Goal: Task Accomplishment & Management: Contribute content

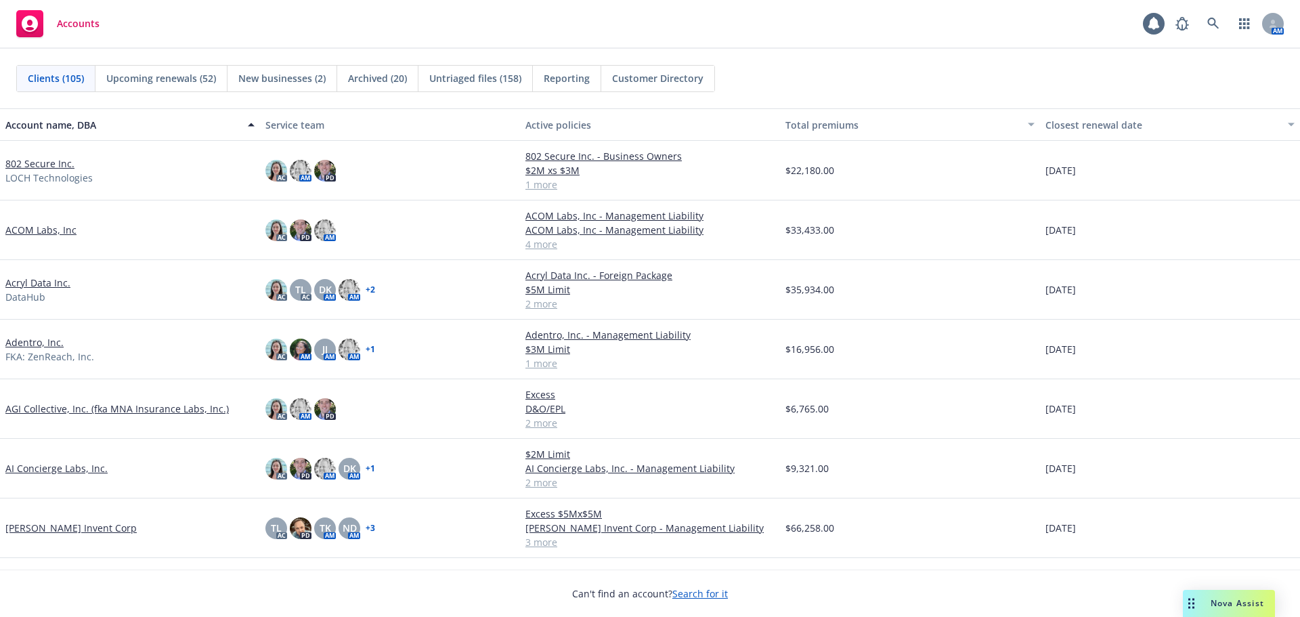
click at [34, 162] on link "802 Secure Inc." at bounding box center [39, 163] width 69 height 14
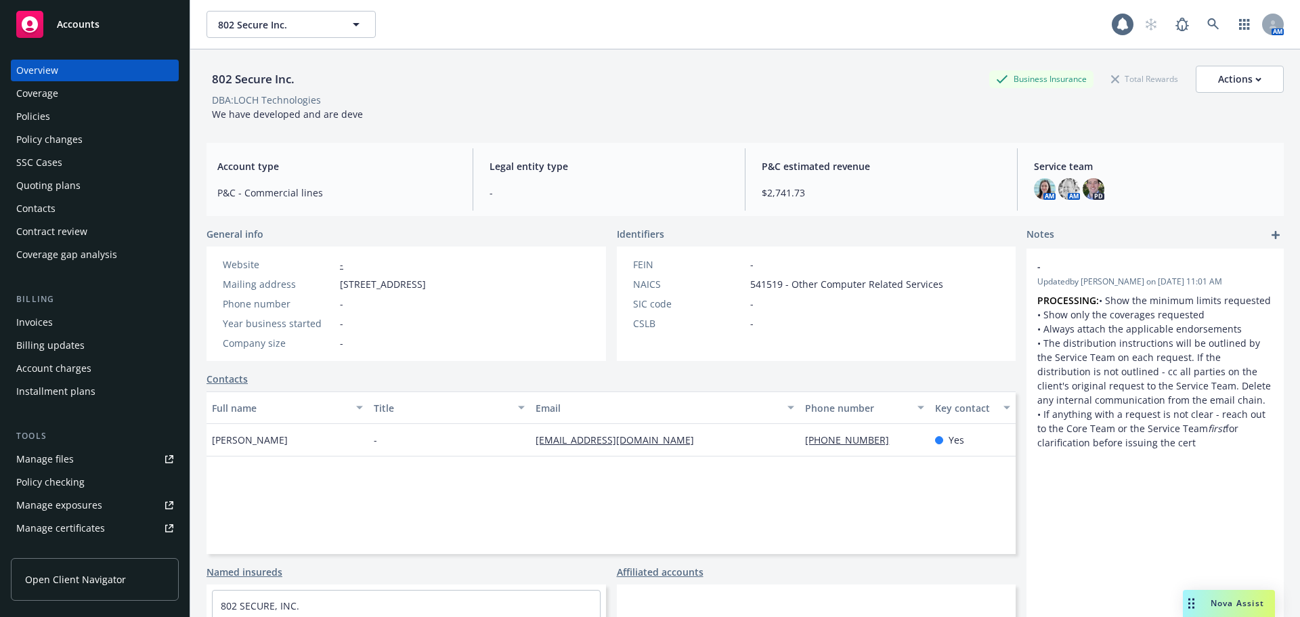
click at [76, 467] on link "Manage files" at bounding box center [95, 459] width 168 height 22
click at [79, 460] on link "Manage files" at bounding box center [95, 459] width 168 height 22
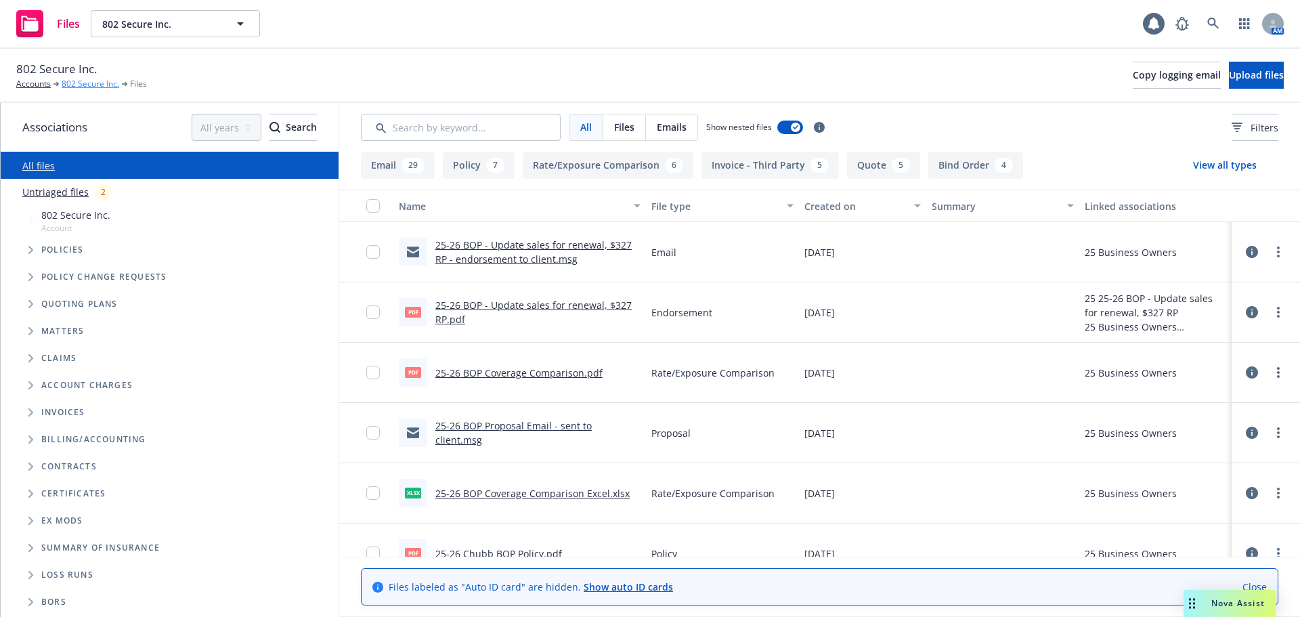
click at [91, 84] on link "802 Secure Inc." at bounding box center [91, 84] width 58 height 12
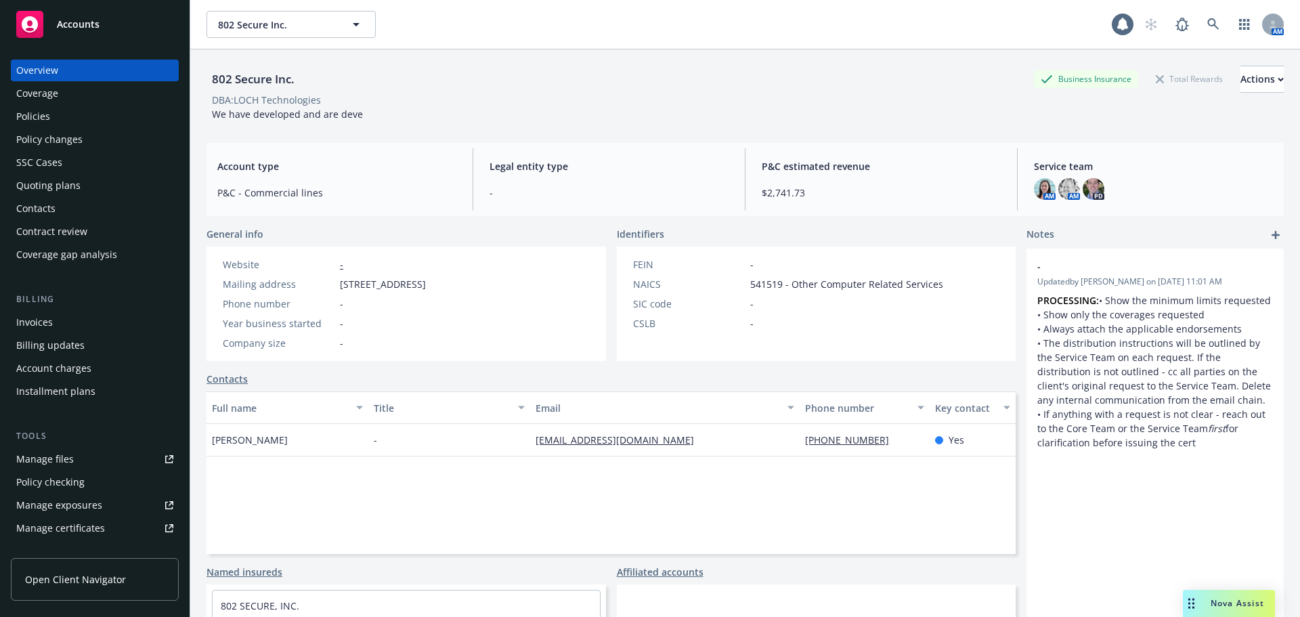
click at [91, 457] on link "Manage files" at bounding box center [95, 459] width 168 height 22
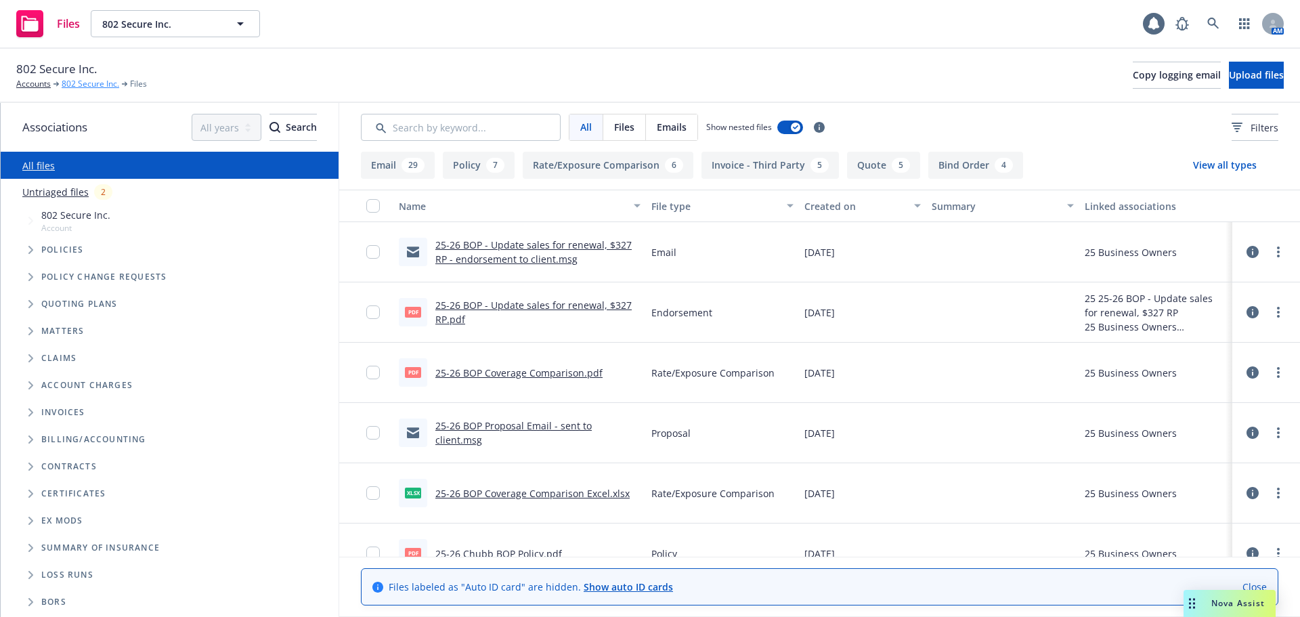
click at [91, 87] on link "802 Secure Inc." at bounding box center [91, 84] width 58 height 12
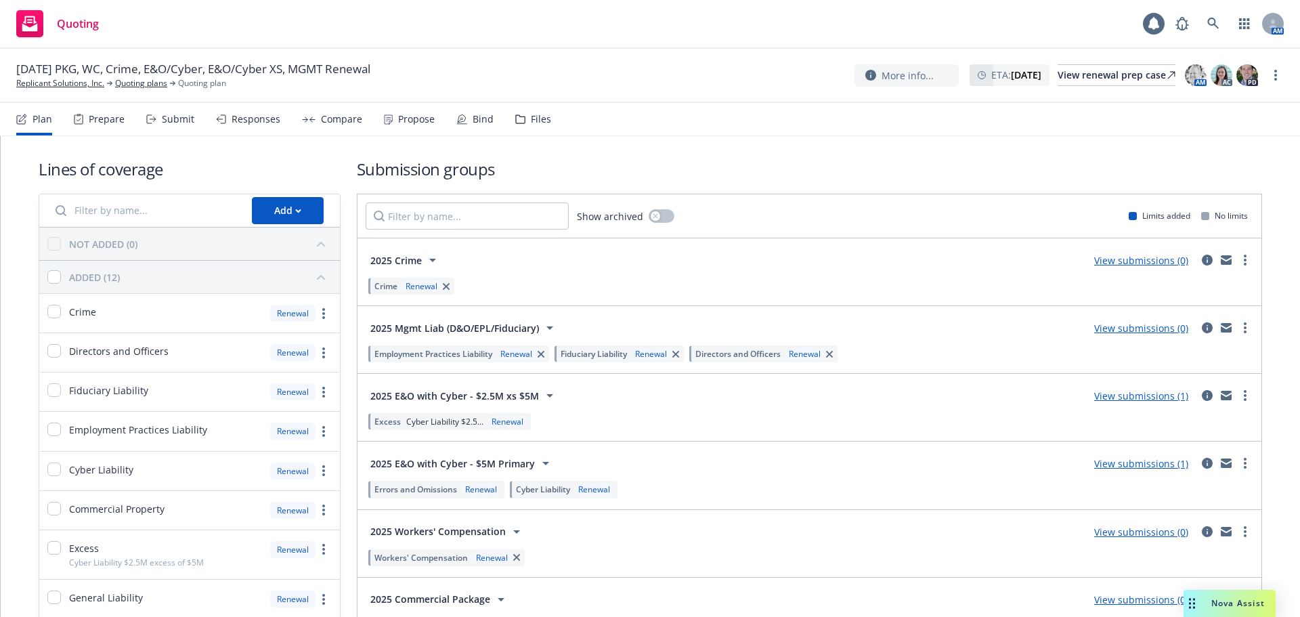
click at [540, 125] on div "Files" at bounding box center [541, 119] width 20 height 11
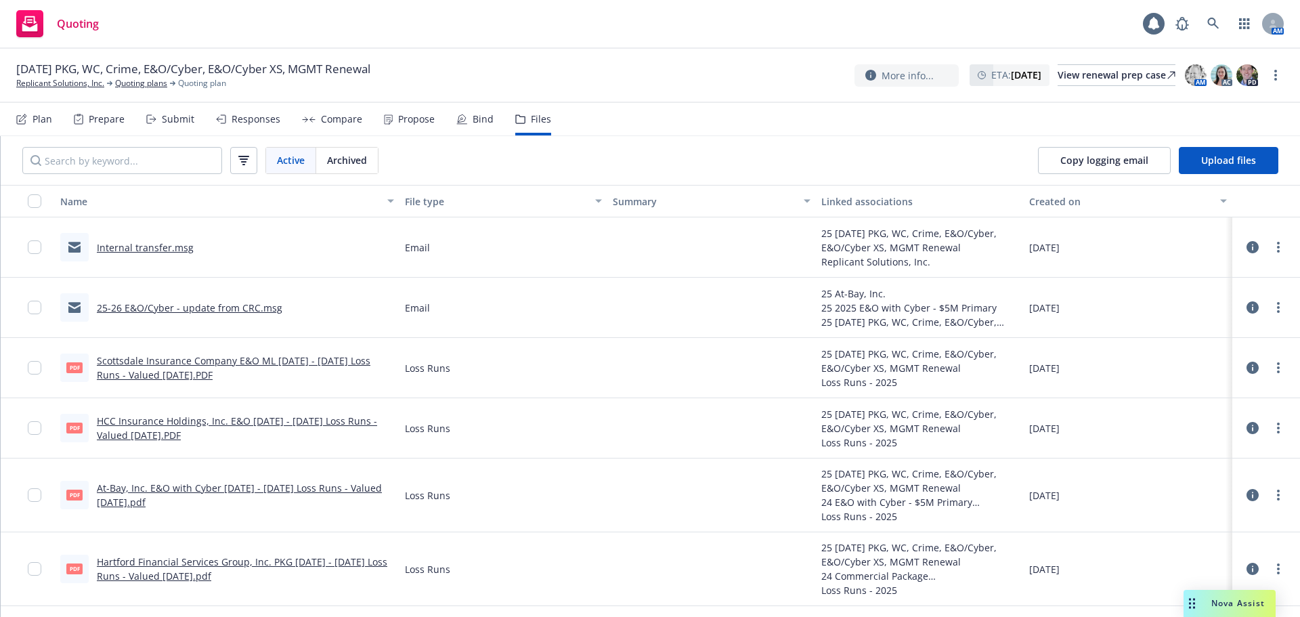
click at [155, 247] on link "Internal transfer.msg" at bounding box center [145, 247] width 97 height 13
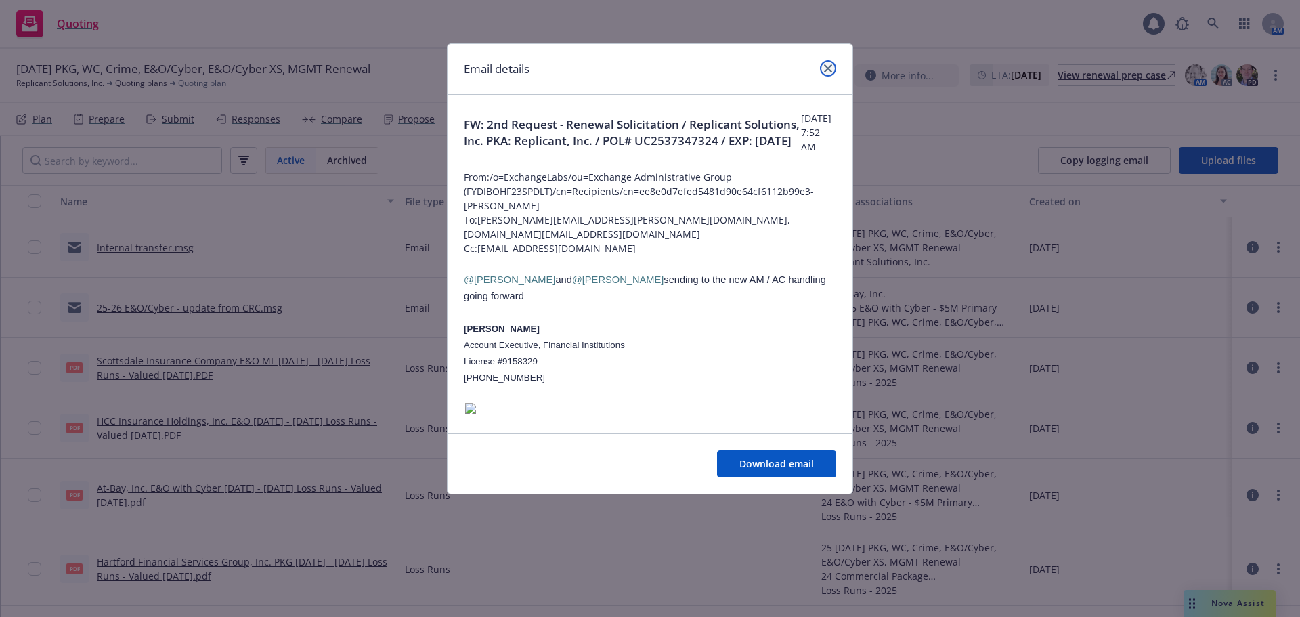
click at [825, 70] on icon "close" at bounding box center [828, 68] width 8 height 8
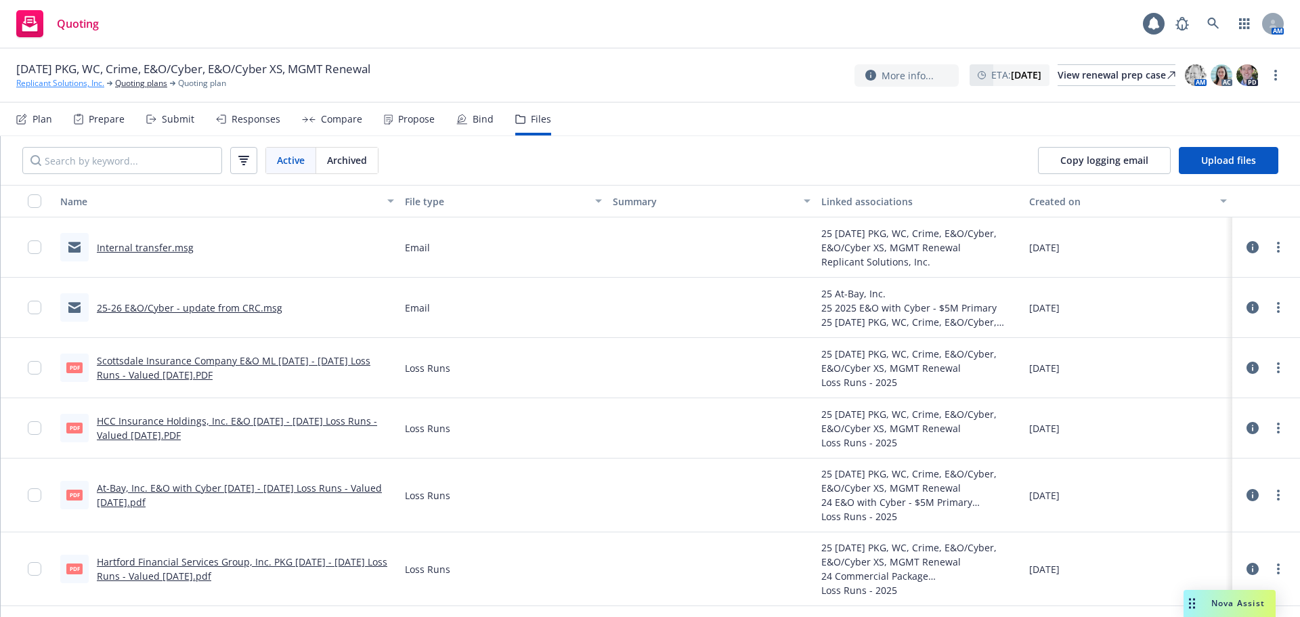
click at [55, 84] on link "Replicant Solutions, Inc." at bounding box center [60, 83] width 88 height 12
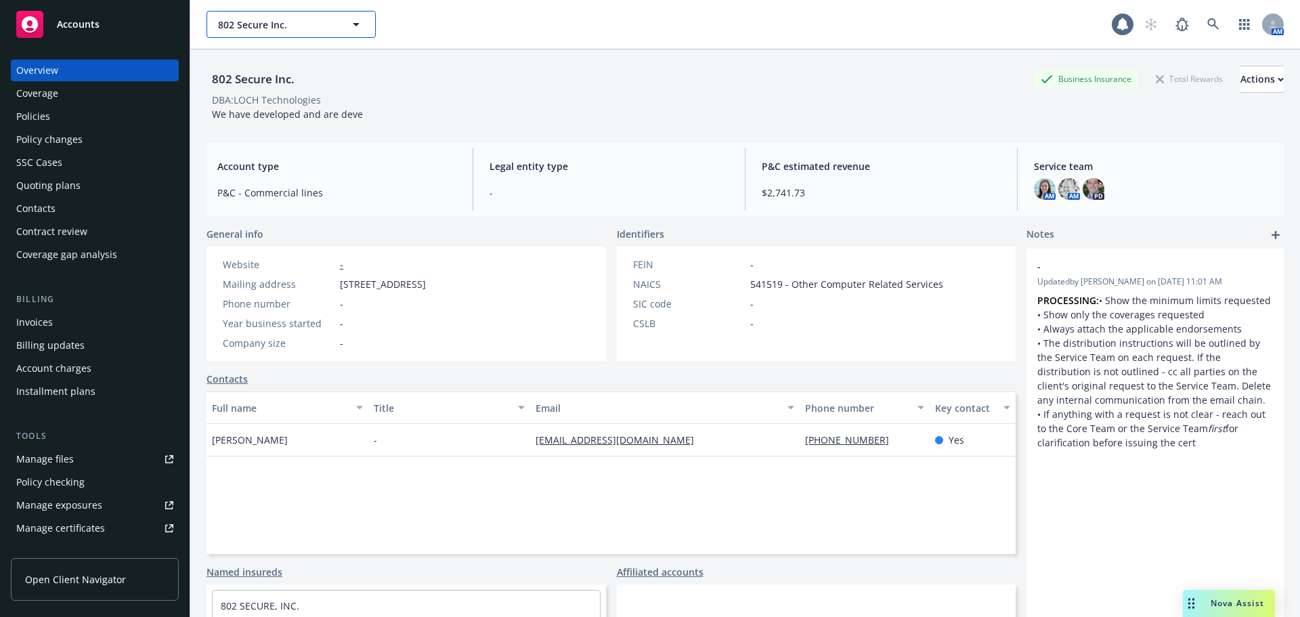
click at [246, 22] on span "802 Secure Inc." at bounding box center [276, 25] width 117 height 14
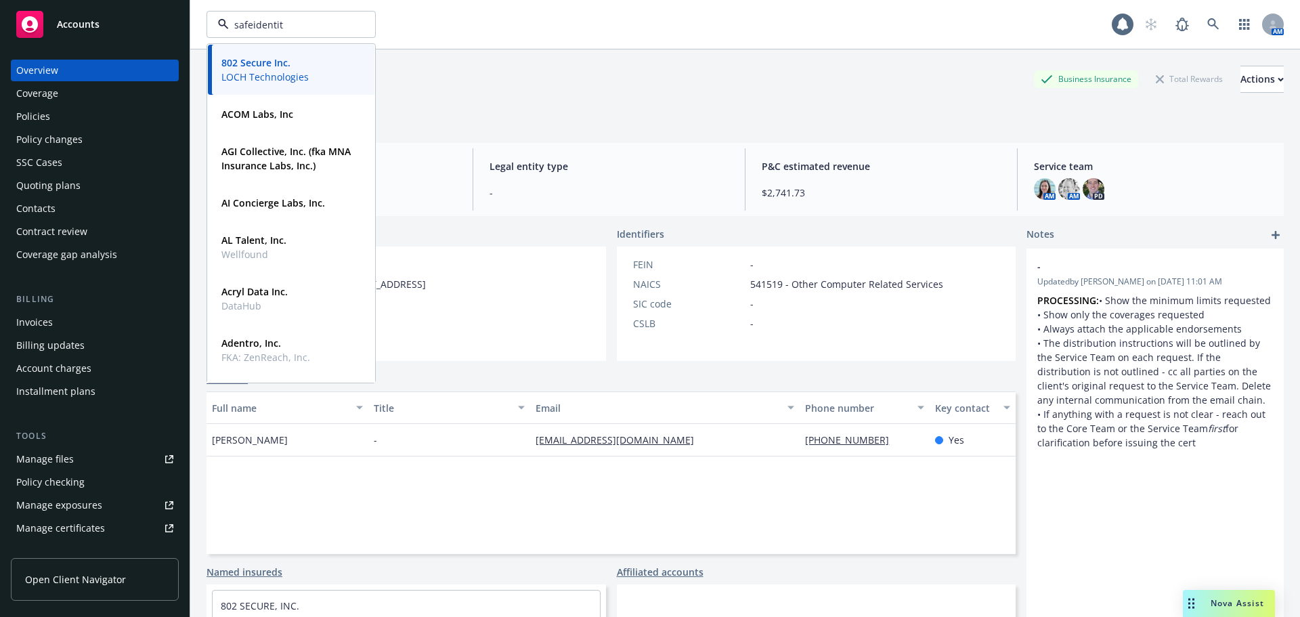
type input "safeidentity"
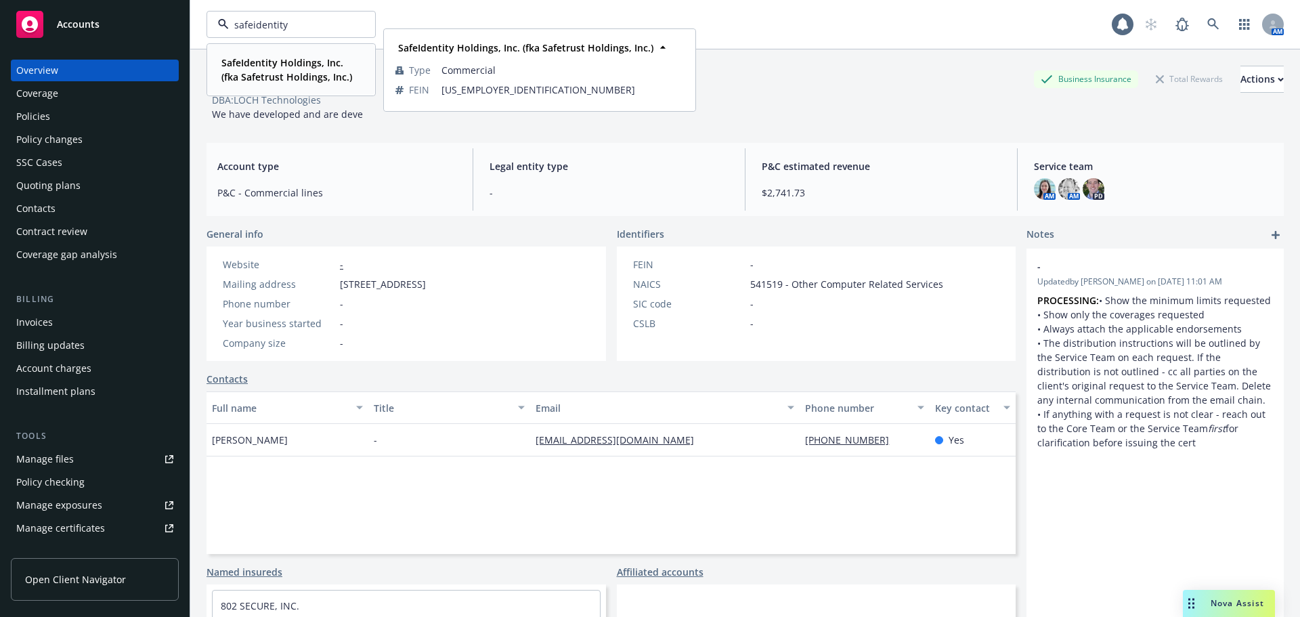
click at [253, 60] on strong "SafeIdentity Holdings, Inc. (fka Safetrust Holdings, Inc.)" at bounding box center [286, 69] width 131 height 27
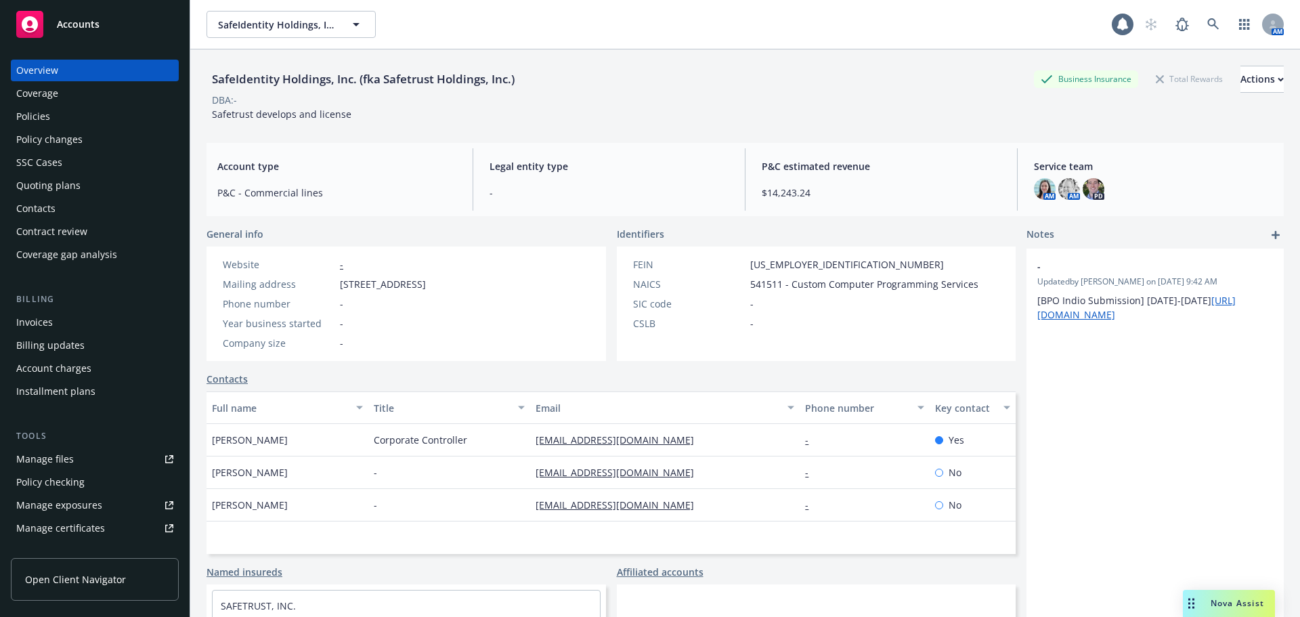
click at [81, 118] on div "Policies" at bounding box center [94, 117] width 157 height 22
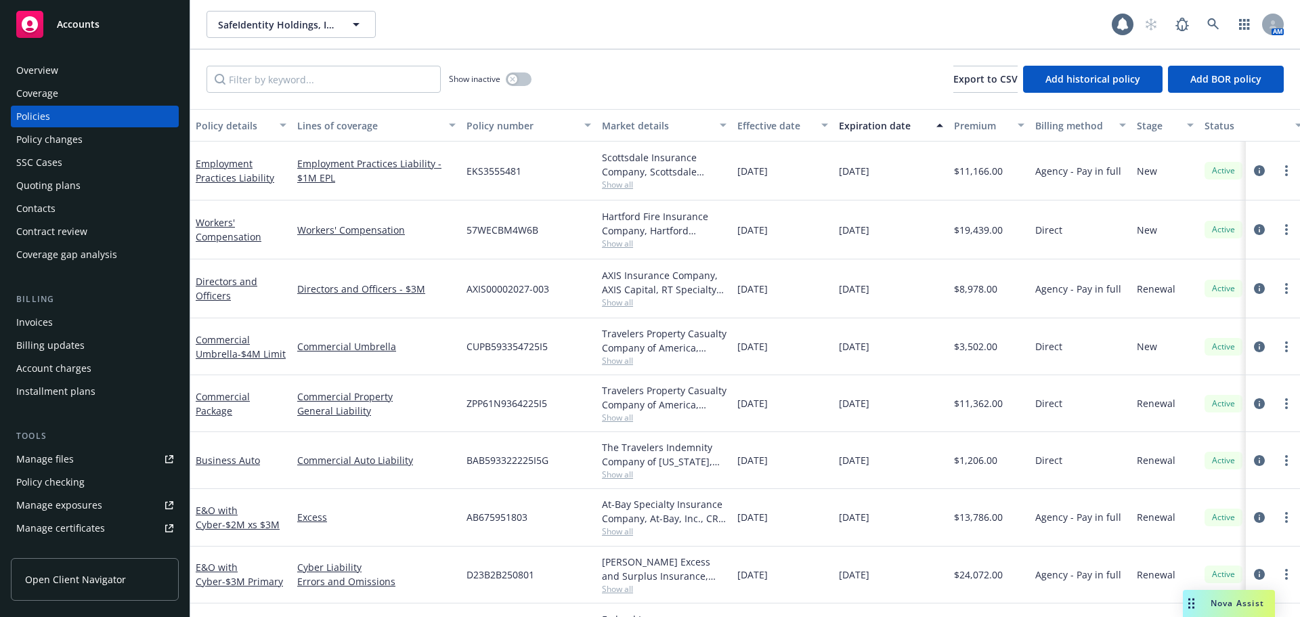
scroll to position [58, 0]
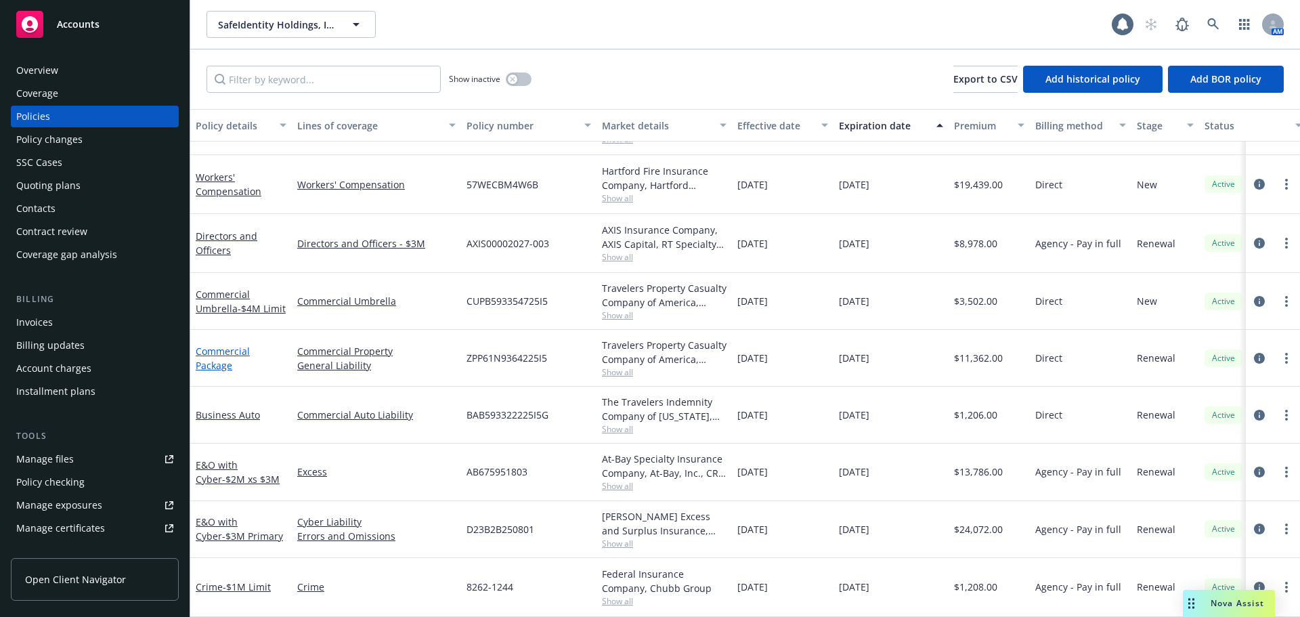
click at [218, 359] on link "Commercial Package" at bounding box center [223, 358] width 54 height 27
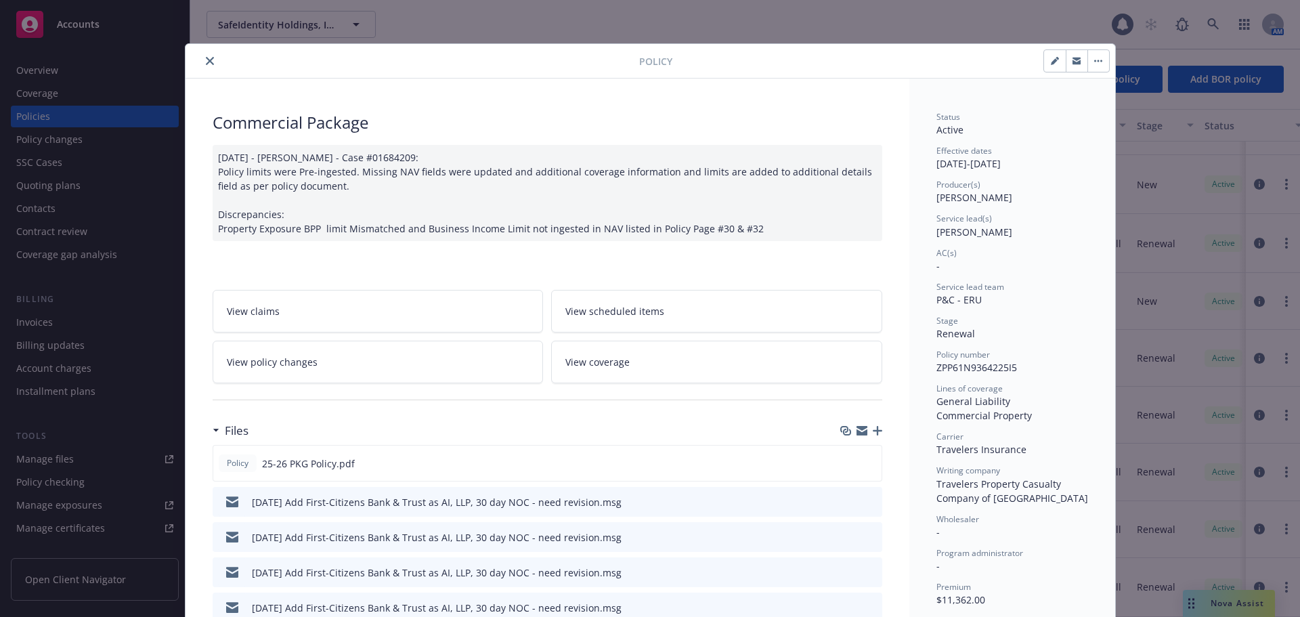
click at [206, 62] on icon "close" at bounding box center [210, 61] width 8 height 8
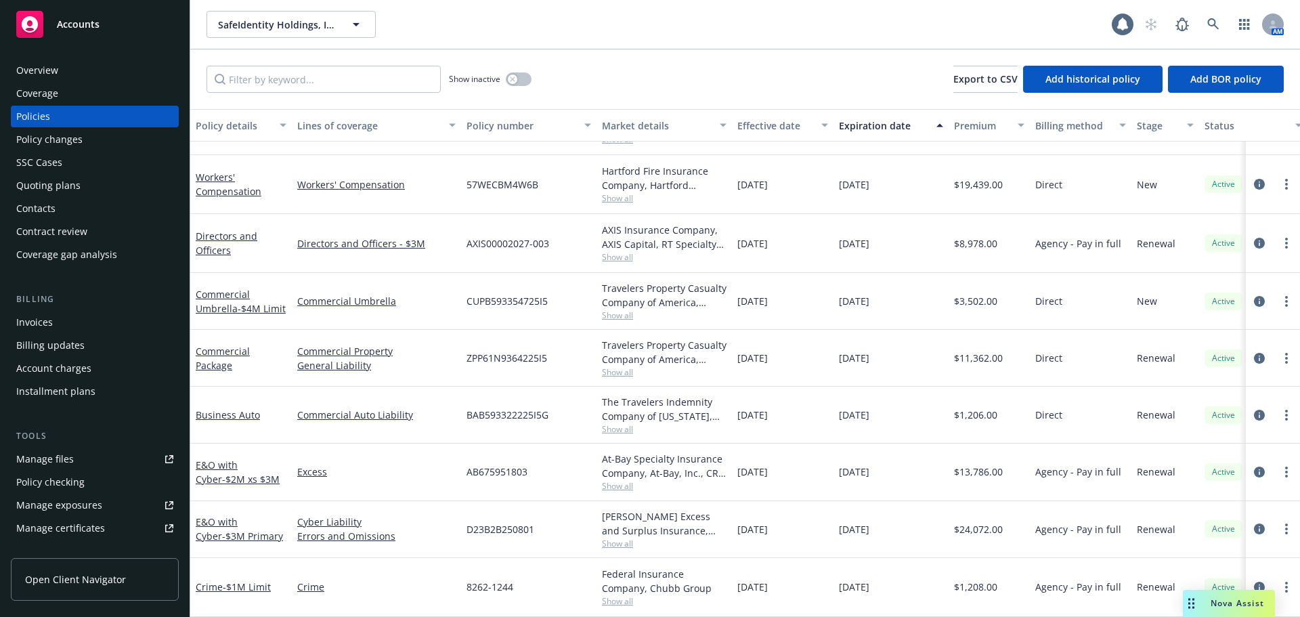
click at [789, 130] on div "Effective date" at bounding box center [775, 125] width 76 height 14
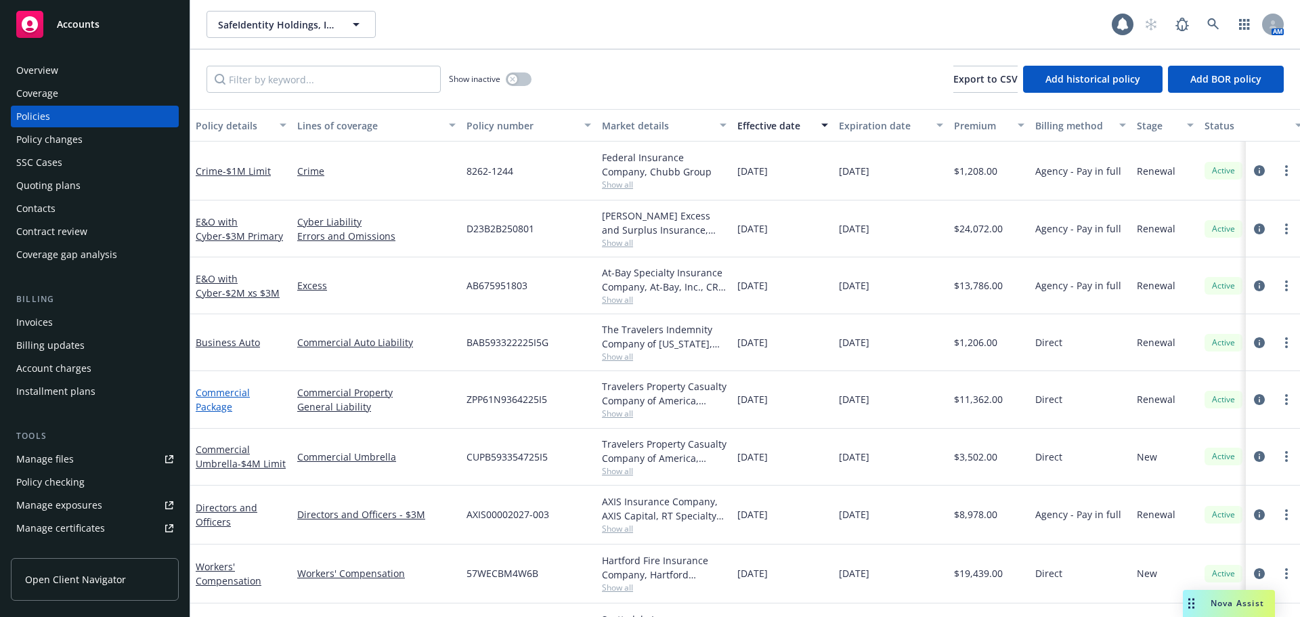
click at [222, 410] on link "Commercial Package" at bounding box center [223, 399] width 54 height 27
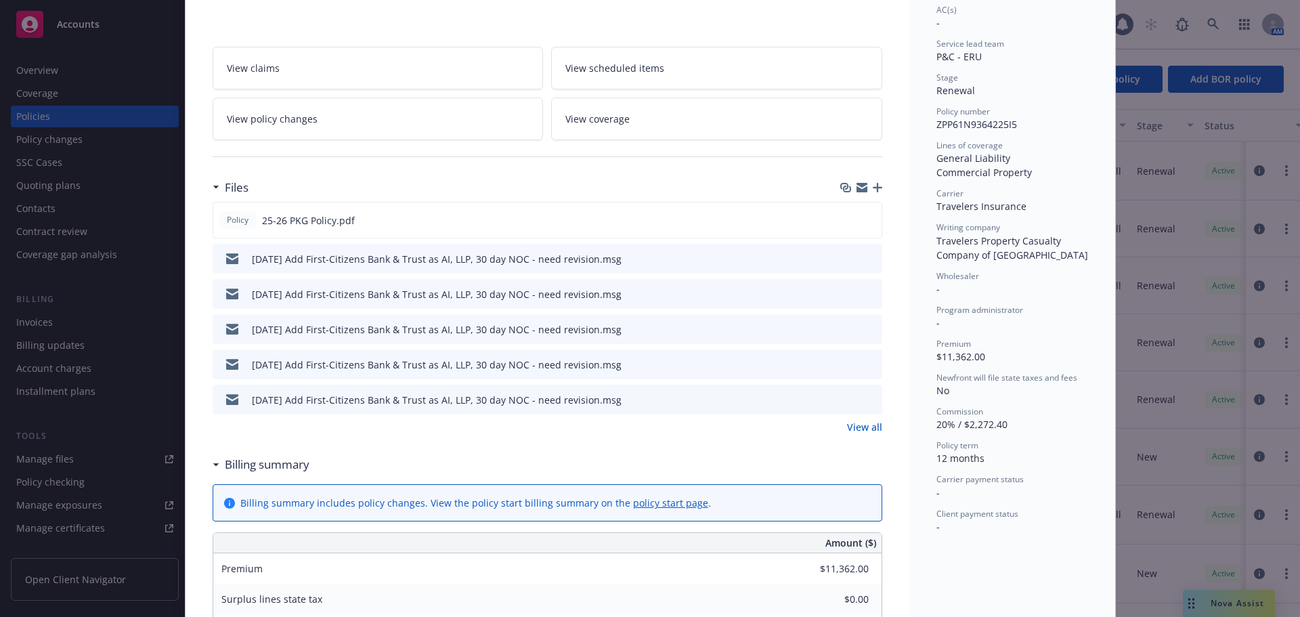
scroll to position [244, 0]
drag, startPoint x: 240, startPoint y: 259, endPoint x: 591, endPoint y: 267, distance: 351.4
click at [591, 267] on div "09/24/25 Add First-Citizens Bank & Trust as AI, LLP, 30 day NOC - need revision…" at bounding box center [419, 258] width 403 height 28
copy div "09/24/25 Add First-Citizens Bank & Trust as AI, LLP, 30 day NOC - need revision"
click at [876, 185] on icon "button" at bounding box center [877, 186] width 9 height 9
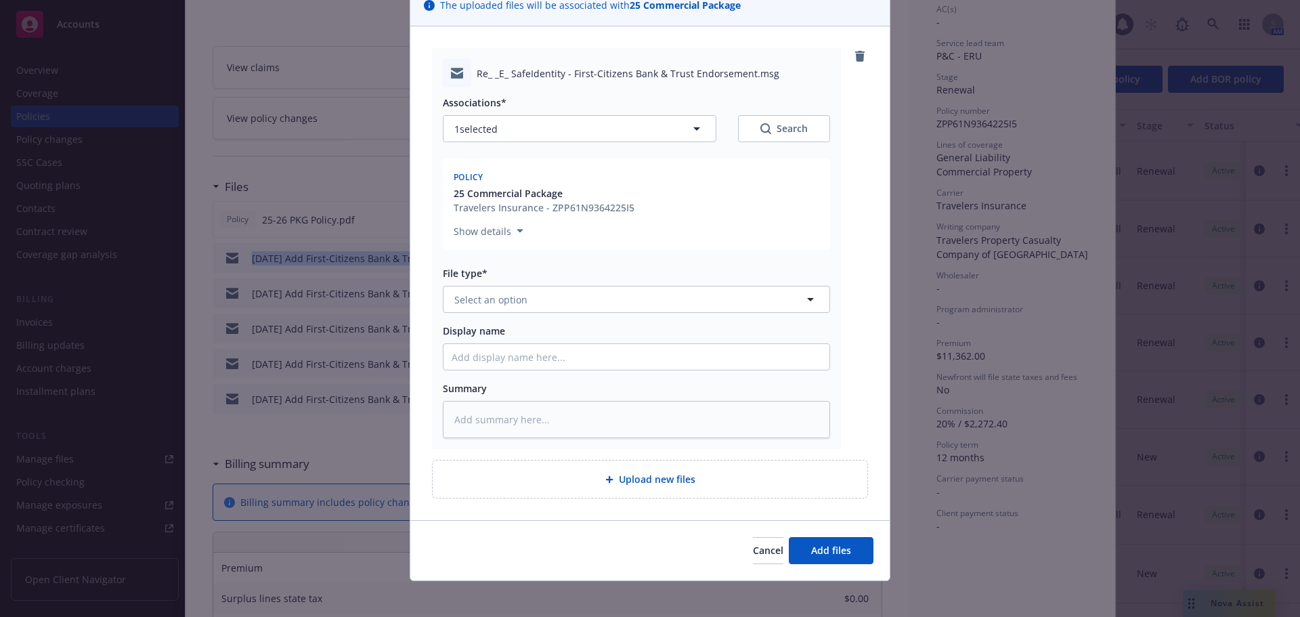
scroll to position [118, 0]
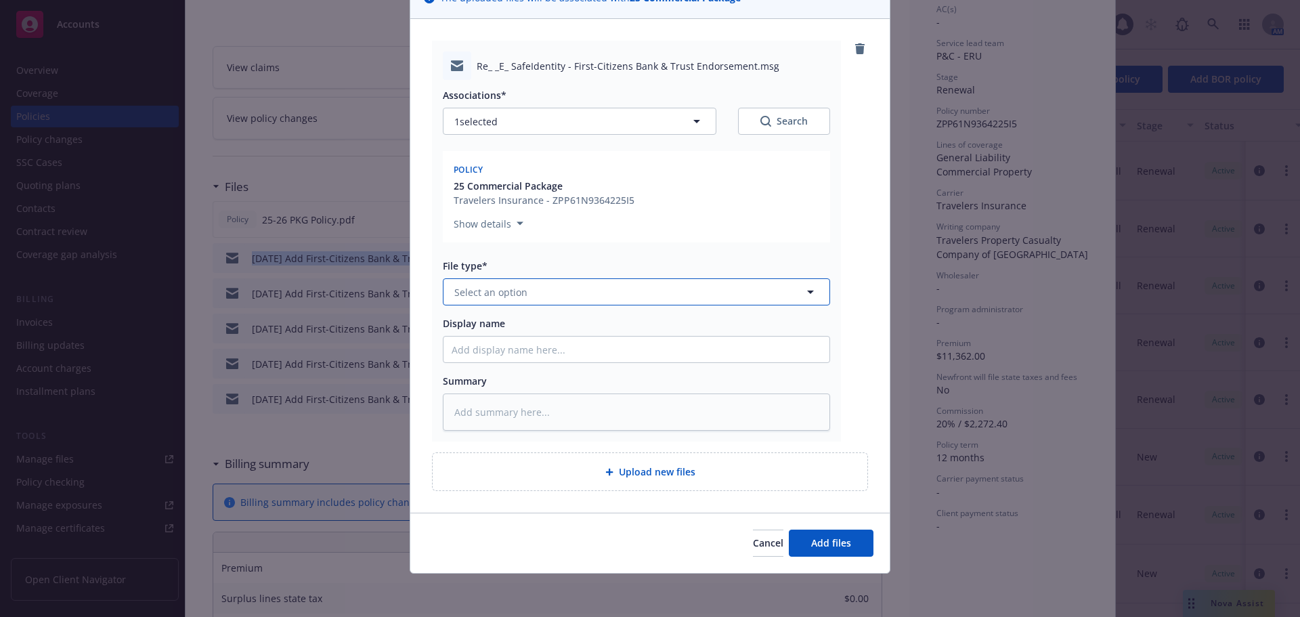
click at [520, 294] on span "Select an option" at bounding box center [490, 292] width 73 height 14
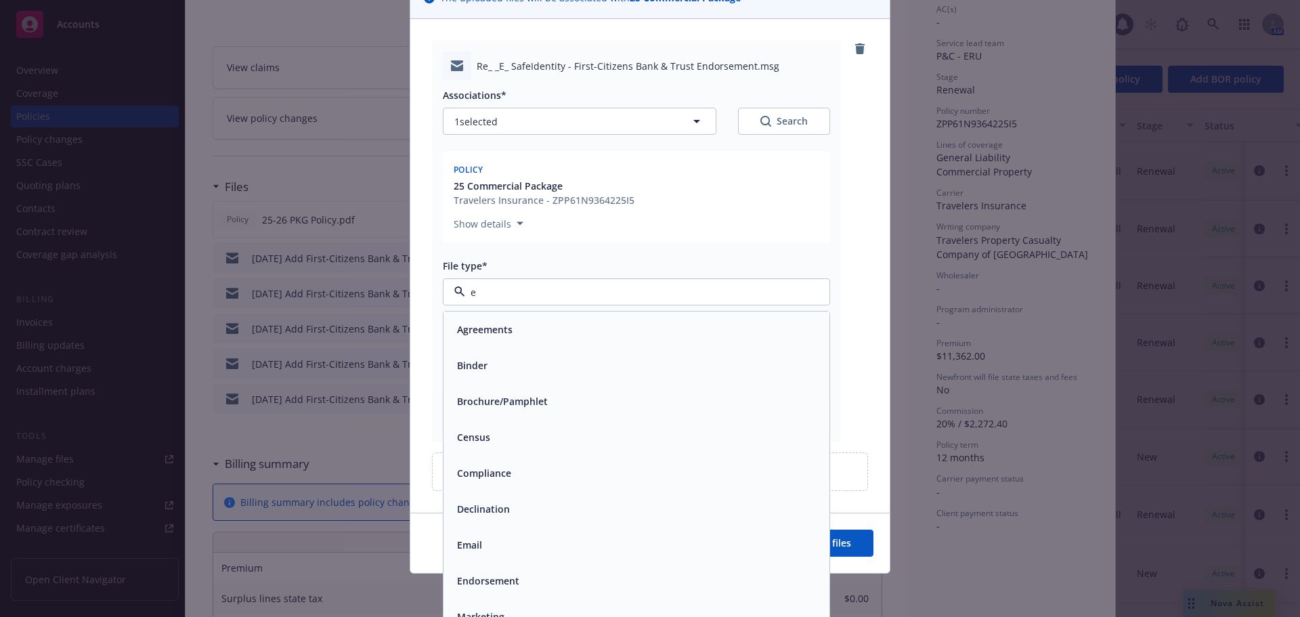
type input "em"
click at [514, 379] on div "Email" at bounding box center [636, 365] width 386 height 36
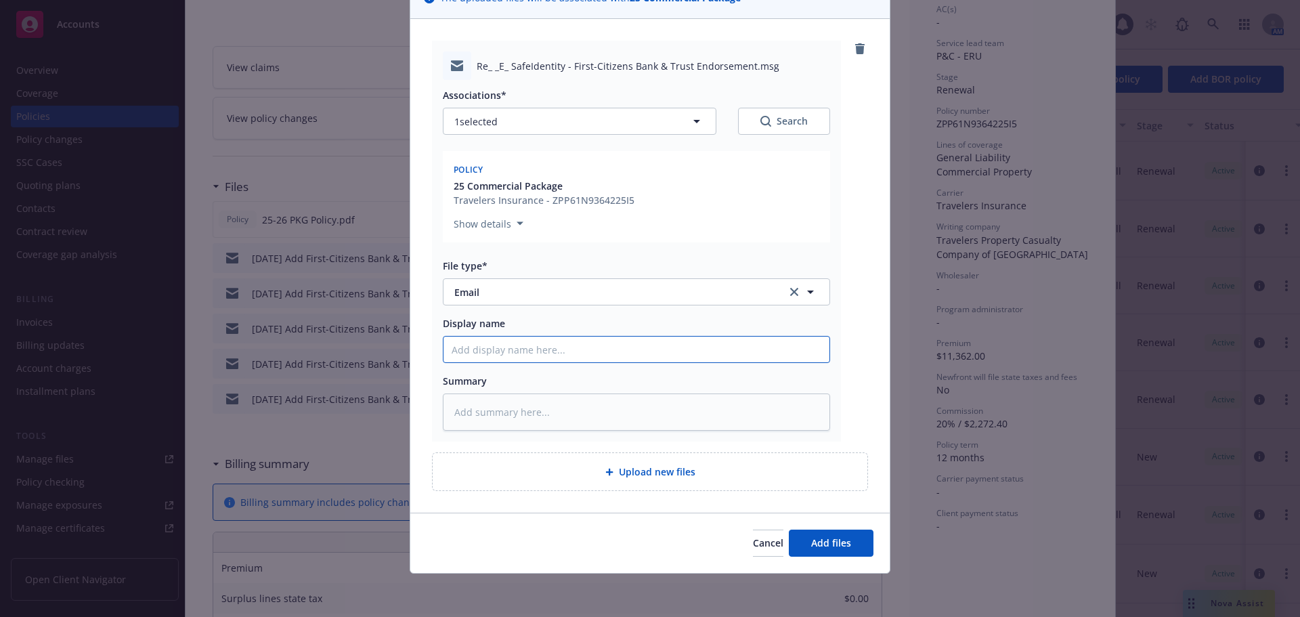
click at [521, 349] on input "Display name" at bounding box center [636, 349] width 386 height 26
paste input "09/24/25 Add First-Citizens Bank & Trust as AI, LLP, 30 day NOC - need revision"
type textarea "x"
type input "09/24/25 Add First-Citizens Bank & Trust as AI, LLP, 30 day NOC - need revision"
click at [471, 347] on input "09/24/25 Add First-Citizens Bank & Trust as AI, LLP, 30 day NOC - need revision" at bounding box center [636, 349] width 386 height 26
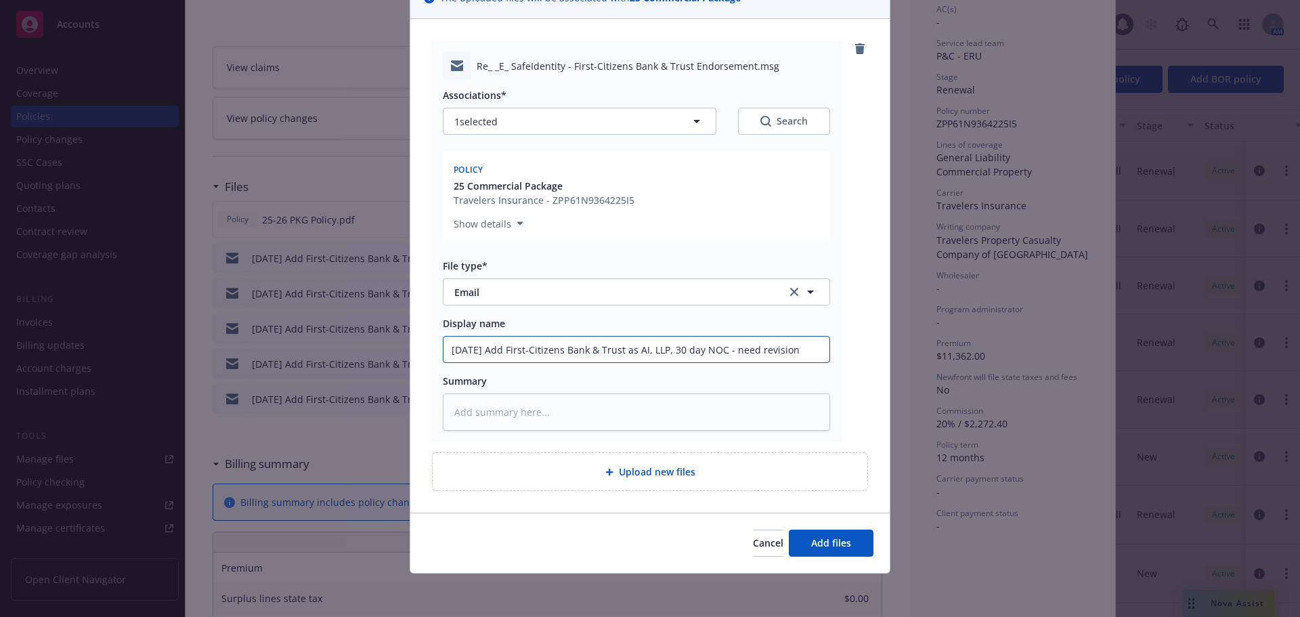
type textarea "x"
type input "09/2/25 Add First-Citizens Bank & Trust as AI, LLP, 30 day NOC - need revision"
type textarea "x"
drag, startPoint x: 774, startPoint y: 349, endPoint x: 302, endPoint y: 305, distance: 473.9
click at [302, 305] on div "Add files The uploaded files will be associated with 25 Commercial Package Re_ …" at bounding box center [650, 308] width 1300 height 617
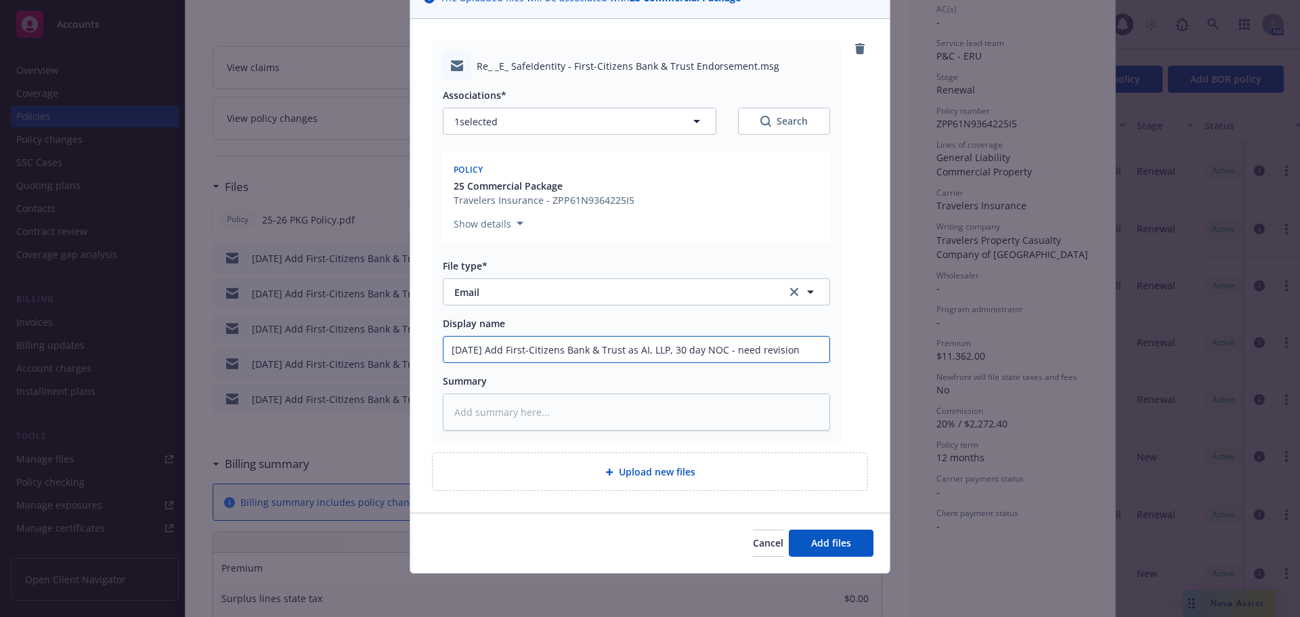
type input "09/29/25 Add First-Citizens Bank & Trust as AI, LLP, 30 day NOC - need revision"
type textarea "x"
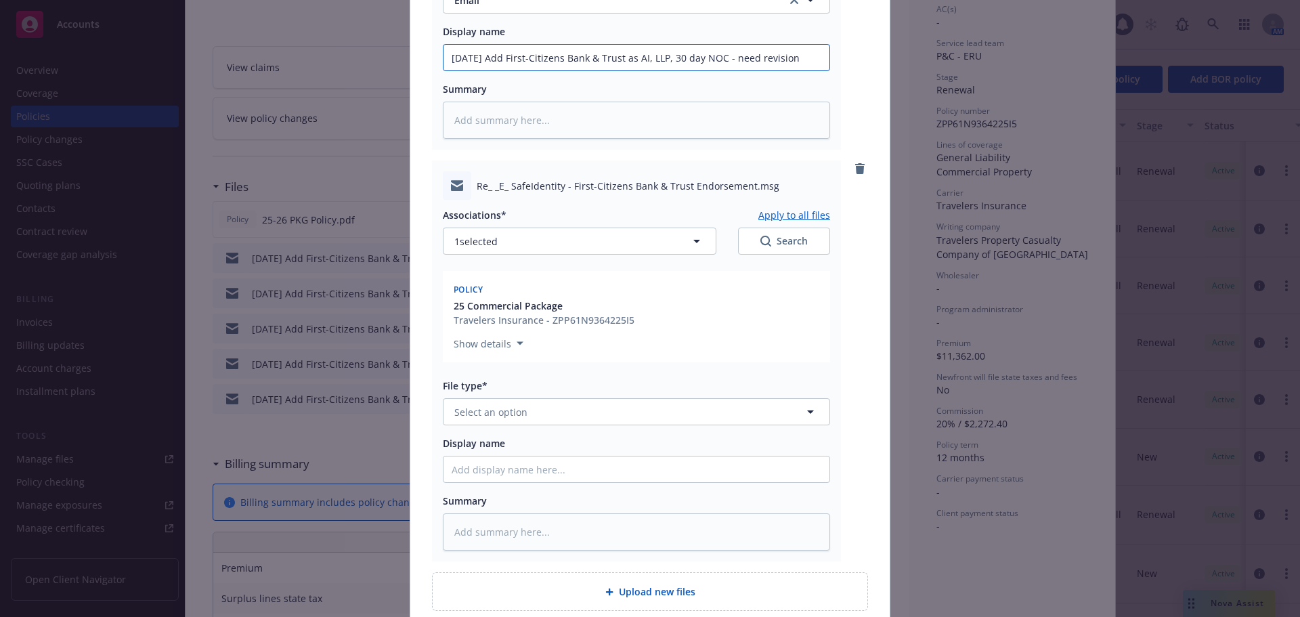
scroll to position [456, 0]
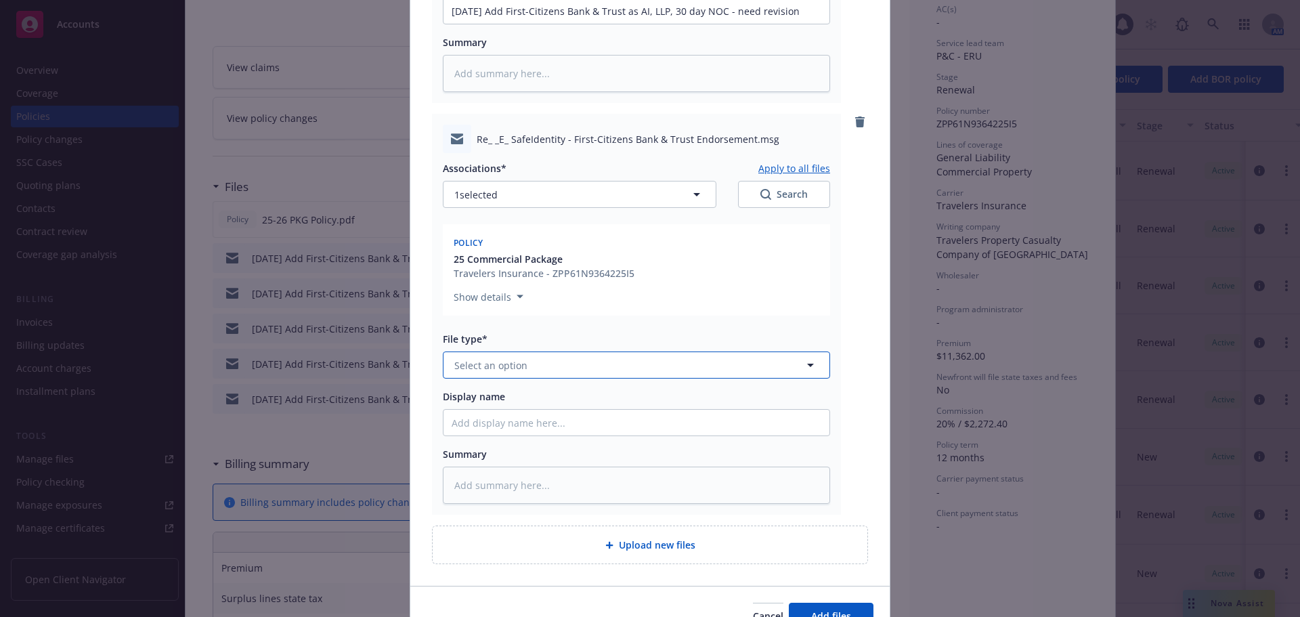
click at [529, 366] on button "Select an option" at bounding box center [636, 364] width 387 height 27
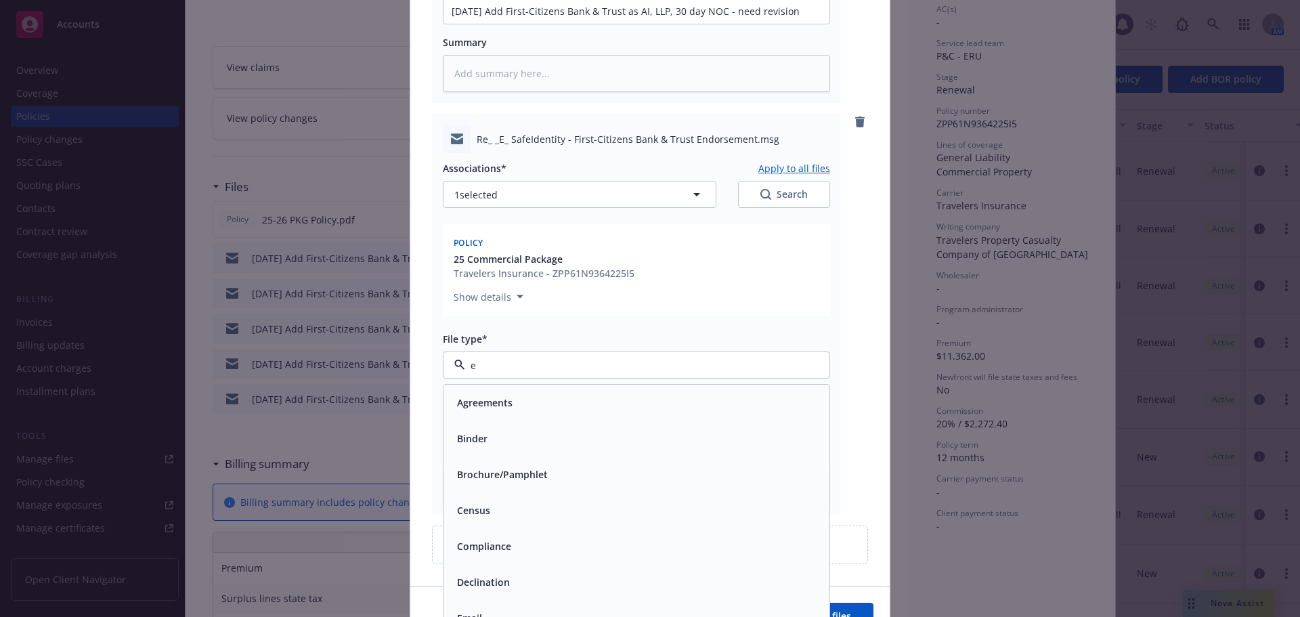
type input "em"
click at [473, 442] on span "Email" at bounding box center [469, 438] width 25 height 14
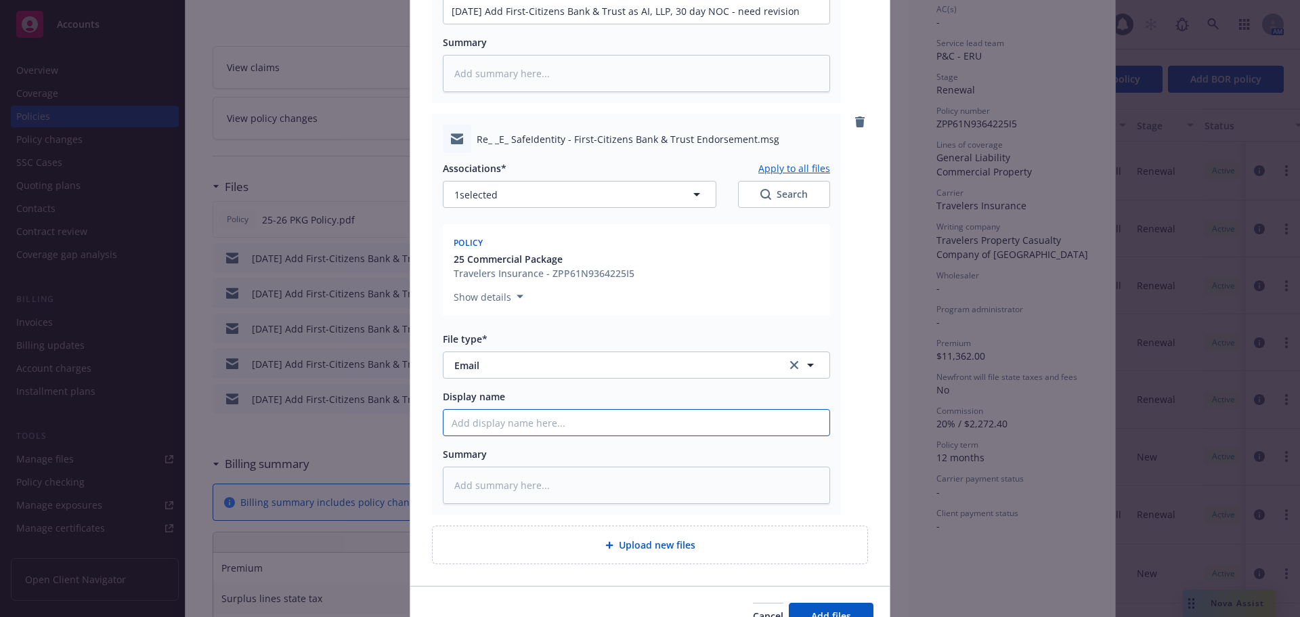
click at [550, 427] on input "Display name" at bounding box center [636, 423] width 386 height 26
paste input "09/29/25 Add First-Citizens Bank & Trust as AI, LLP, 30 day NOC - need revision"
type textarea "x"
type input "09/29/25 Add First-Citizens Bank & Trust as AI, LLP, 30 day NOC - need revision"
type textarea "x"
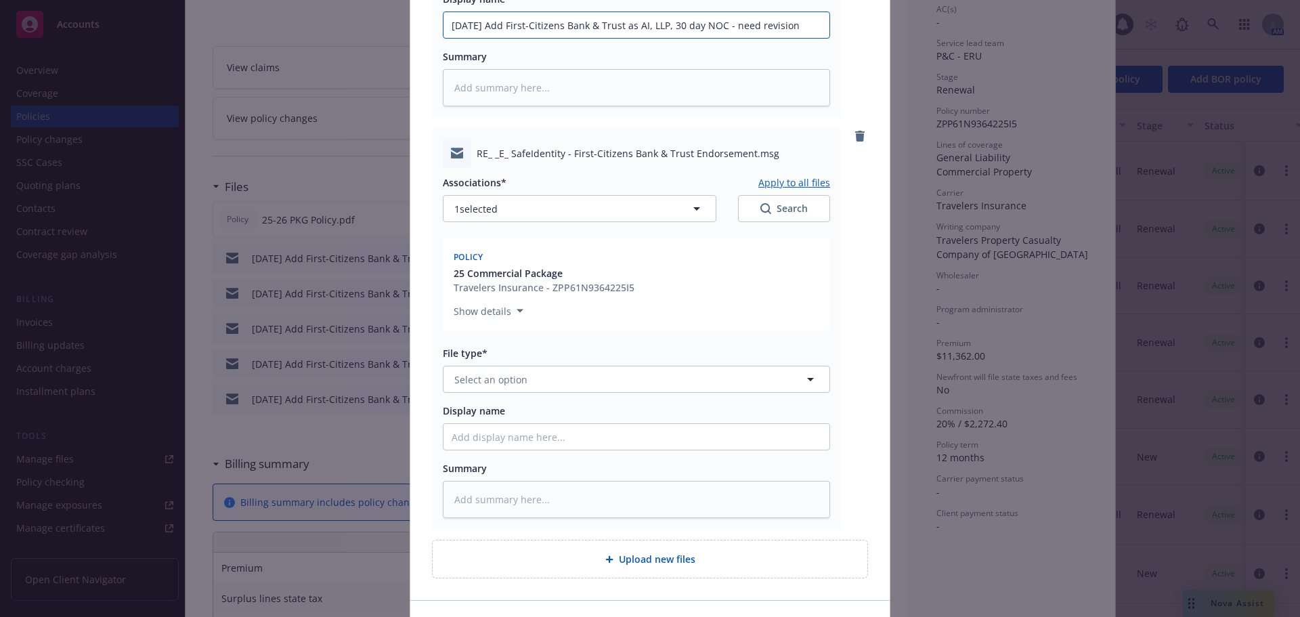
scroll to position [862, 0]
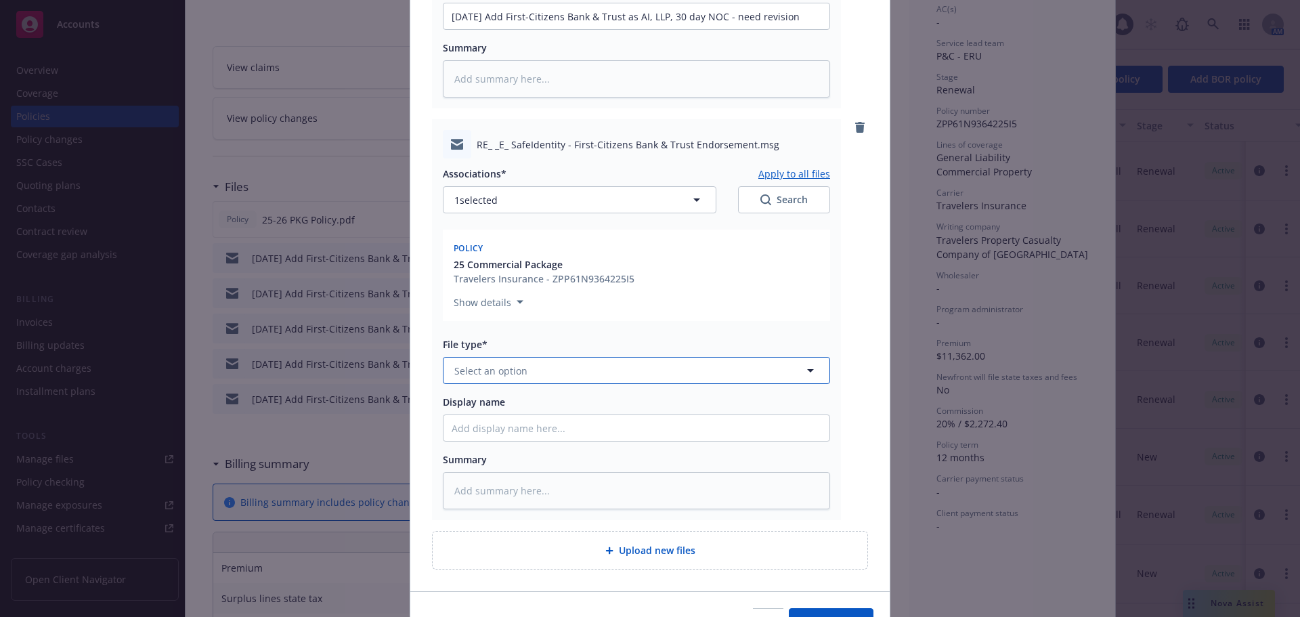
click at [513, 366] on span "Select an option" at bounding box center [490, 371] width 73 height 14
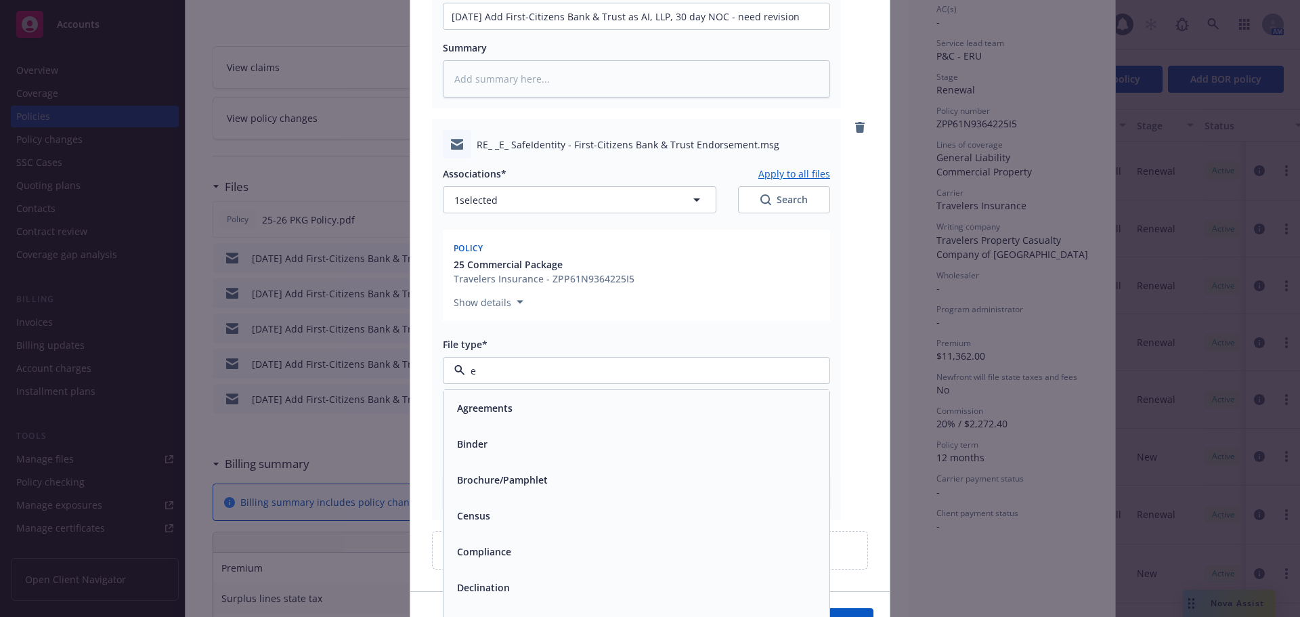
type input "em"
click at [582, 427] on div "Email" at bounding box center [636, 444] width 386 height 36
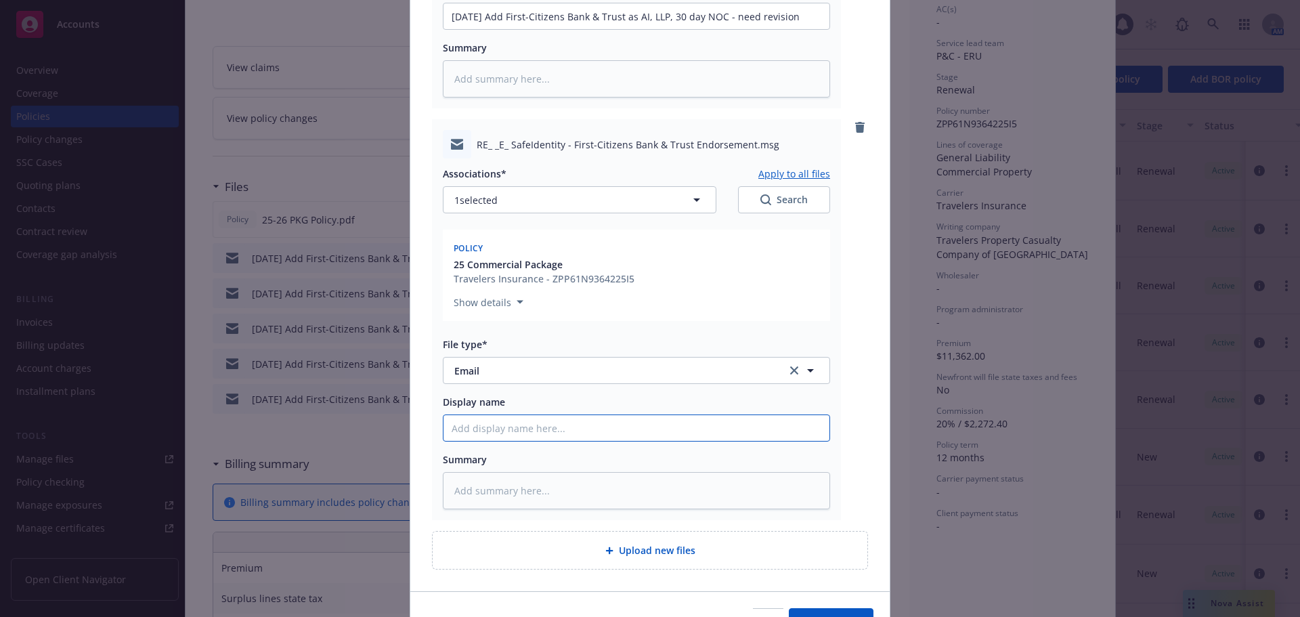
click at [575, 433] on input "Display name" at bounding box center [636, 428] width 386 height 26
paste input "09/29/25 Add First-Citizens Bank & Trust as AI, LLP, 30 day NOC - need revision"
type textarea "x"
type input "09/29/25 Add First-Citizens Bank & Trust as AI, LLP, 30 day NOC - need revision"
type textarea "x"
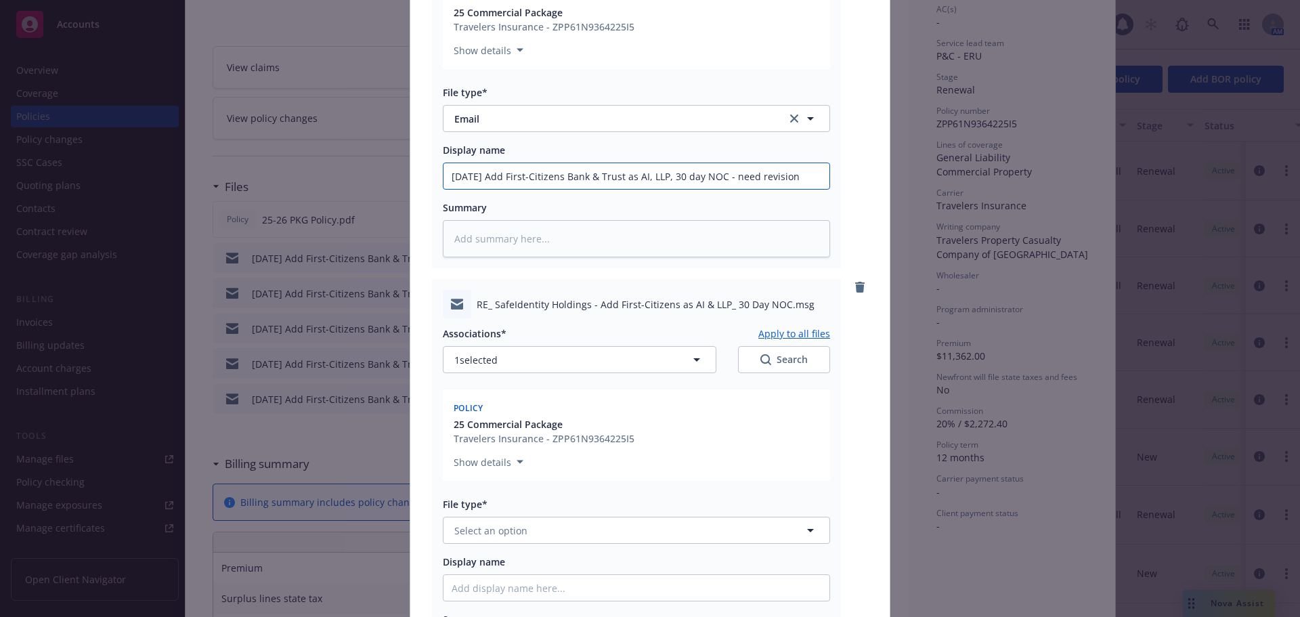
scroll to position [1201, 0]
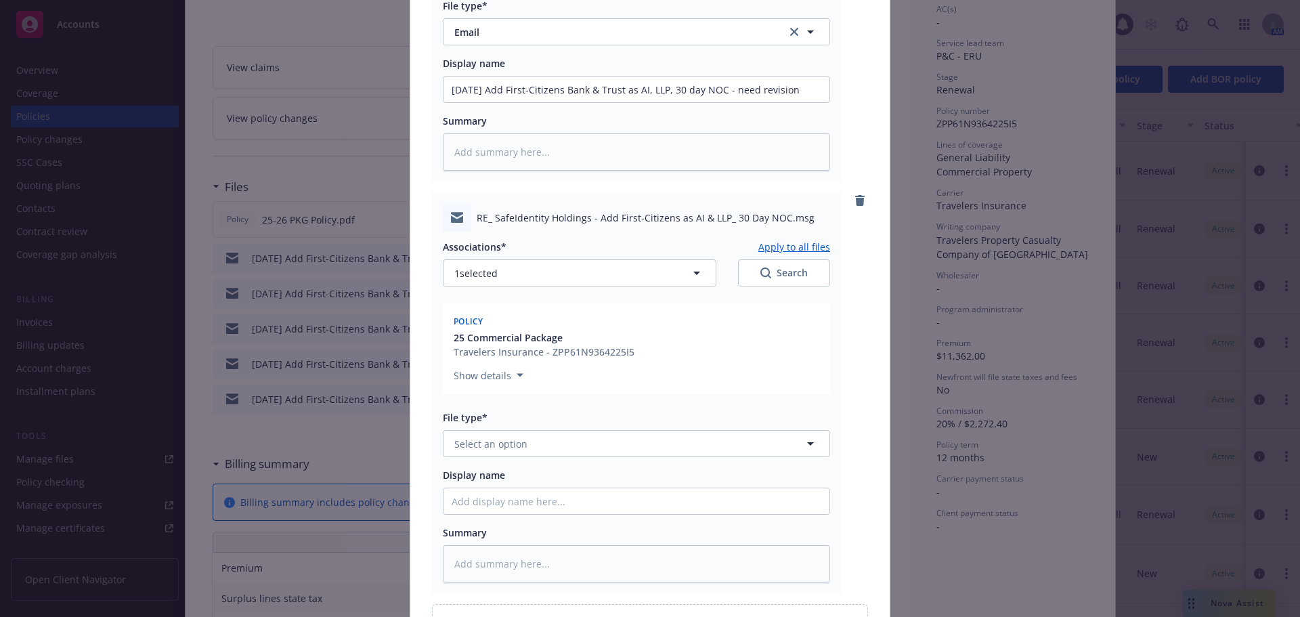
click at [508, 459] on div "Associations* Apply to all files 1 selected Search Policy 25 Commercial Package…" at bounding box center [636, 407] width 387 height 351
click at [537, 451] on button "Select an option" at bounding box center [636, 443] width 387 height 27
type input "em"
click at [508, 511] on div "Email" at bounding box center [637, 517] width 370 height 20
click at [520, 504] on input "Display name" at bounding box center [636, 501] width 386 height 26
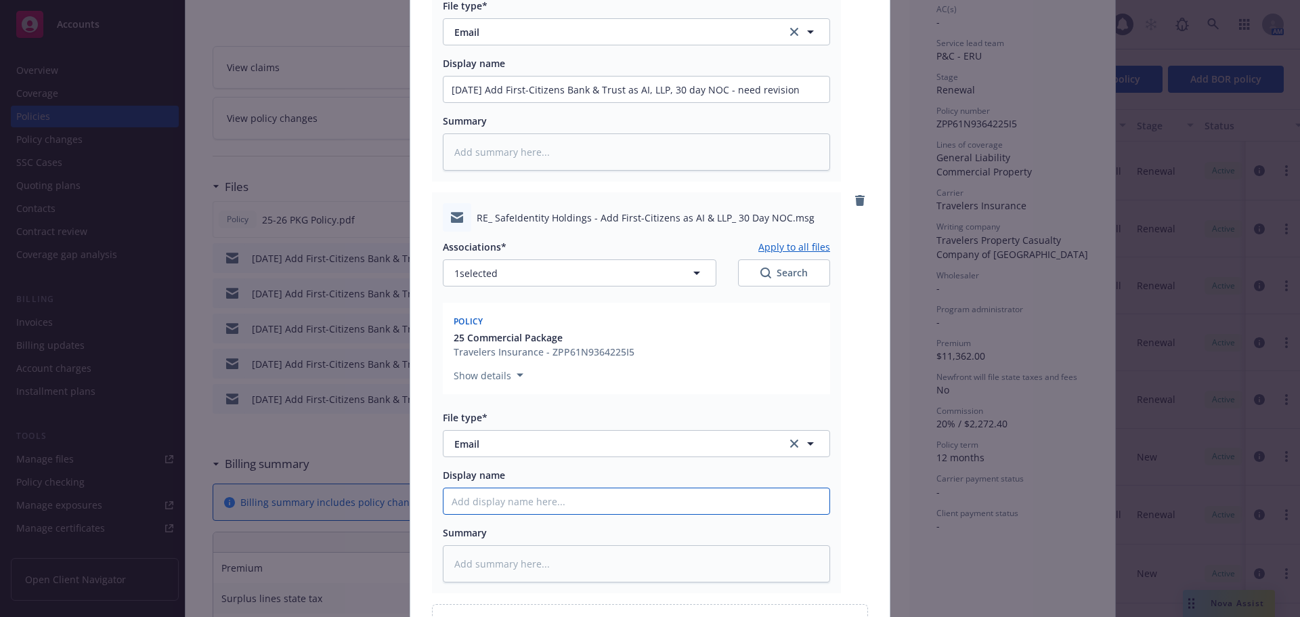
paste input "09/29/25 Add First-Citizens Bank & Trust as AI, LLP, 30 day NOC - need revision"
type textarea "x"
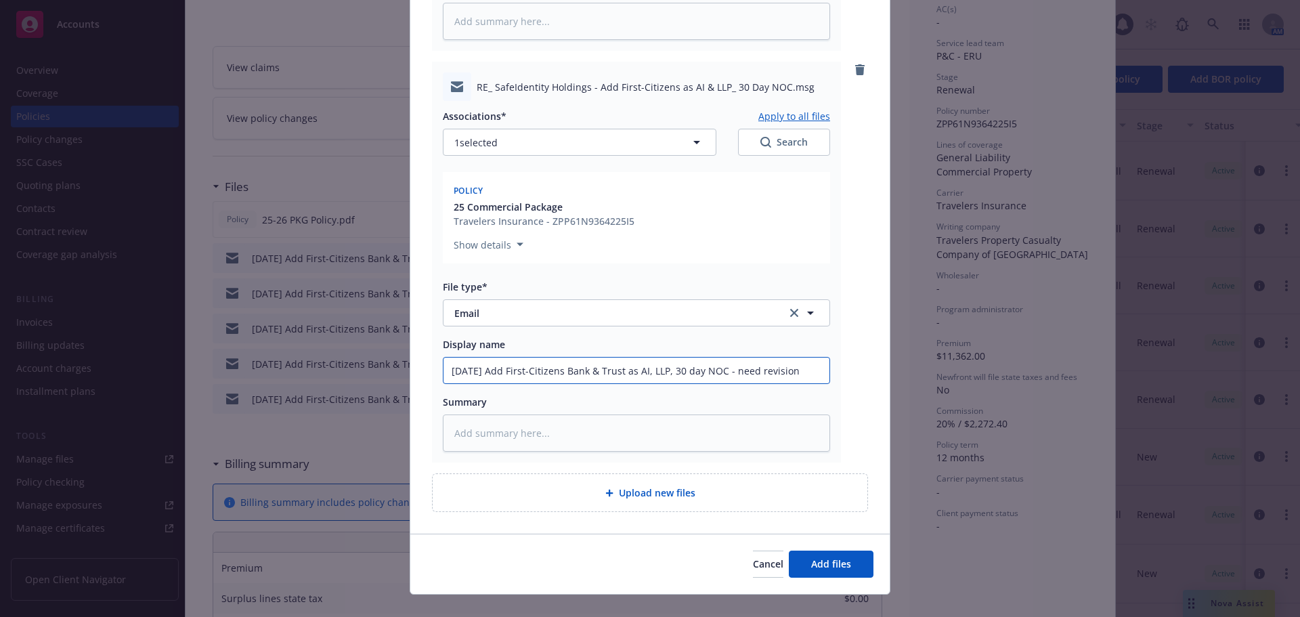
scroll to position [1336, 0]
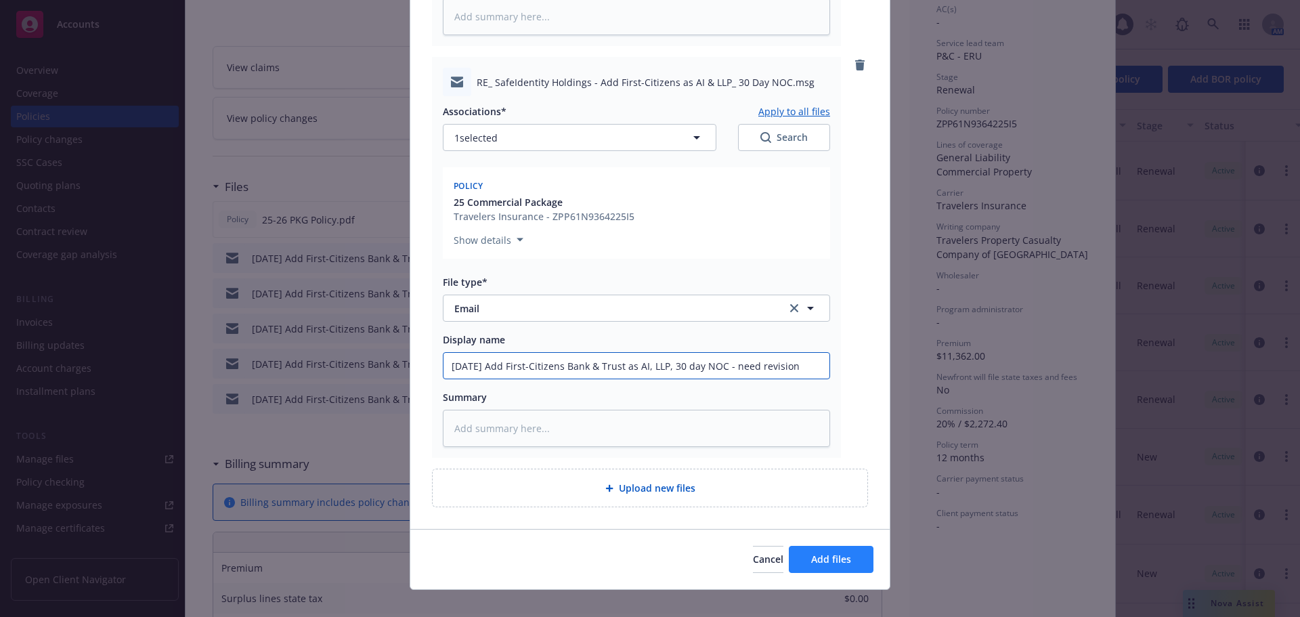
type input "09/29/25 Add First-Citizens Bank & Trust as AI, LLP, 30 day NOC - need revision"
click at [823, 554] on span "Add files" at bounding box center [831, 558] width 40 height 13
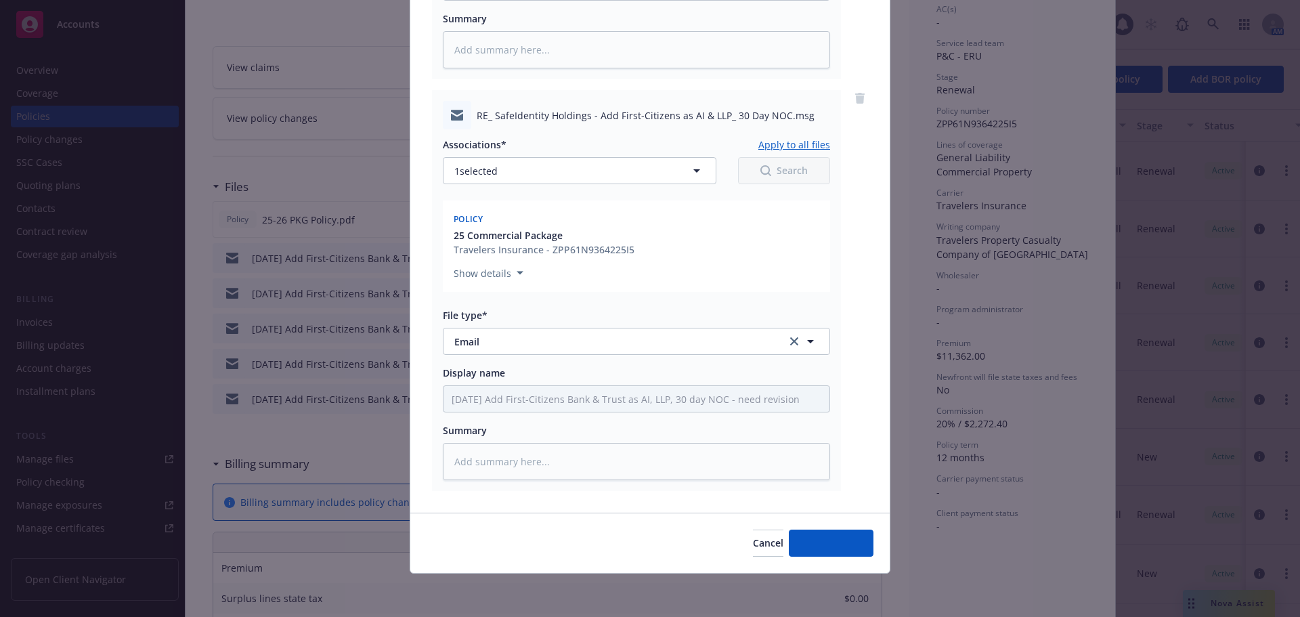
scroll to position [1303, 0]
type textarea "x"
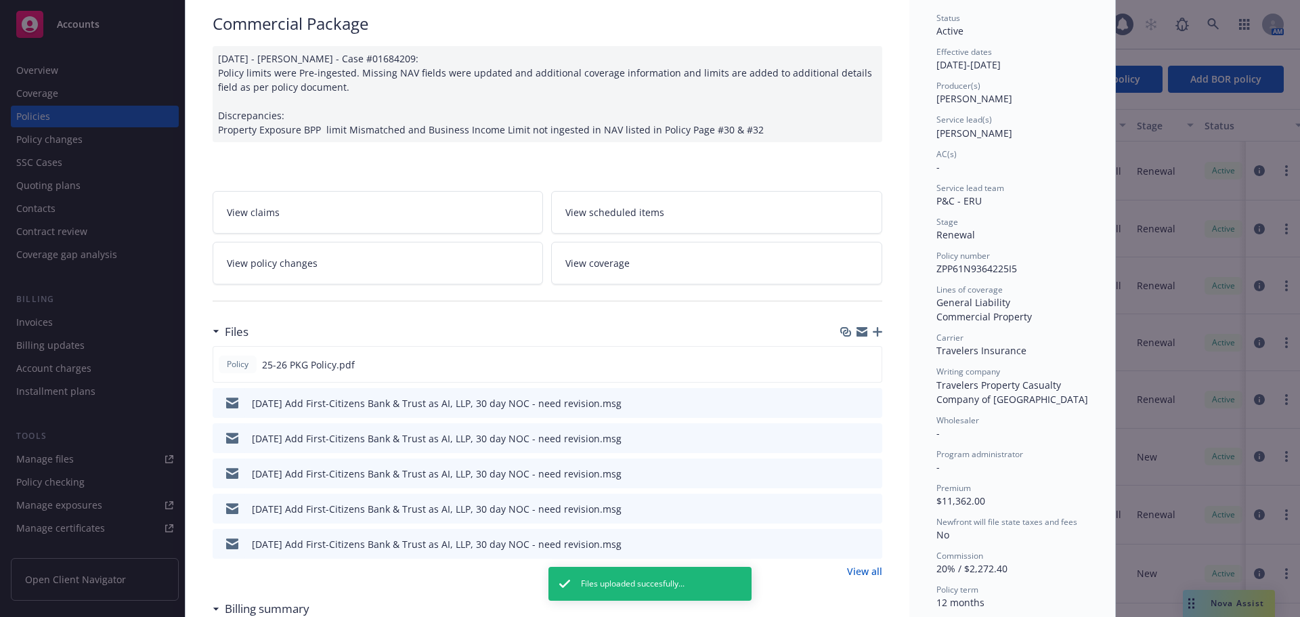
scroll to position [0, 0]
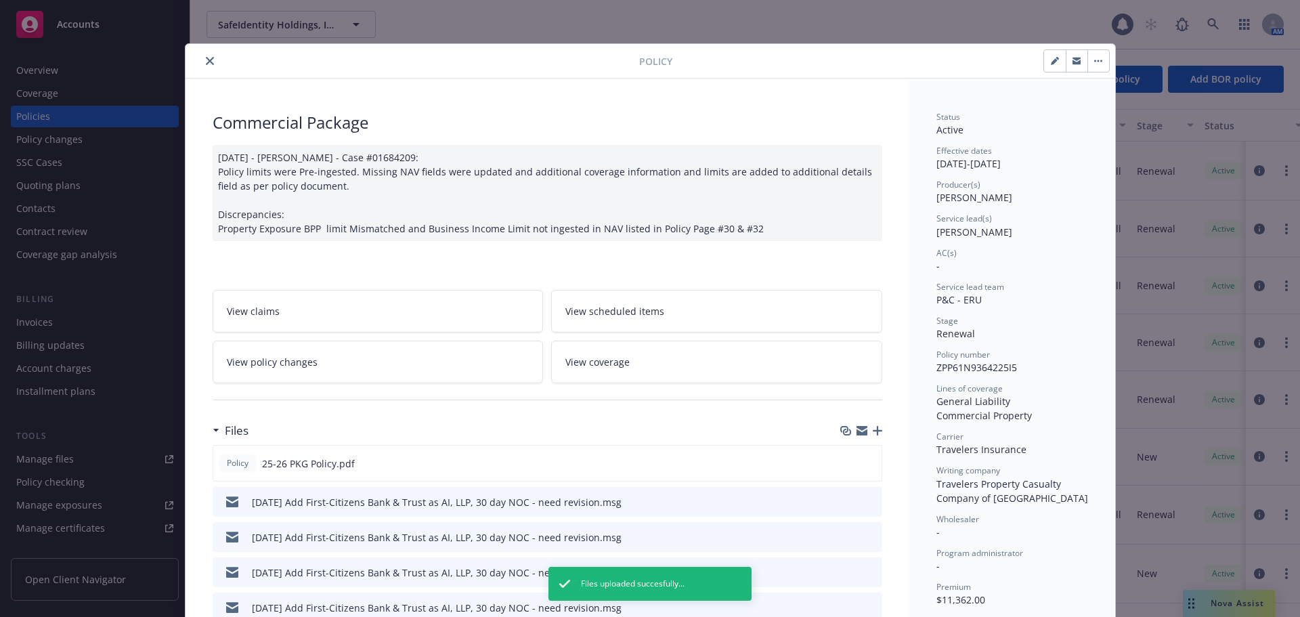
click at [206, 62] on icon "close" at bounding box center [210, 61] width 8 height 8
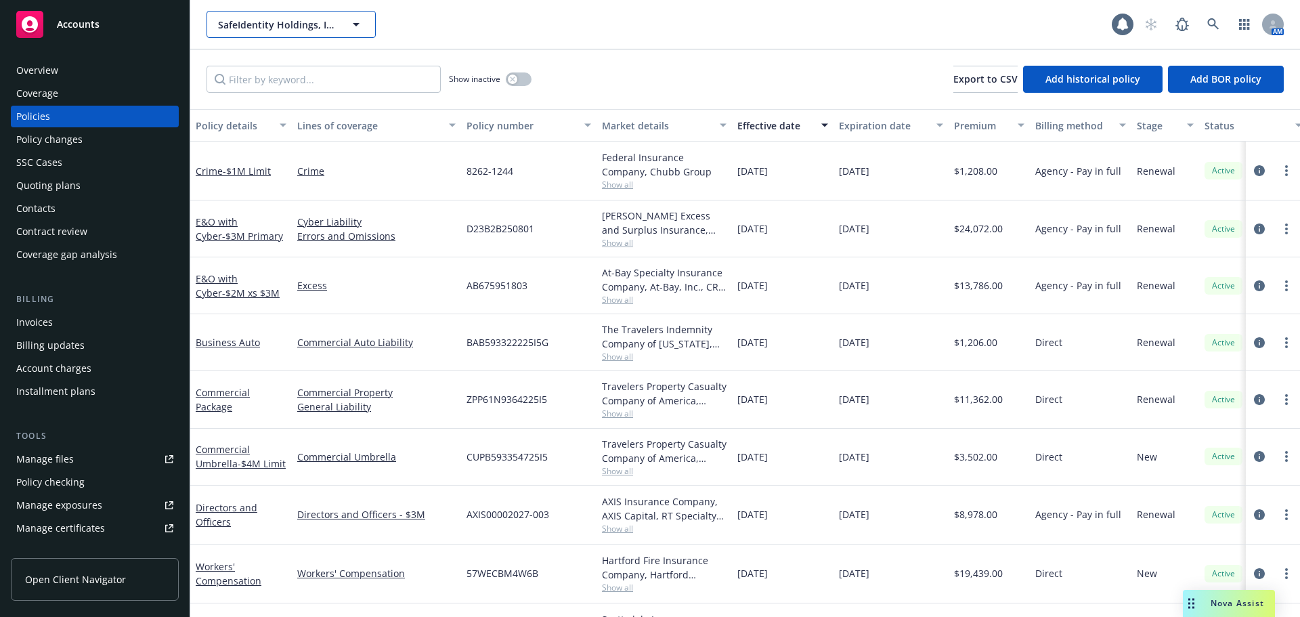
click at [260, 32] on button "SafeIdentity Holdings, Inc. (fka Safetrust Holdings, Inc.)" at bounding box center [290, 24] width 169 height 27
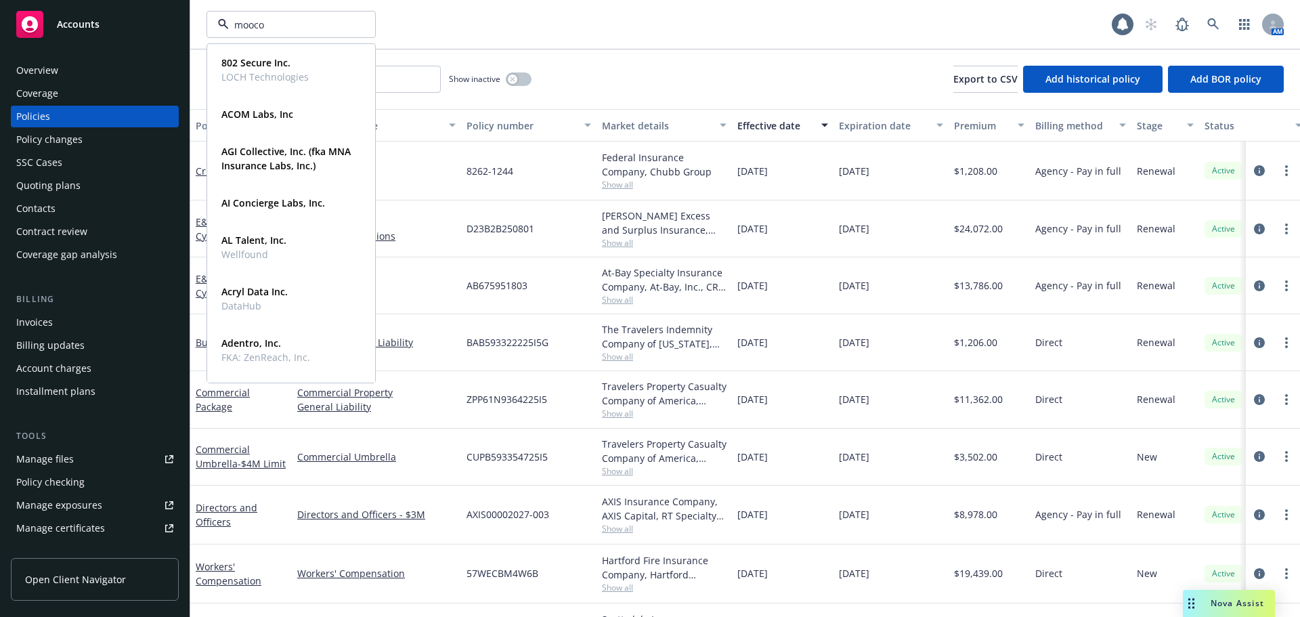
type input "mooco"
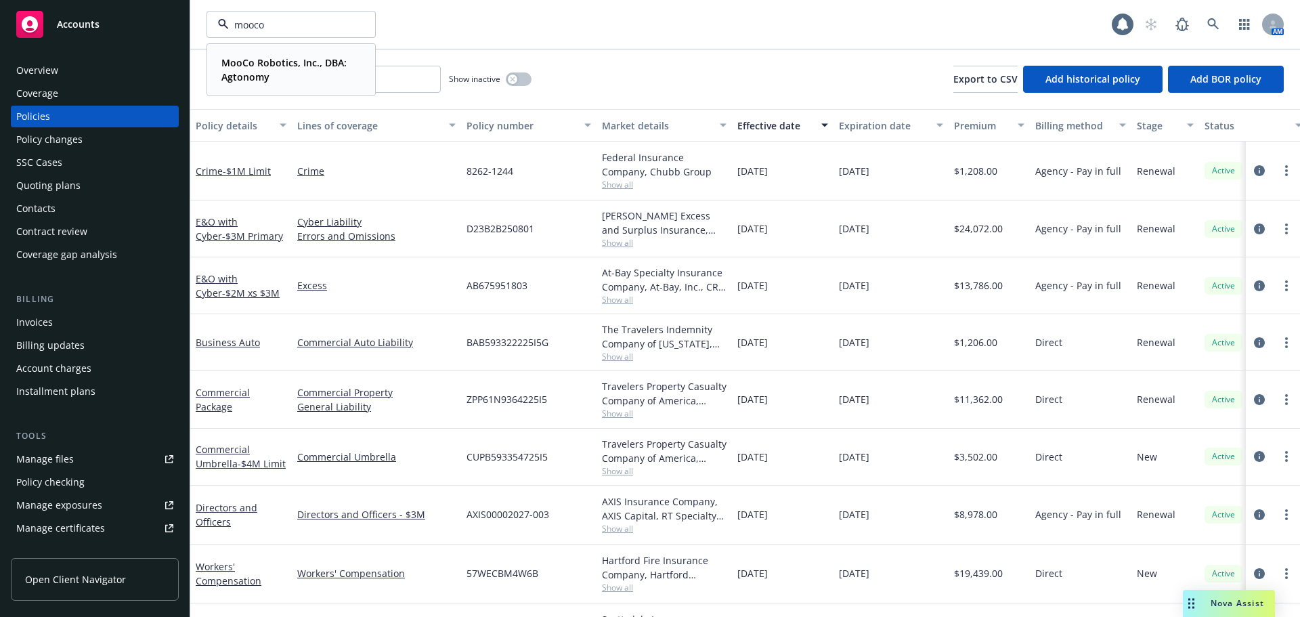
click at [281, 64] on strong "MooCo Robotics, Inc., DBA: Agtonomy" at bounding box center [283, 69] width 125 height 27
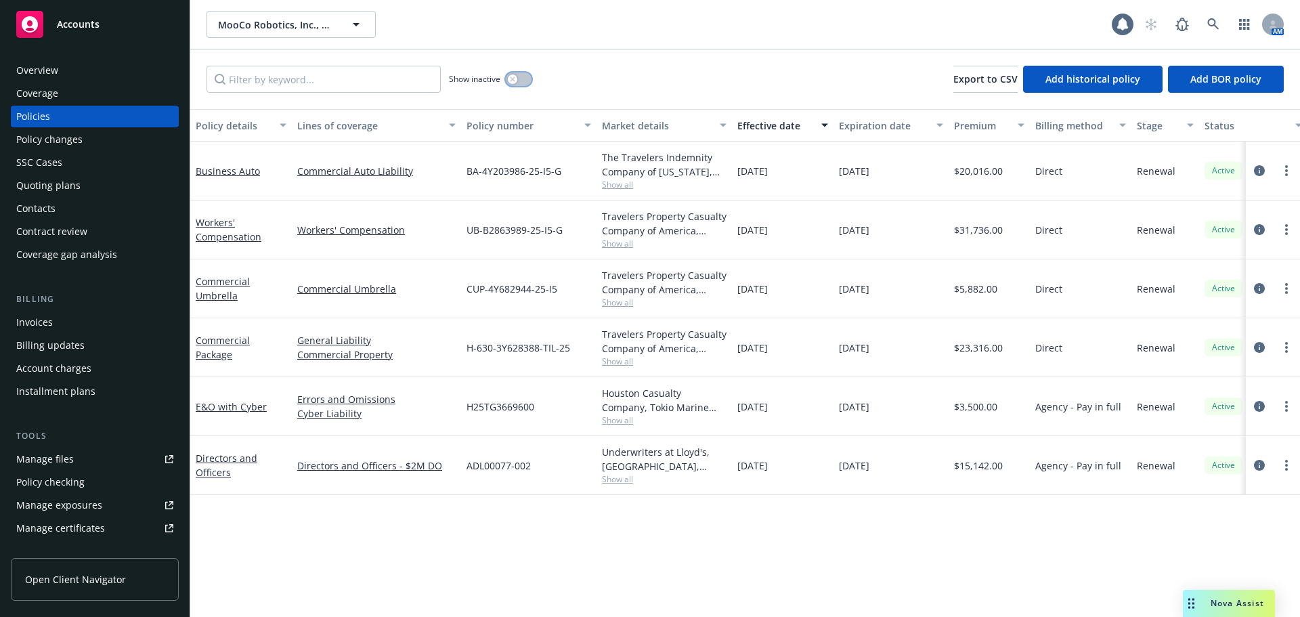
click at [522, 77] on button "button" at bounding box center [519, 79] width 26 height 14
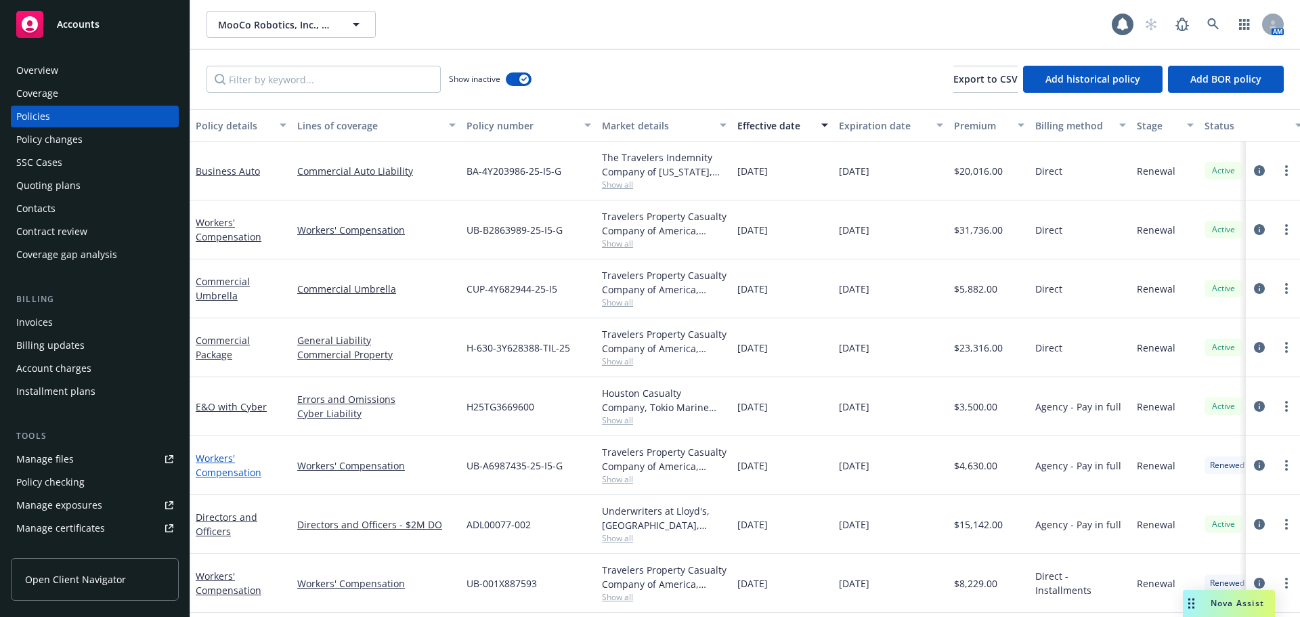
click at [219, 476] on link "Workers' Compensation" at bounding box center [229, 465] width 66 height 27
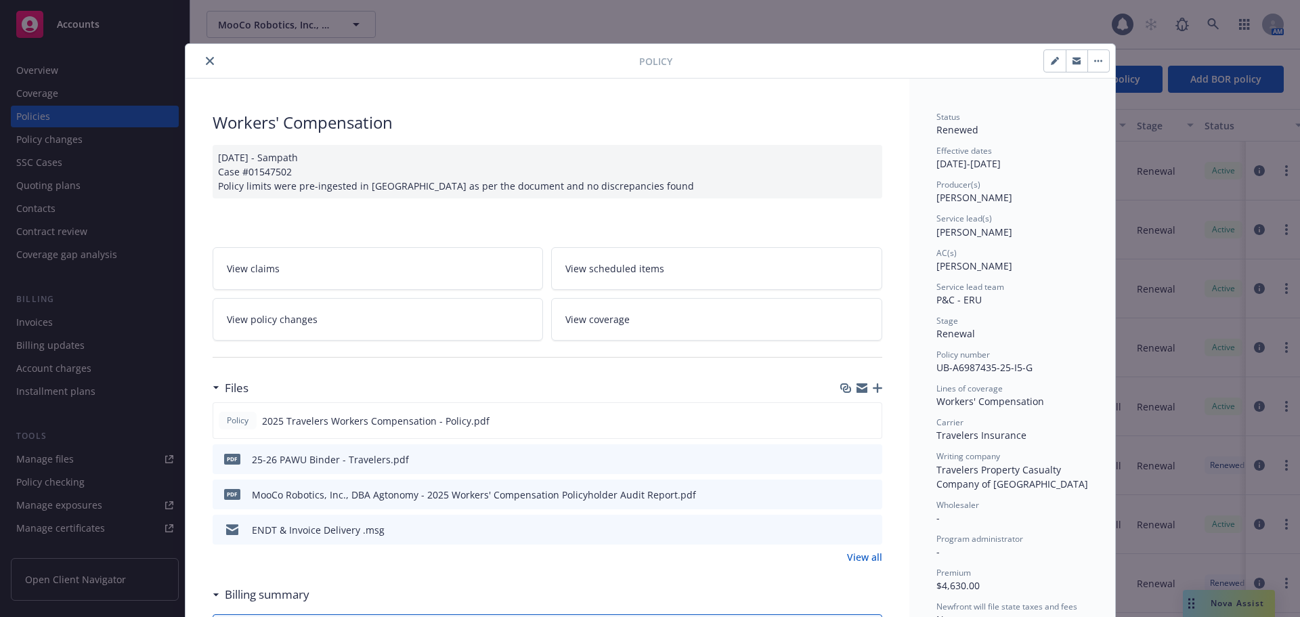
scroll to position [68, 0]
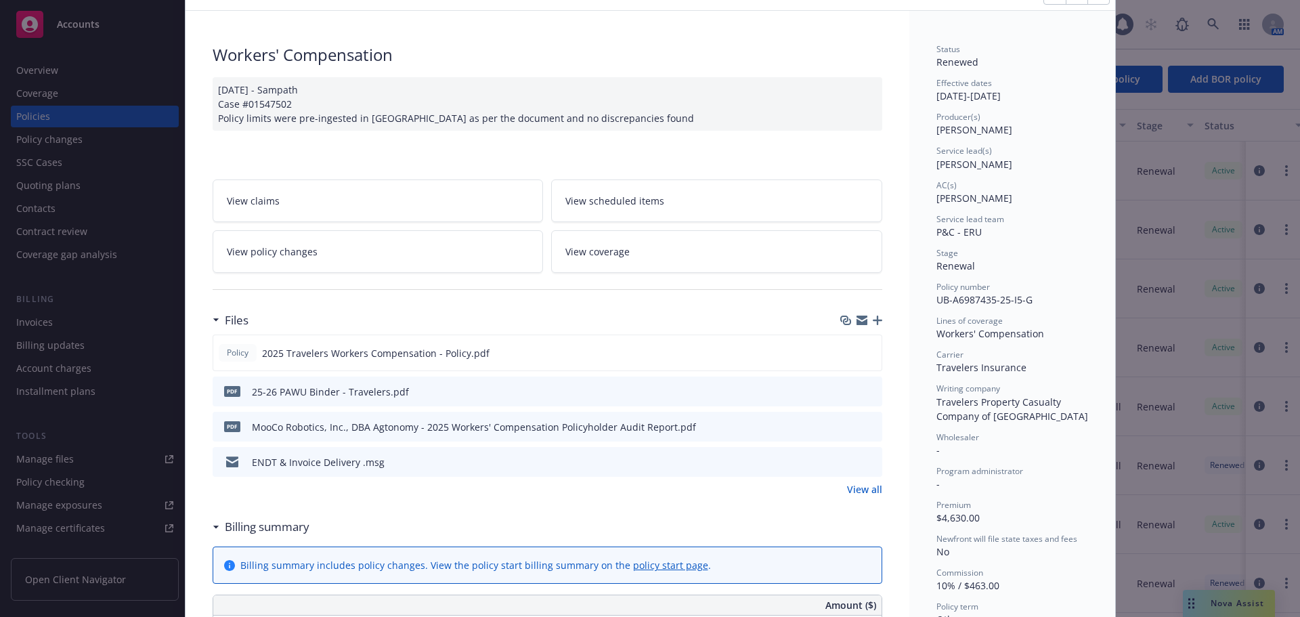
click at [873, 323] on icon "button" at bounding box center [877, 319] width 9 height 9
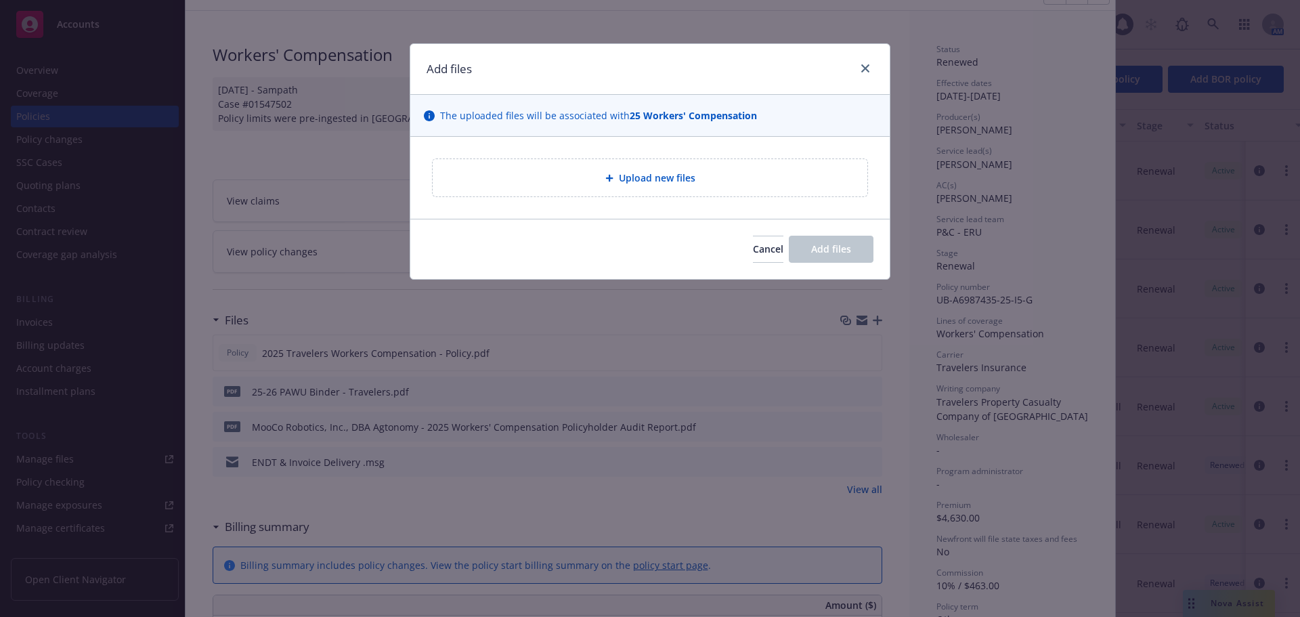
type textarea "x"
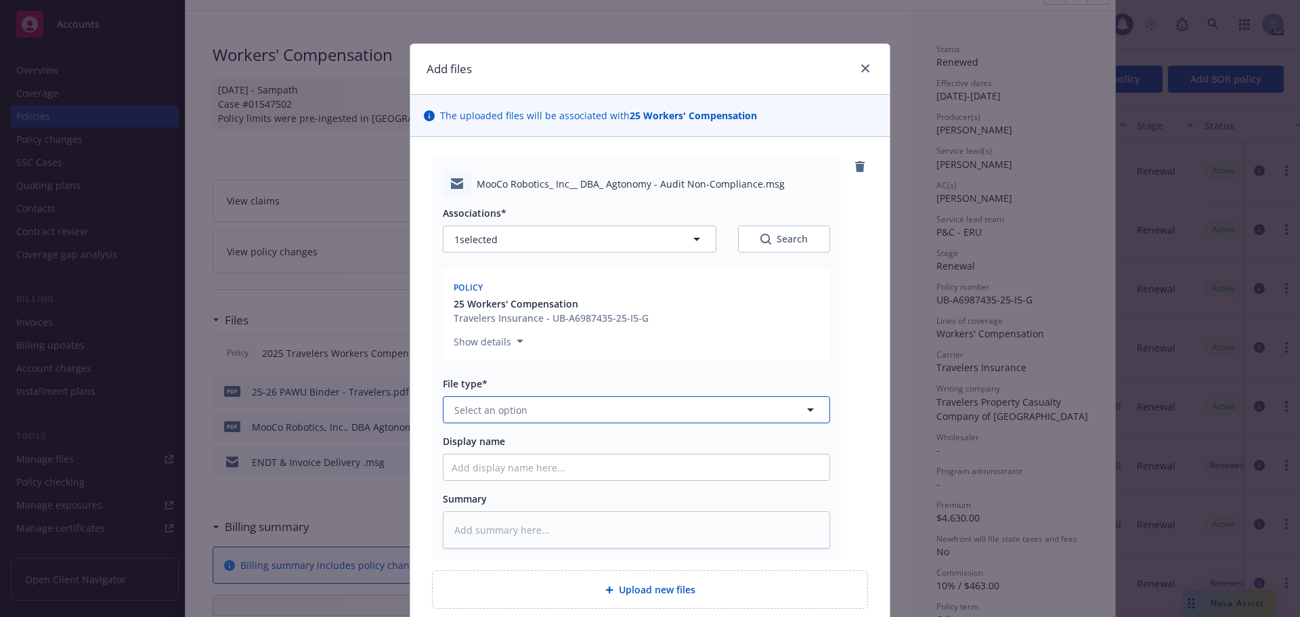
click at [554, 410] on button "Select an option" at bounding box center [636, 409] width 387 height 27
drag, startPoint x: 528, startPoint y: 411, endPoint x: 382, endPoint y: 401, distance: 146.6
click at [382, 401] on div "Add files The uploaded files will be associated with 25 Workers' Compensation M…" at bounding box center [650, 308] width 1300 height 617
type input "audit"
click at [552, 454] on div "Audits" at bounding box center [637, 447] width 370 height 20
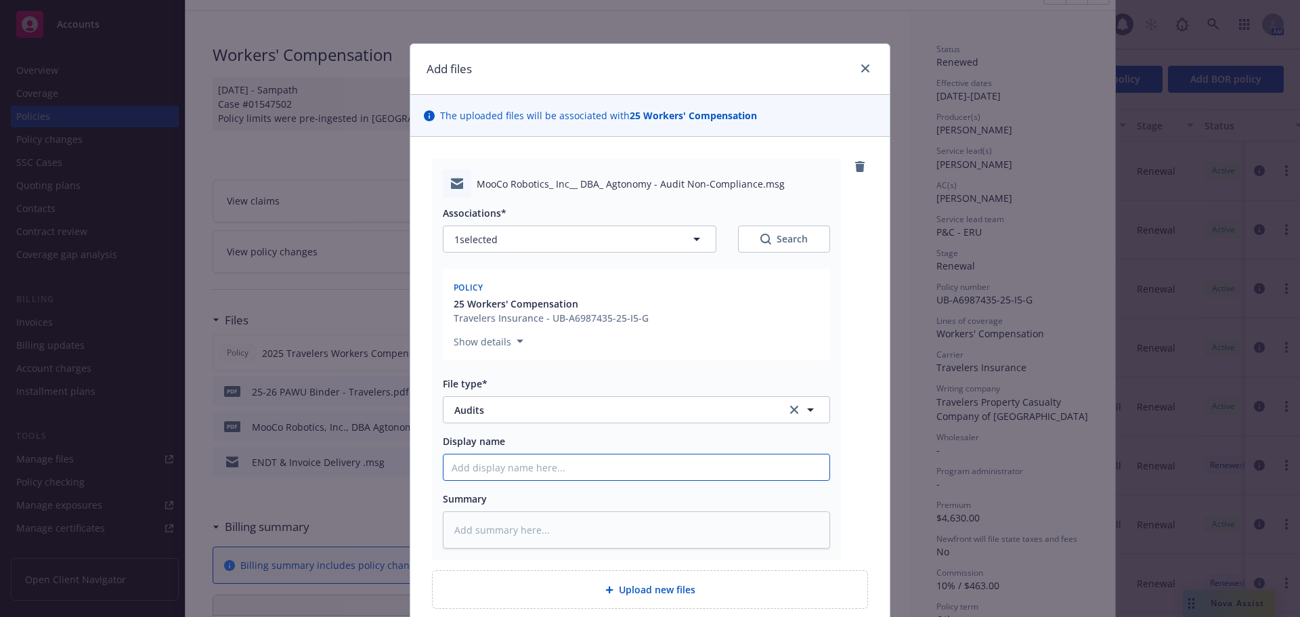
click at [546, 474] on input "Display name" at bounding box center [636, 467] width 386 height 26
type textarea "x"
type input "0"
type textarea "x"
type input "09"
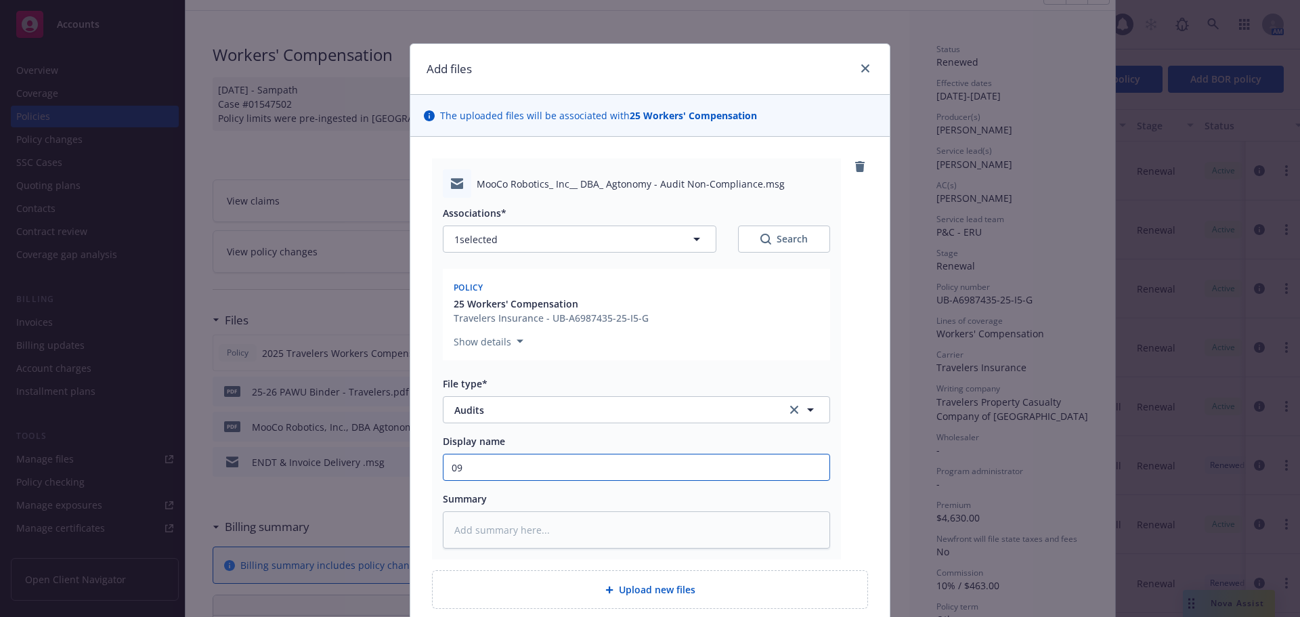
type textarea "x"
type input "09/"
type textarea "x"
type input "09/2"
type textarea "x"
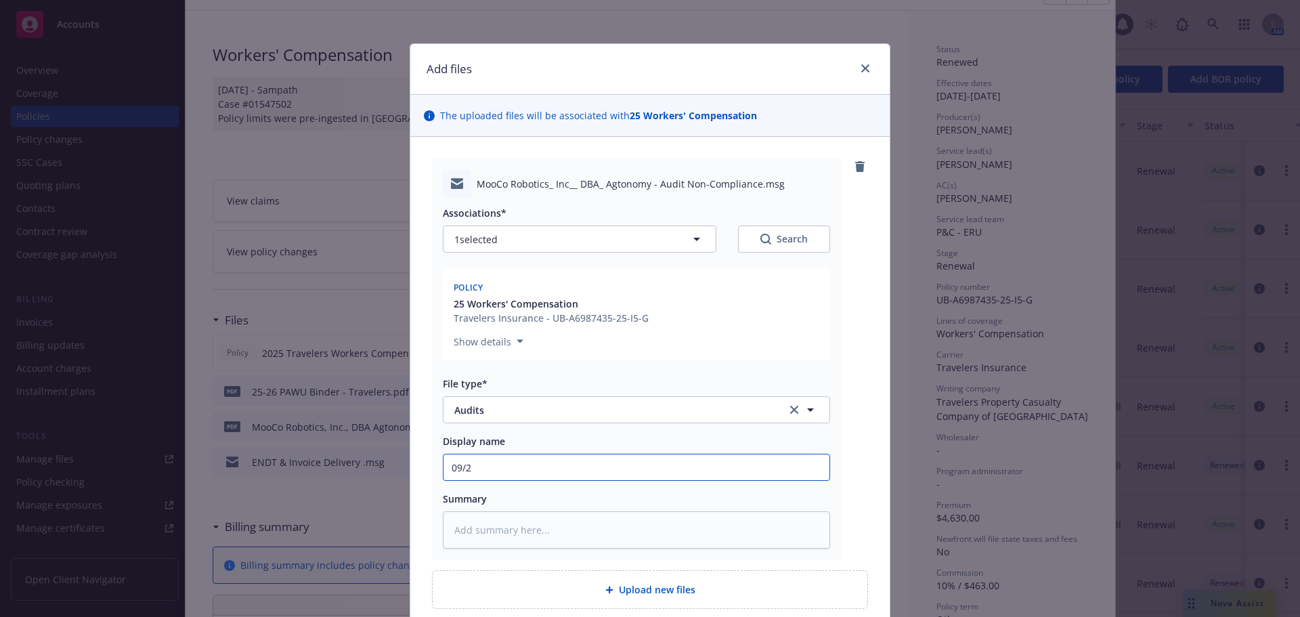
type input "09/29"
type textarea "x"
type input "09/29/"
type textarea "x"
type input "09/29/2"
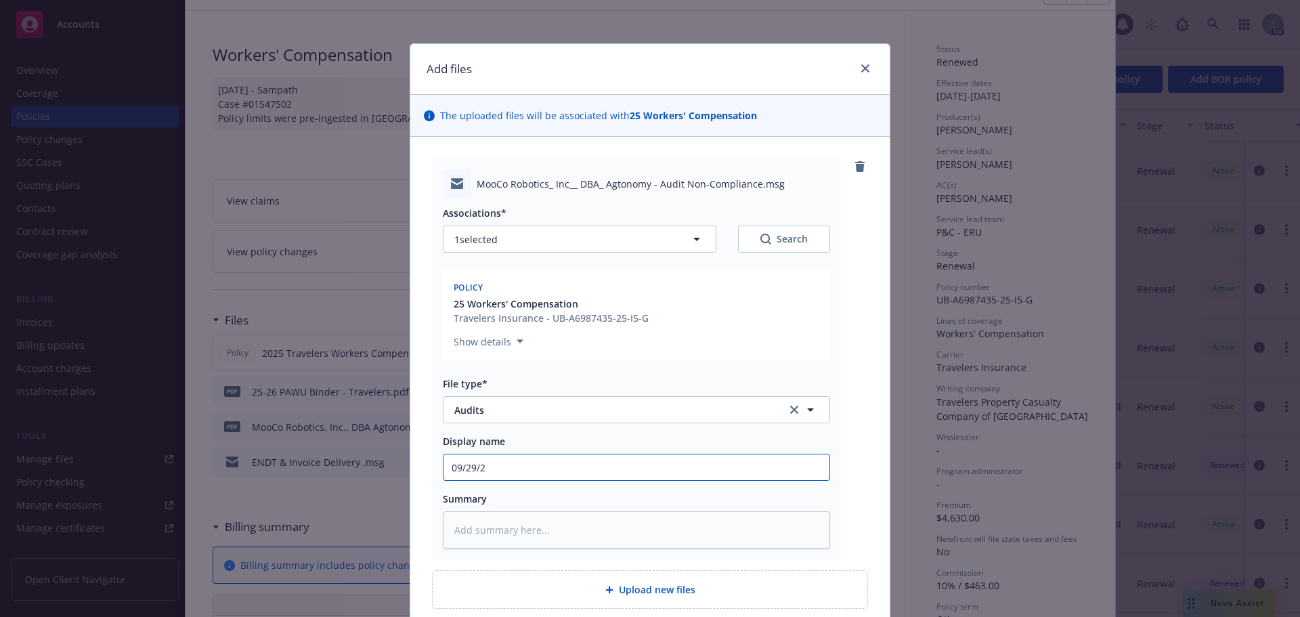
type textarea "x"
type input "09/29/25"
type textarea "x"
type input "09/29/25"
type textarea "x"
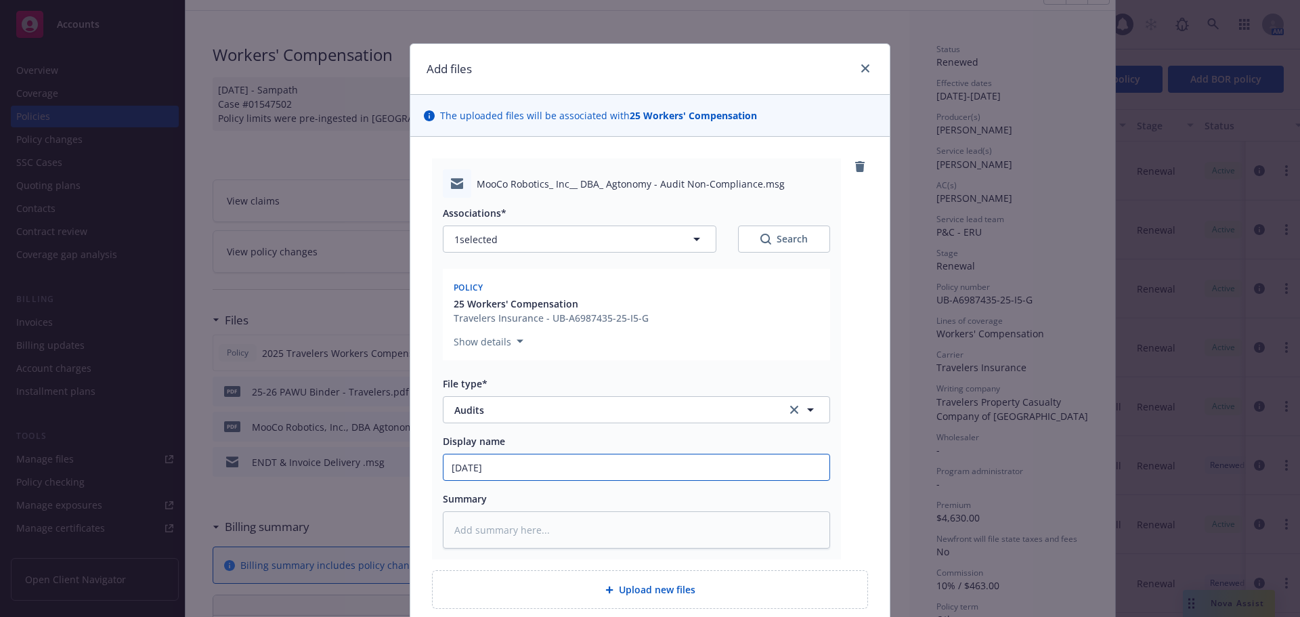
type input "09/29/25 T"
type textarea "x"
type input "09/29/25 Tra"
type textarea "x"
type input "09/29/25 Trav"
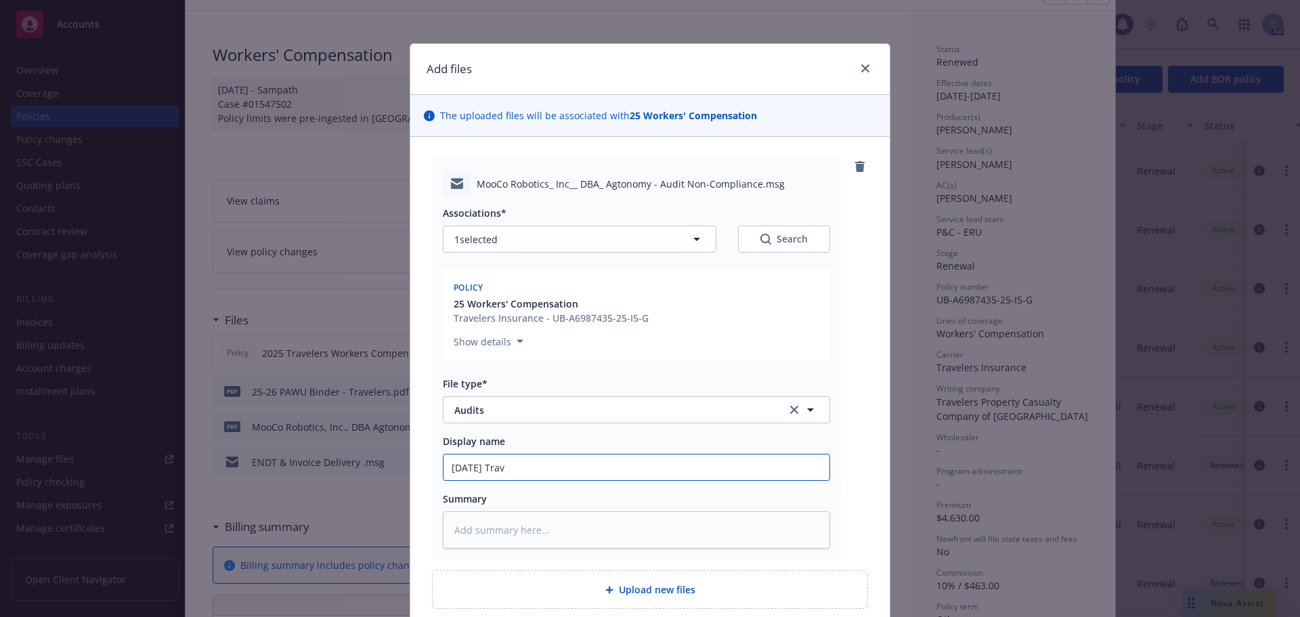
type textarea "x"
type input "09/29/25 Trave"
type textarea "x"
type input "09/29/25 Travel"
type textarea "x"
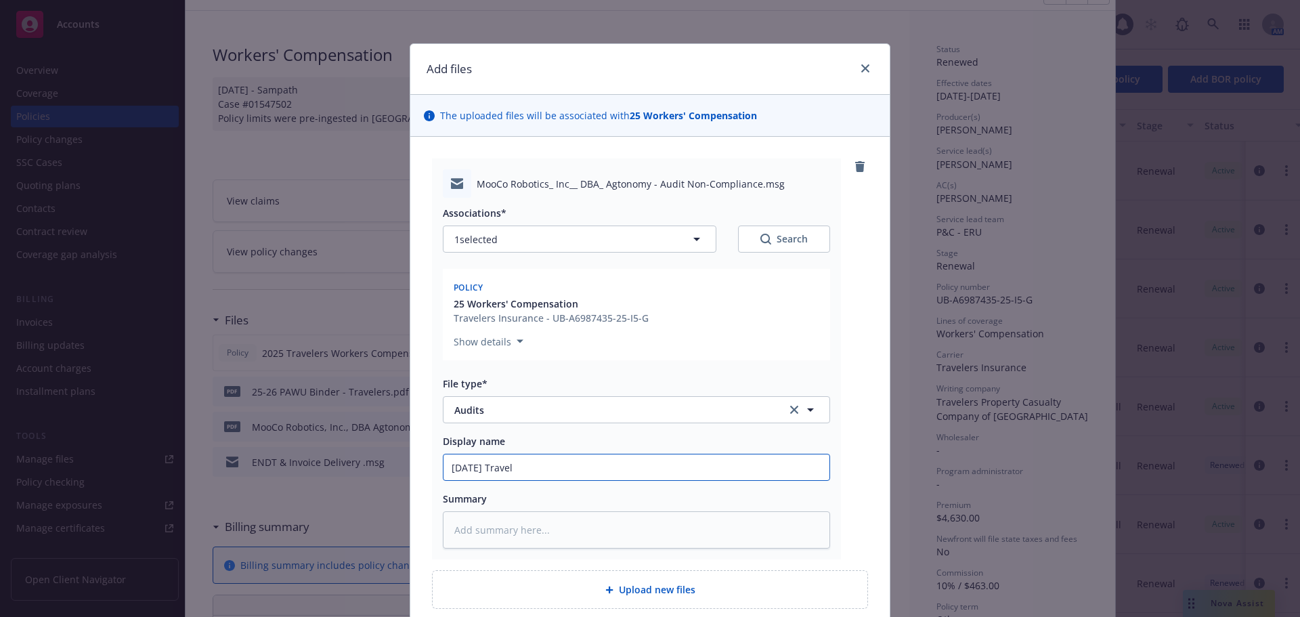
type input "09/29/25 Travele"
type textarea "x"
type input "09/29/25 Traveler"
type textarea "x"
type input "09/29/25 Travelers"
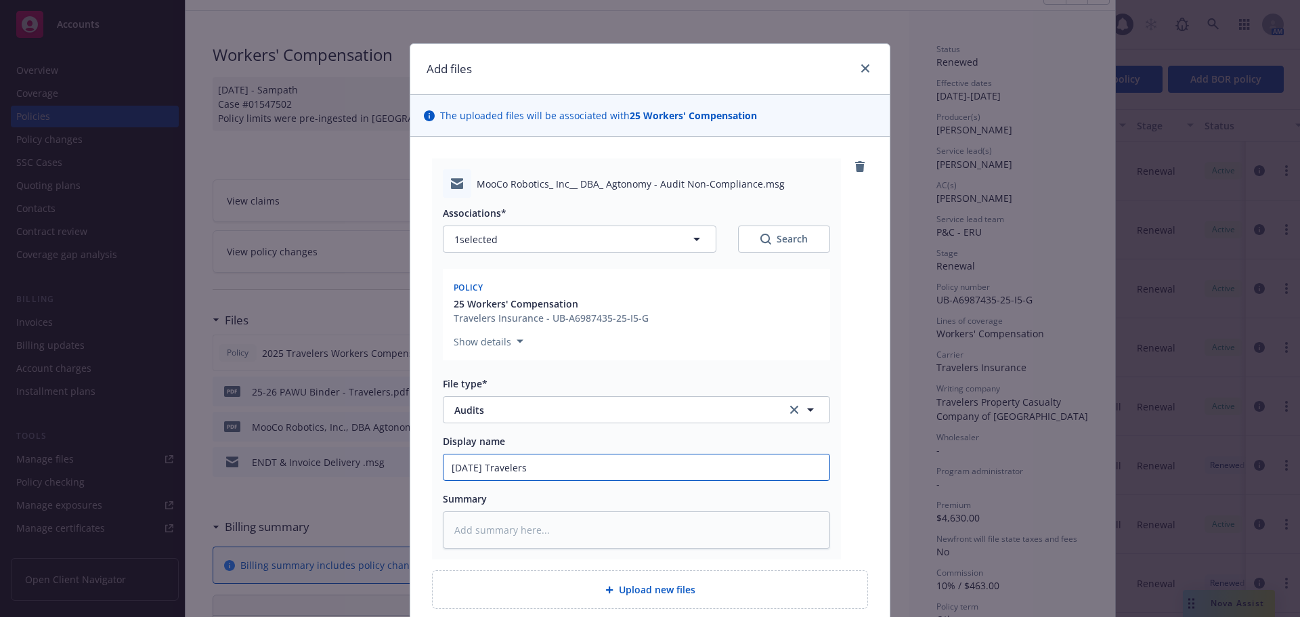
type textarea "x"
type input "09/29/25 Travelers"
type textarea "x"
type input "09/29/25 Travelers W"
type textarea "x"
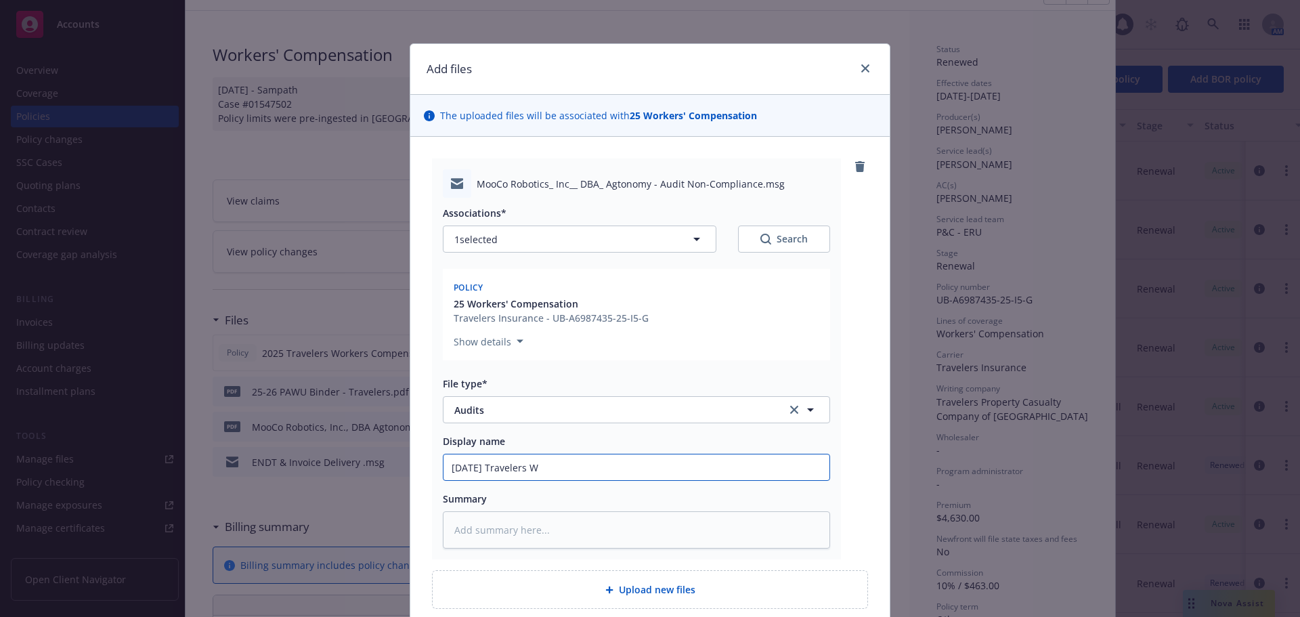
type input "09/29/25 Travelers WC"
type textarea "x"
type input "09/29/25 Travelers WC"
type textarea "x"
type input "09/29/25 Travelers WC A"
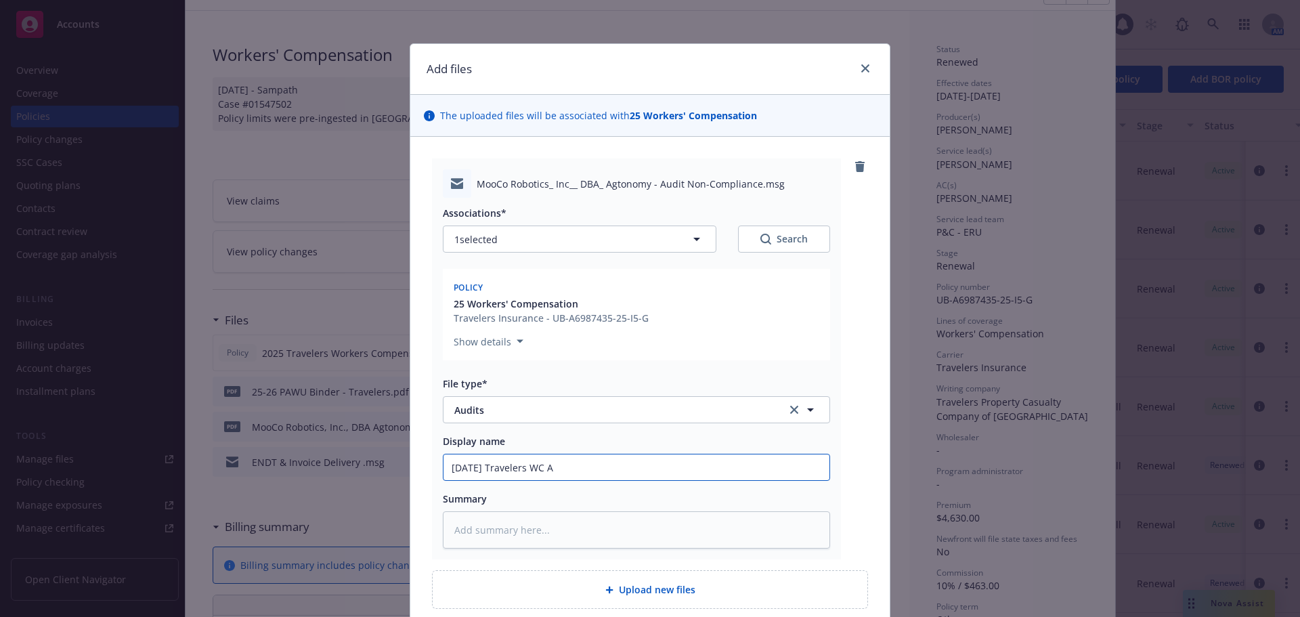
type textarea "x"
type input "09/29/25 Travelers WC Au"
type textarea "x"
type input "09/29/25 Travelers WC Aut"
type textarea "x"
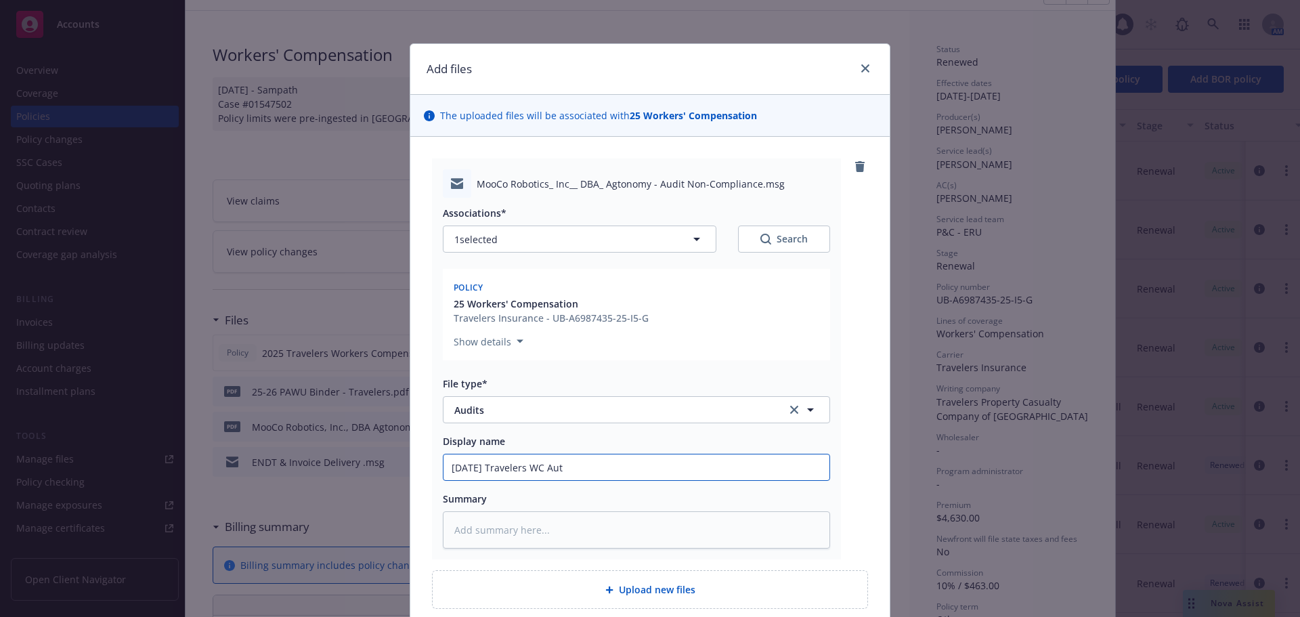
type input "09/29/25 Travelers WC Auti"
type textarea "x"
type input "09/29/25 Travelers WC Auti"
type textarea "x"
type input "09/29/25 Travelers WC Auti -"
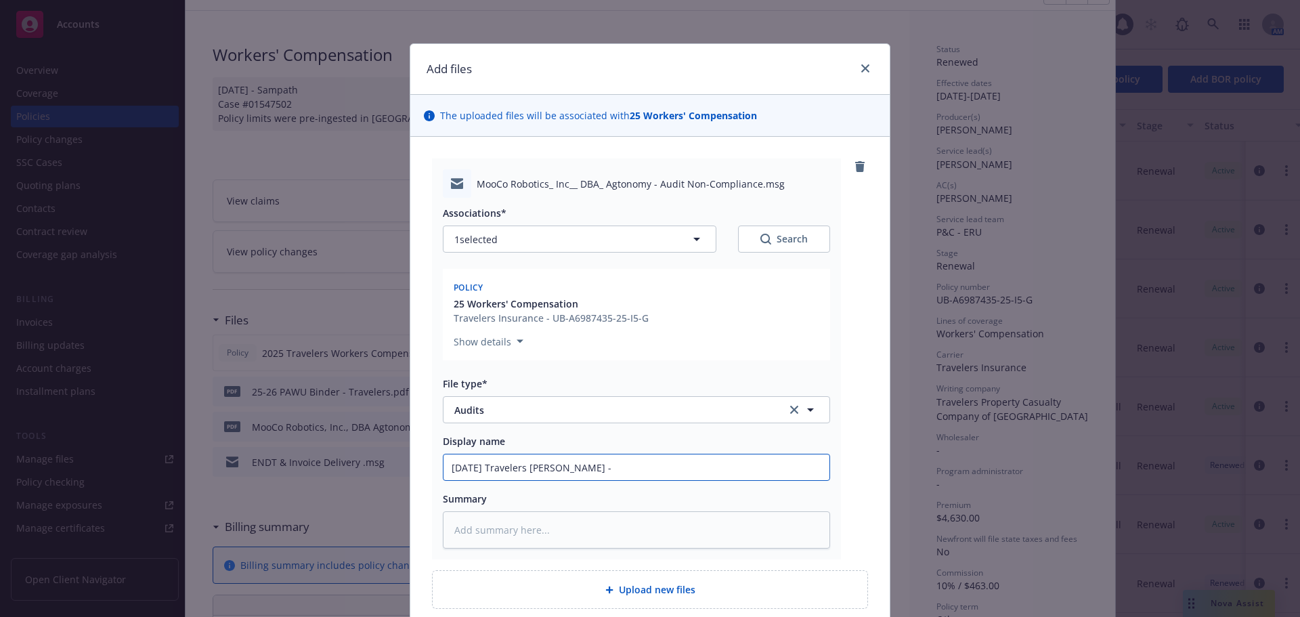
type textarea "x"
type input "09/29/25 Travelers WC Auti -"
type textarea "x"
type input "09/29/25 Travelers WC Auti - a"
type textarea "x"
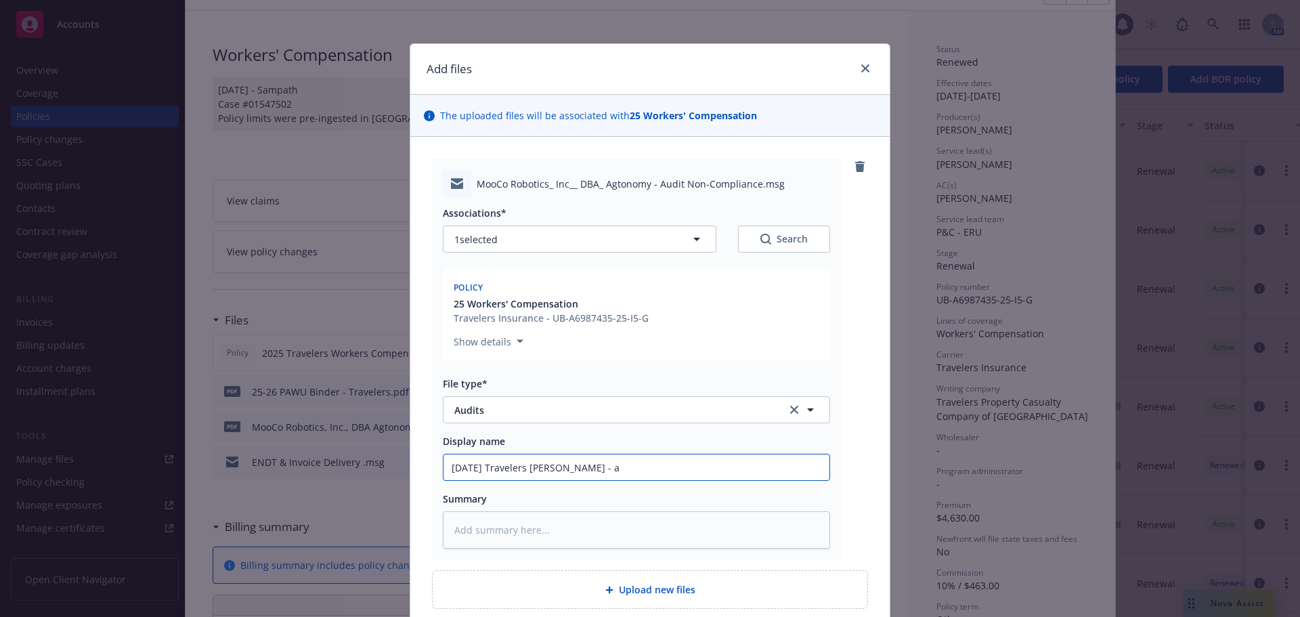
type input "09/29/25 Travelers WC Auti - as"
type textarea "x"
type input "09/29/25 Travelers WC Auti - ass"
type textarea "x"
type input "09/29/25 Travelers WC Auti - assi"
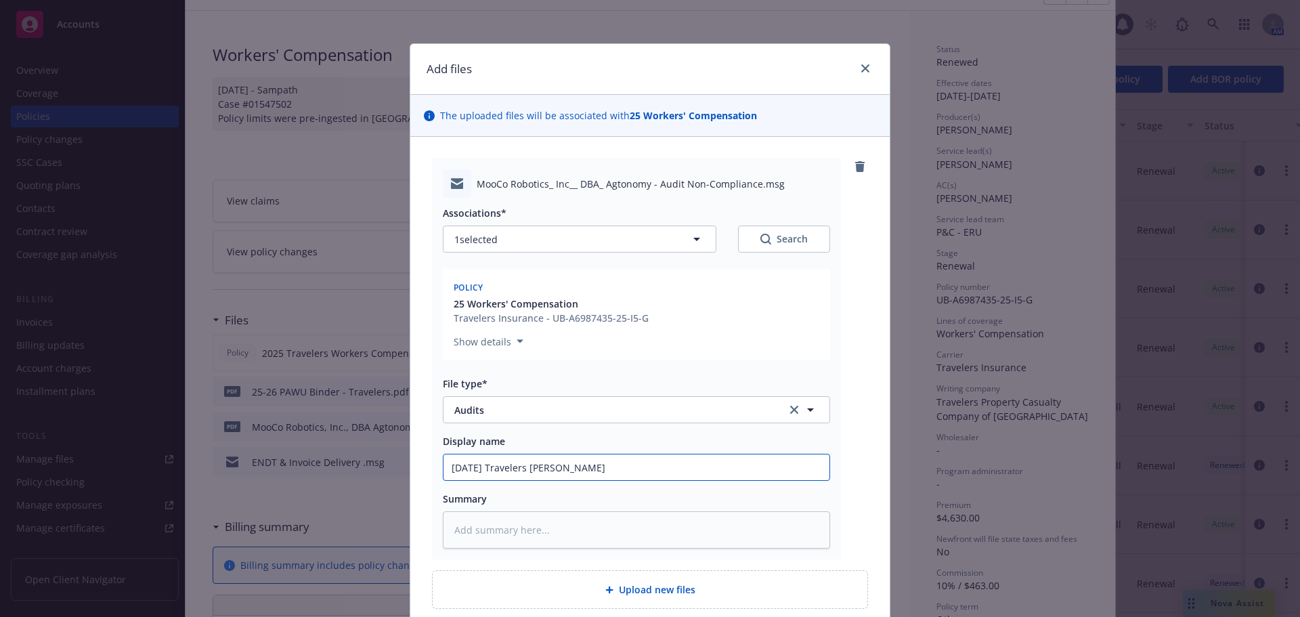
type textarea "x"
type input "09/29/25 Travelers WC Auti - assis"
type textarea "x"
type input "09/29/25 Travelers WC Auti - assista"
type textarea "x"
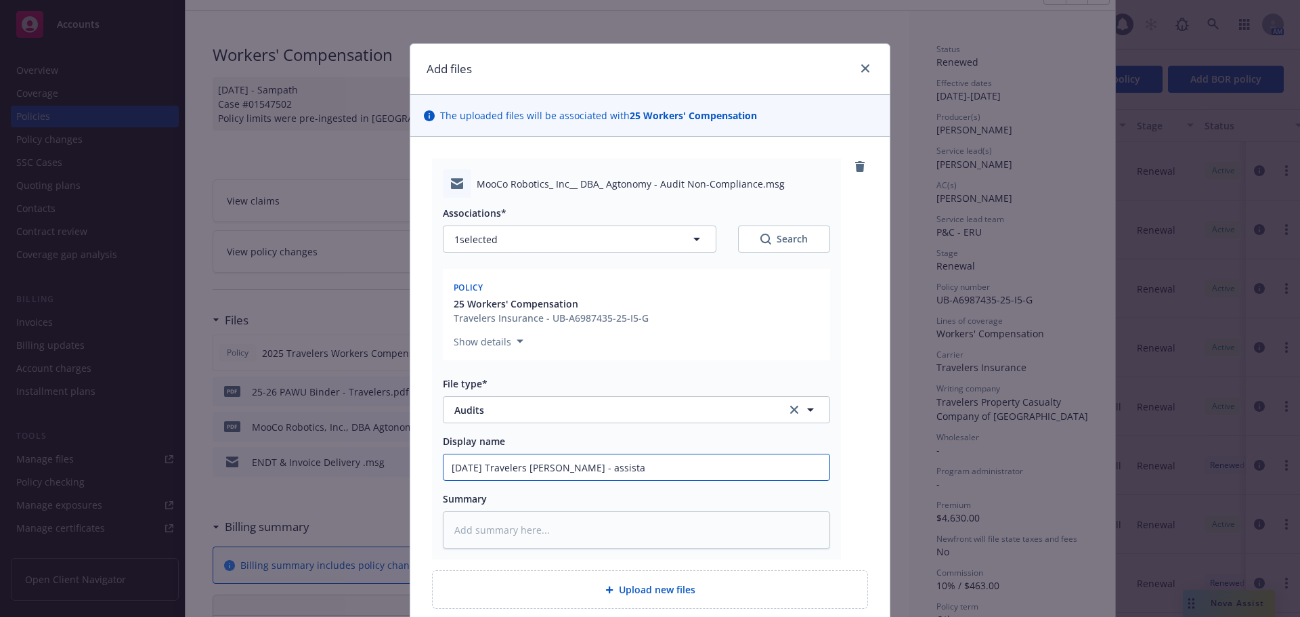
type input "09/29/25 Travelers WC Auti - assistan"
type textarea "x"
type input "09/29/25 Travelers WC Auti - assistanc"
type textarea "x"
type input "09/29/25 Travelers WC Auti - assistance"
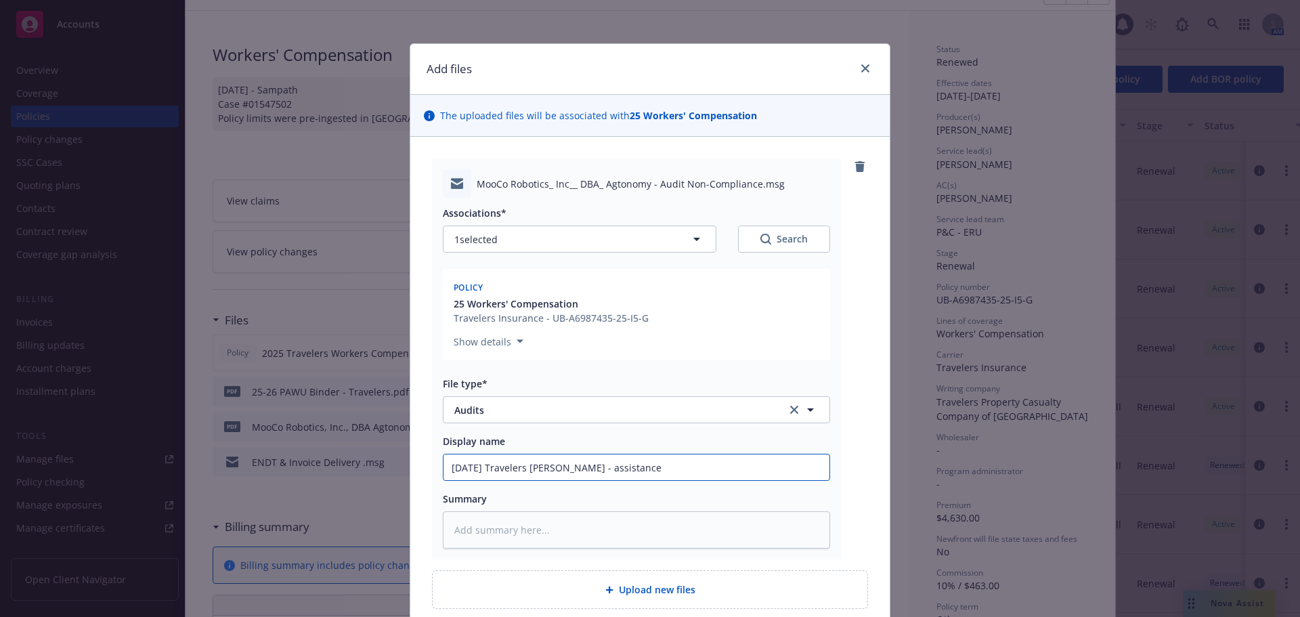
type textarea "x"
type input "09/29/25 Travelers WC Auti - assistance"
type textarea "x"
type input "09/29/25 Travelers WC Auti - assistance r"
type textarea "x"
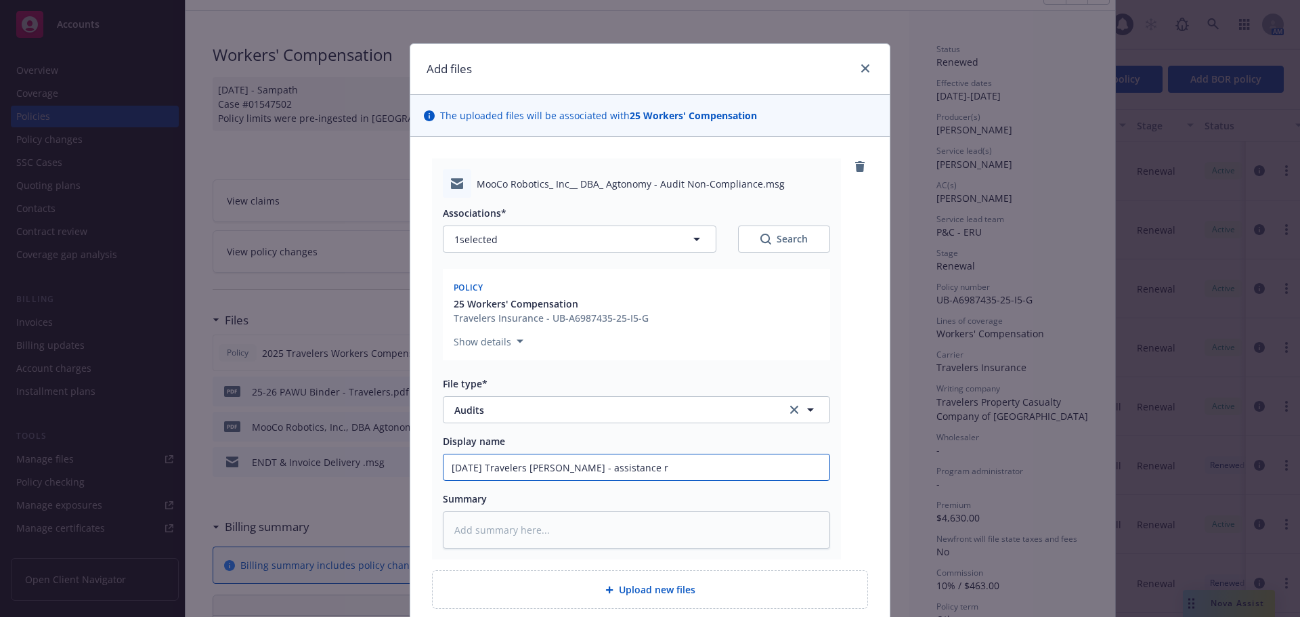
type input "09/29/25 Travelers WC Auti - assistance re"
type textarea "x"
type input "09/29/25 Travelers WC Auti - assistance req"
type textarea "x"
type input "09/29/25 Travelers WC Auti - assistance requ"
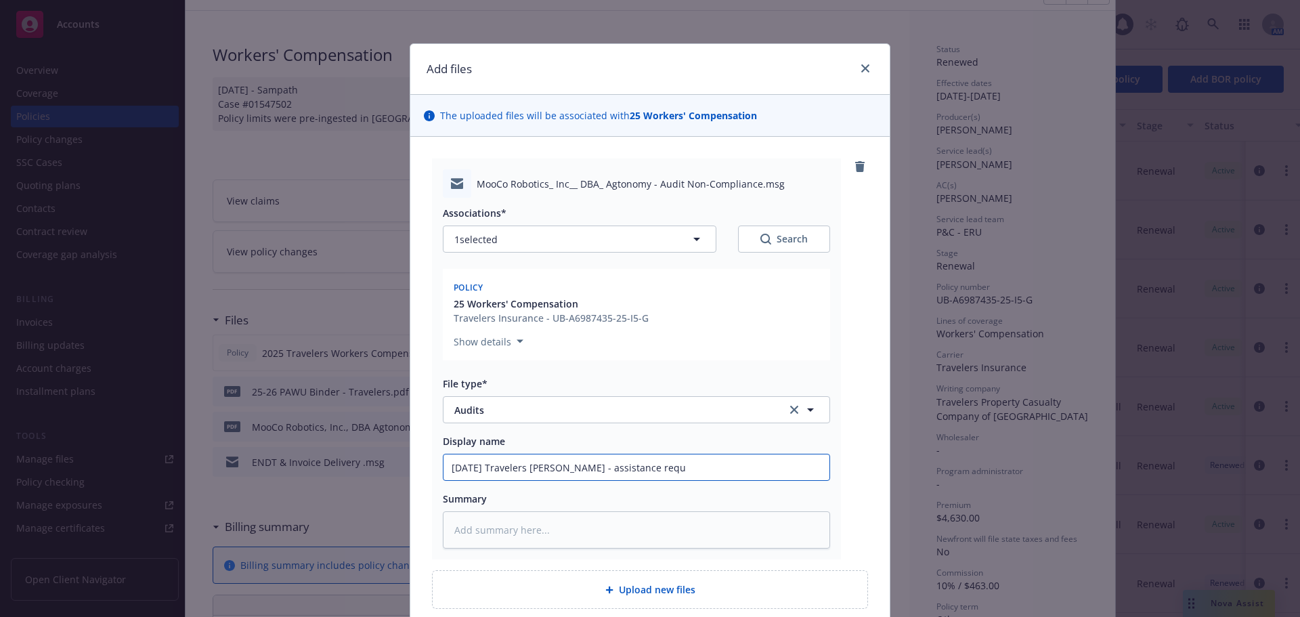
type textarea "x"
type input "09/29/25 Travelers WC Auti - assistance reque"
type textarea "x"
type input "09/29/25 Travelers WC Auti - assistance reques"
type textarea "x"
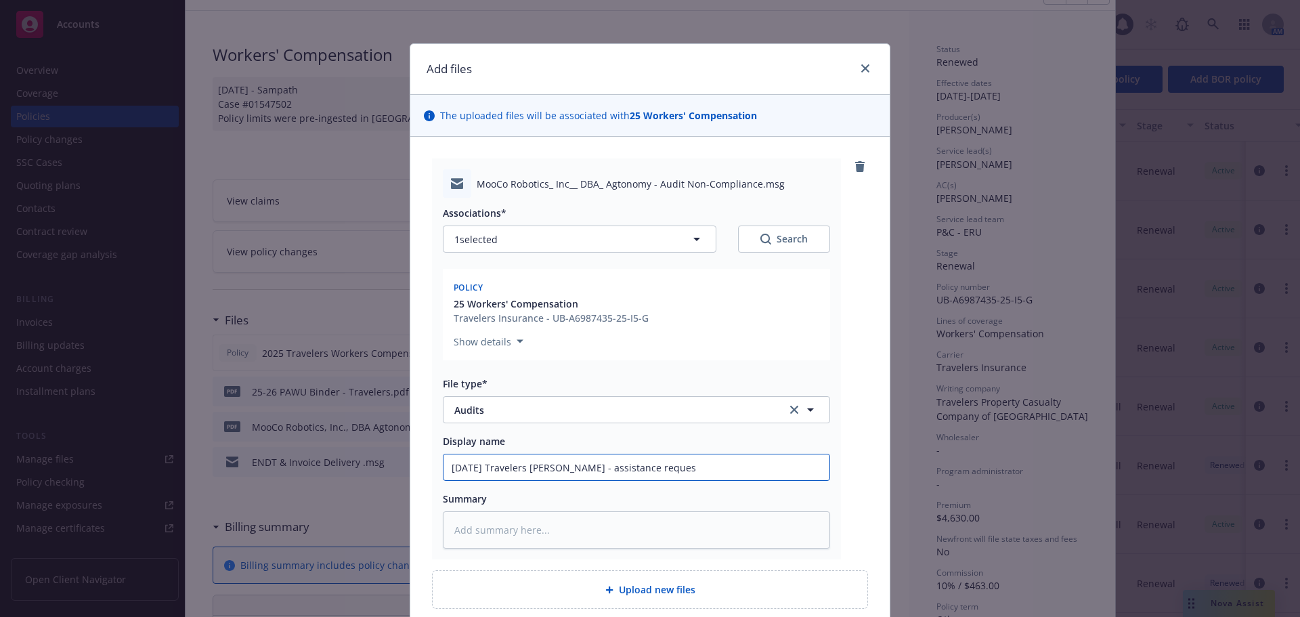
type input "09/29/25 Travelers WC Auti - assistance request"
type textarea "x"
type input "09/29/25 Travelers WC Auti - assistance requeste"
type textarea "x"
type input "09/29/25 Travelers WC Auti - assistance requested"
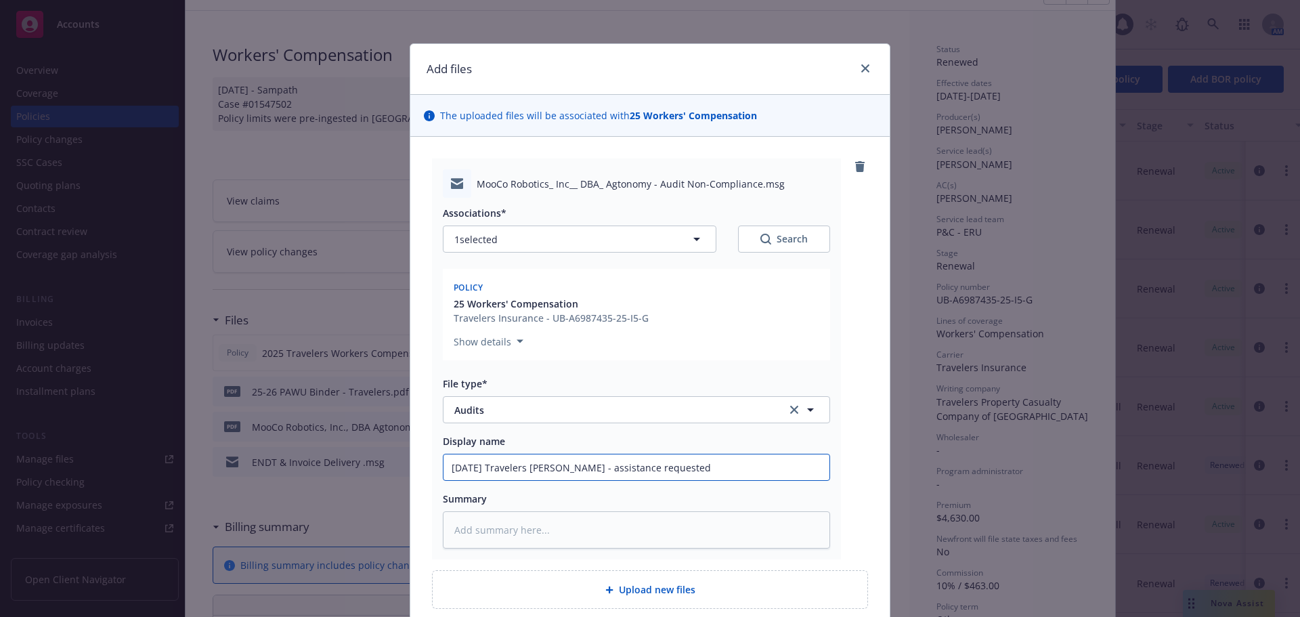
drag, startPoint x: 561, startPoint y: 467, endPoint x: 735, endPoint y: 466, distance: 173.3
click at [774, 464] on input "09/29/25 Travelers WC Auti - assistance requested" at bounding box center [636, 467] width 386 height 26
click at [555, 468] on input "09/29/25 Travelers WC Auti - assistance requested" at bounding box center [636, 467] width 386 height 26
type textarea "x"
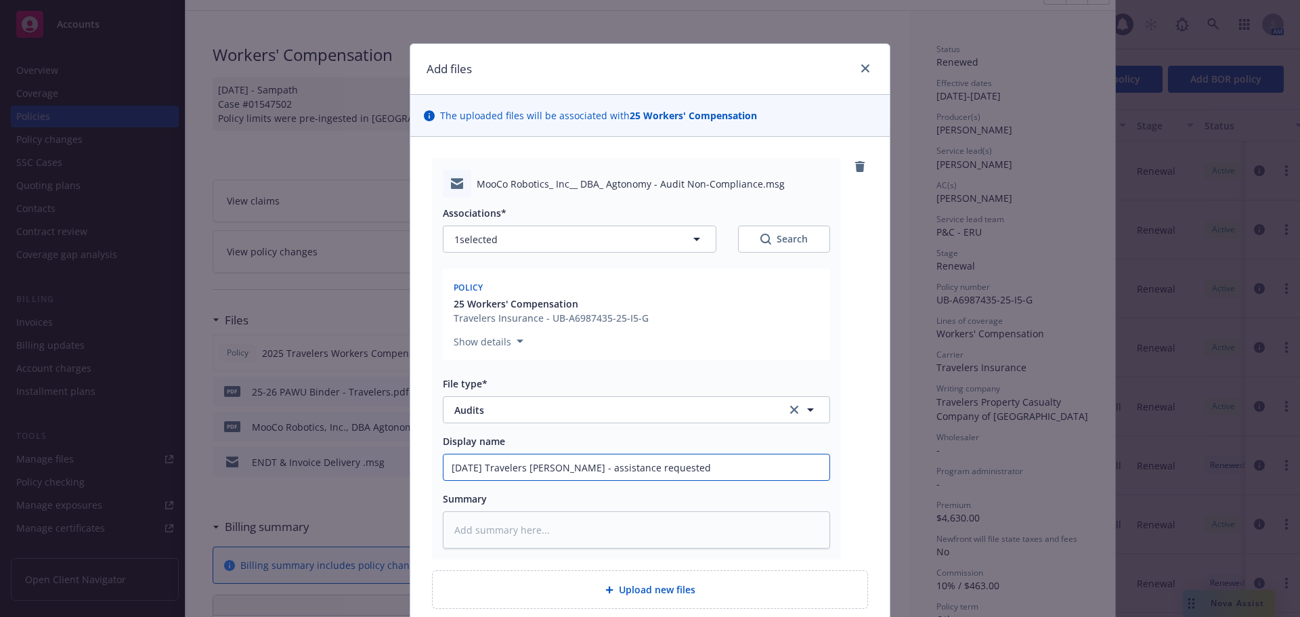
type input "09/29/25 Travelers WC A- assistance requested"
type textarea "x"
type input "09/29/25 Travelers WC Au- assistance requested"
type textarea "x"
type input "09/29/25 Travelers WC Aud- assistance requested"
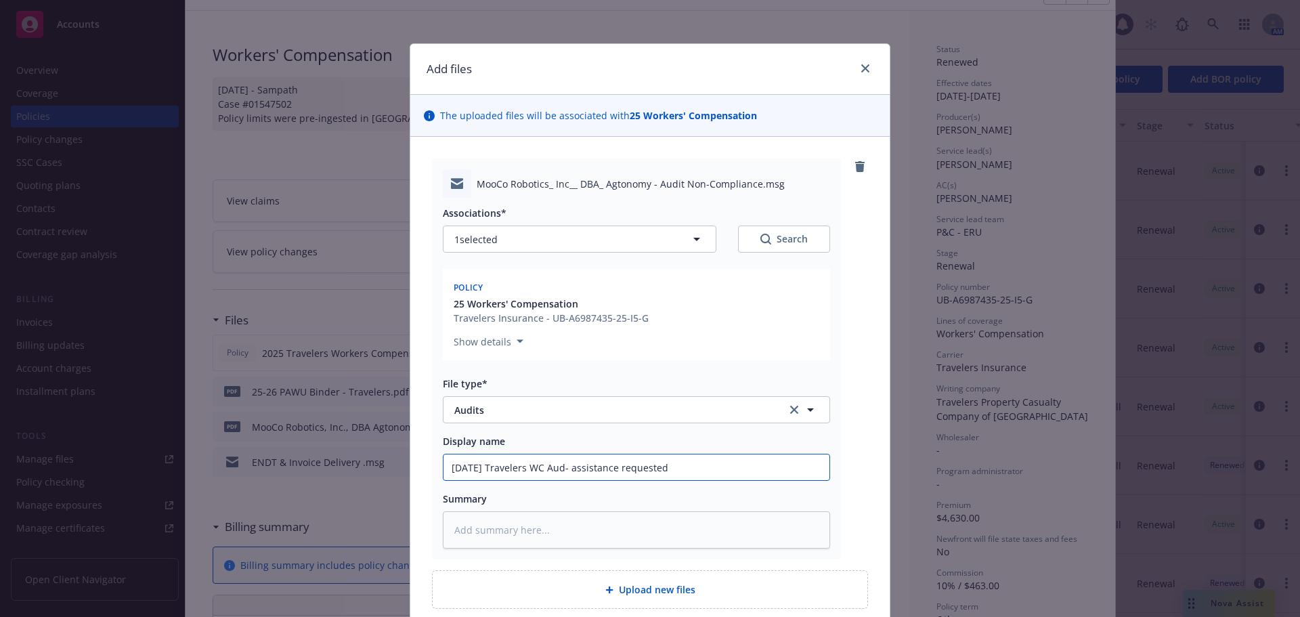
type textarea "x"
type input "09/29/25 Travelers WC Audi- assistance requested"
type textarea "x"
type input "09/29/25 Travelers WC Audit- assistance requested"
type textarea "x"
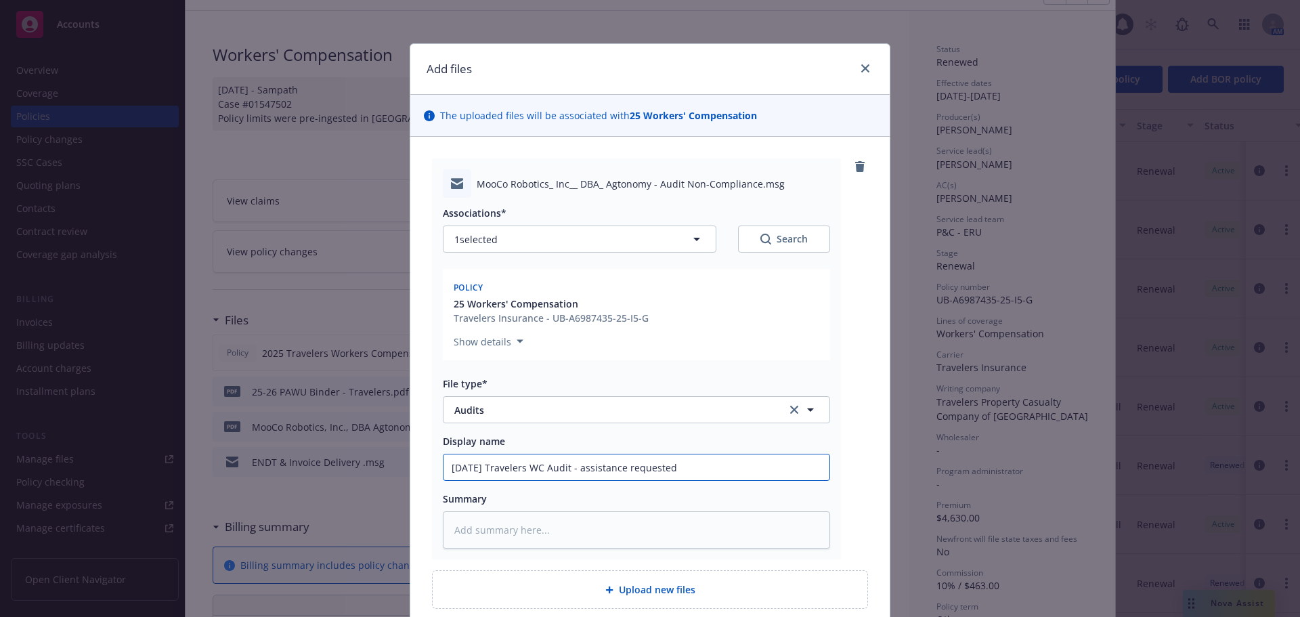
drag, startPoint x: 735, startPoint y: 473, endPoint x: 352, endPoint y: 475, distance: 383.2
click at [352, 475] on div "Add files The uploaded files will be associated with 25 Workers' Compensation M…" at bounding box center [650, 308] width 1300 height 617
click at [729, 462] on input "09/29/25 Travelers WC Audit - assistance requested" at bounding box center [636, 467] width 386 height 26
type input "09/29/25 Travelers WC Audit - assistance requested"
type textarea "x"
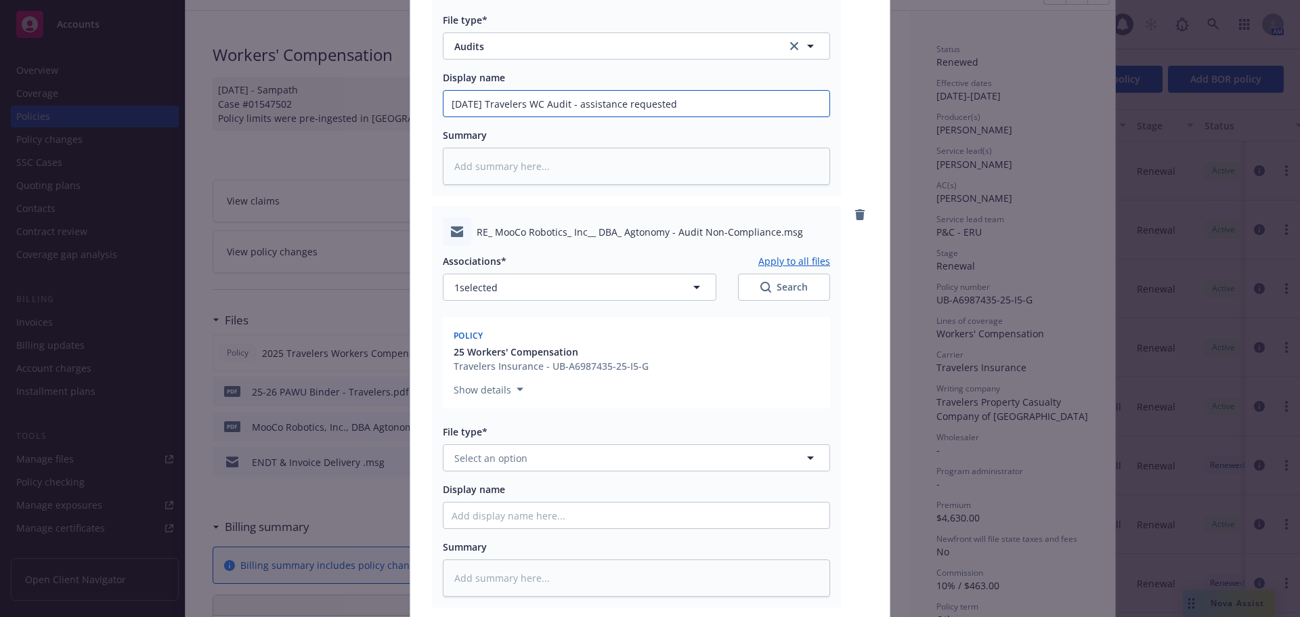
scroll to position [406, 0]
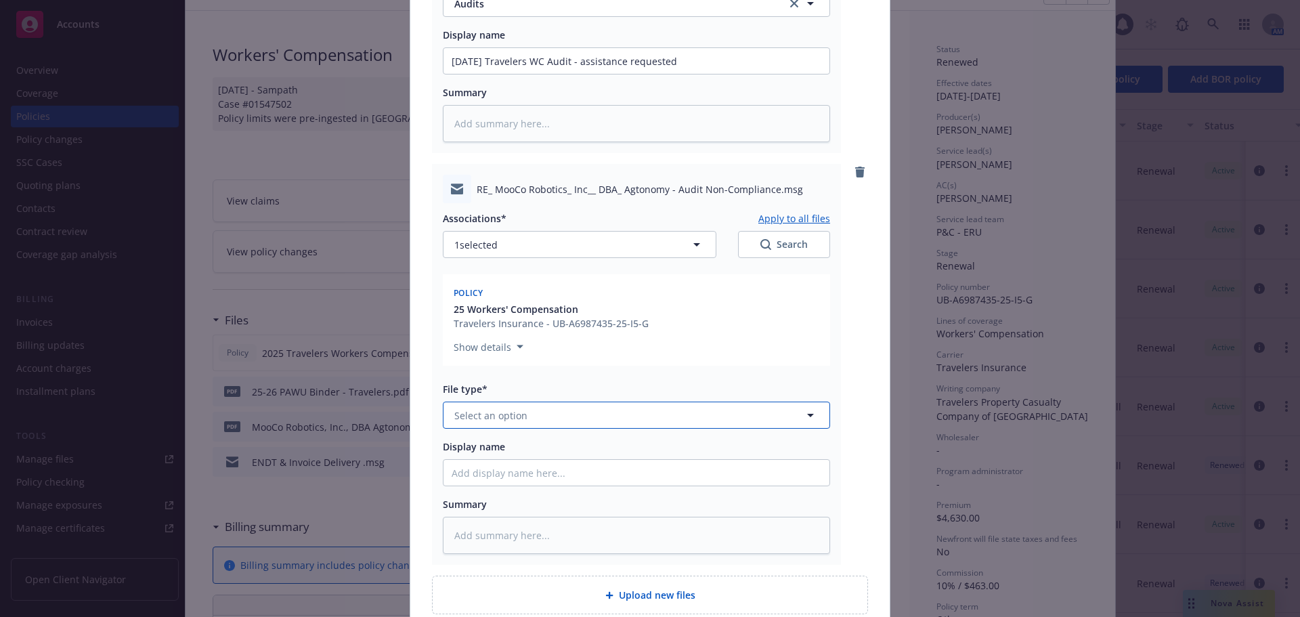
click at [534, 413] on button "Select an option" at bounding box center [636, 414] width 387 height 27
type input "em"
click at [540, 494] on div "Email" at bounding box center [637, 489] width 370 height 20
click at [567, 480] on input "Display name" at bounding box center [636, 473] width 386 height 26
paste input "09/29/25 Travelers WC Audit - assistance requested"
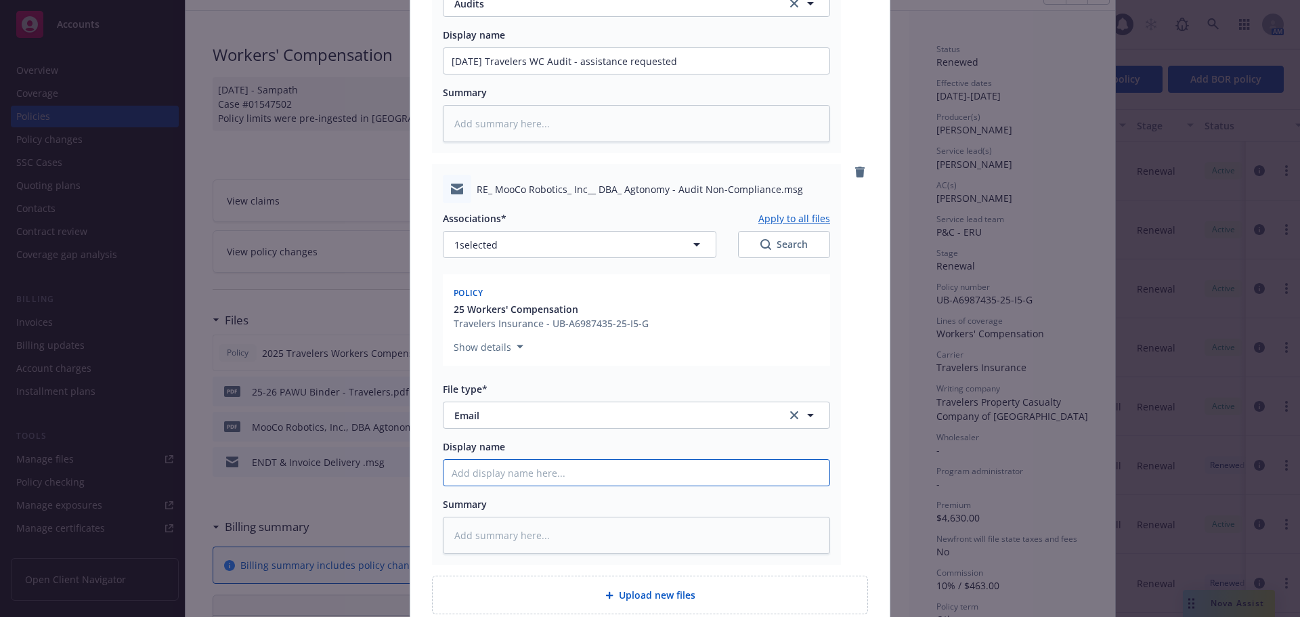
type textarea "x"
type input "09/29/25 Travelers WC Audit - assistance requested"
type textarea "x"
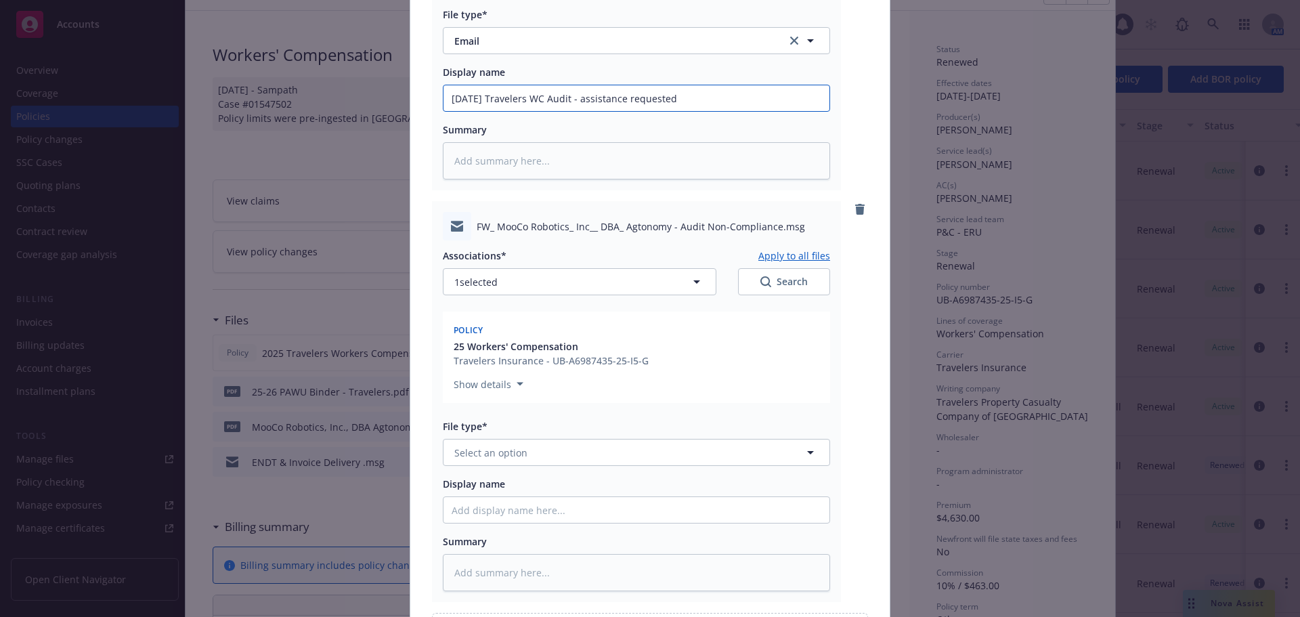
scroll to position [812, 0]
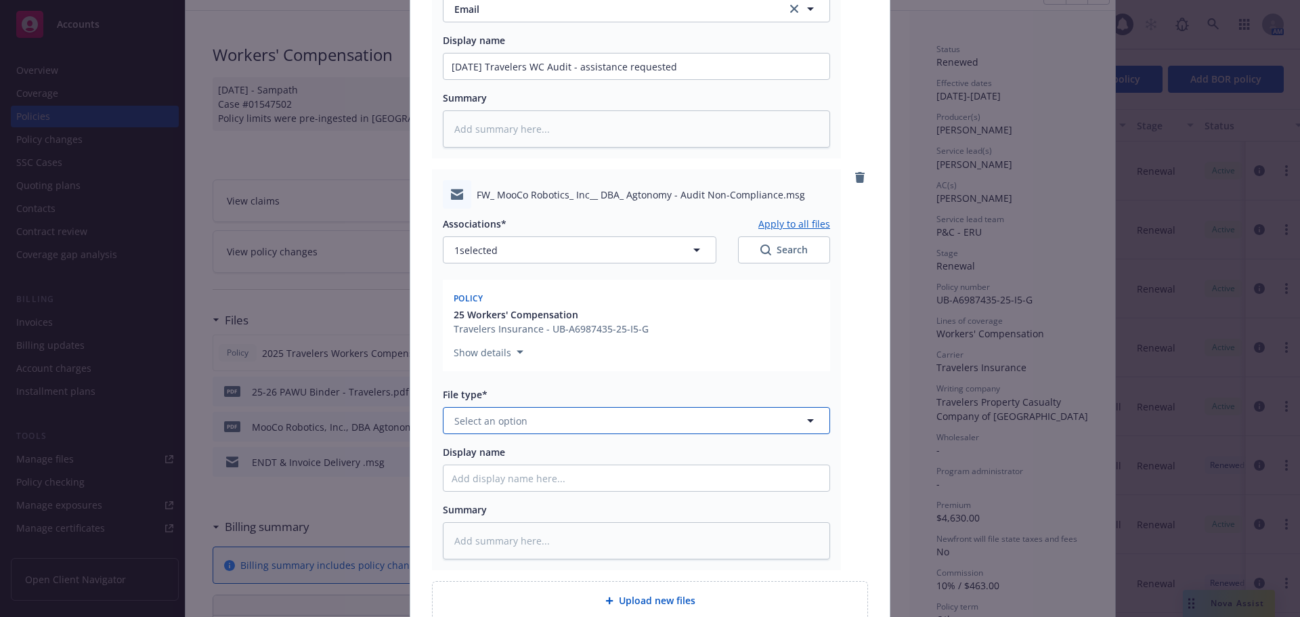
click at [524, 422] on button "Select an option" at bounding box center [636, 420] width 387 height 27
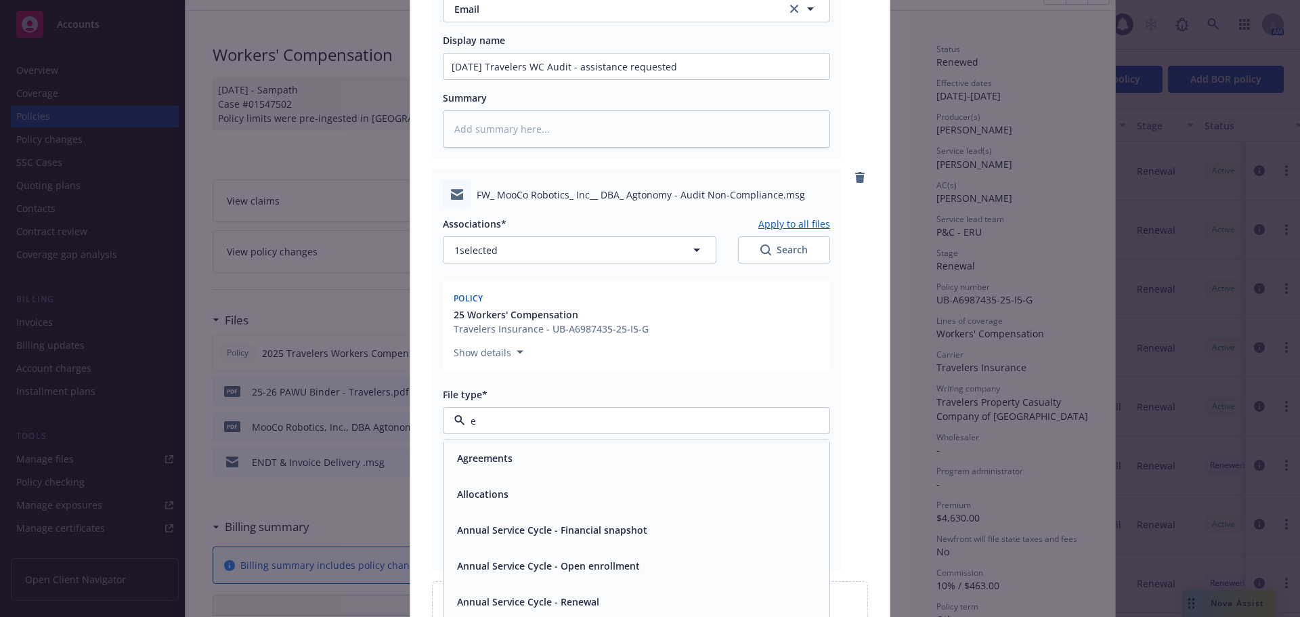
type input "em"
click at [542, 488] on div "Email" at bounding box center [637, 494] width 370 height 20
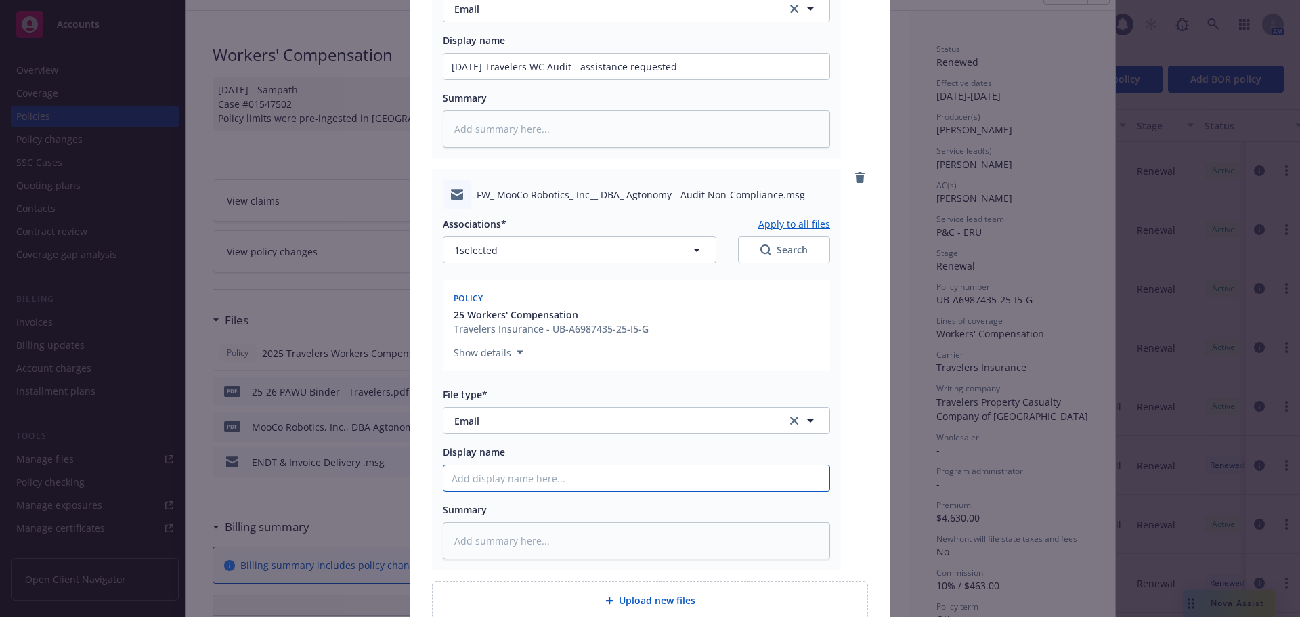
click at [542, 483] on input "Display name" at bounding box center [636, 478] width 386 height 26
paste input "09/29/25 Travelers WC Audit - assistance requested"
type textarea "x"
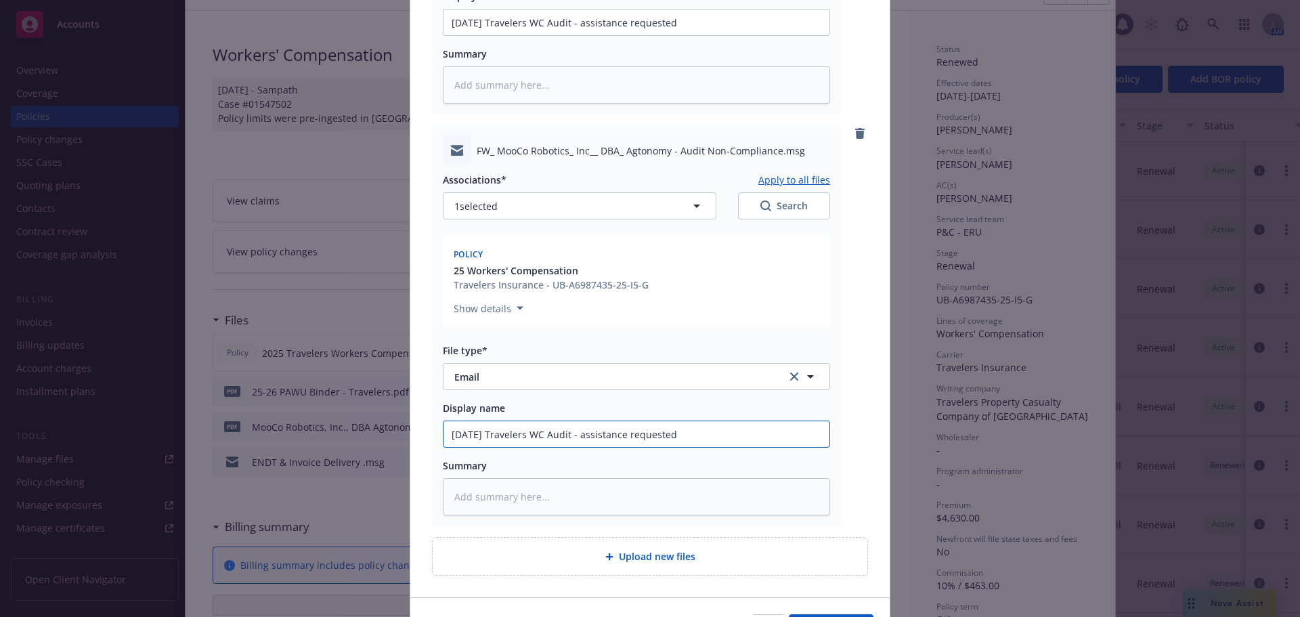
scroll to position [880, 0]
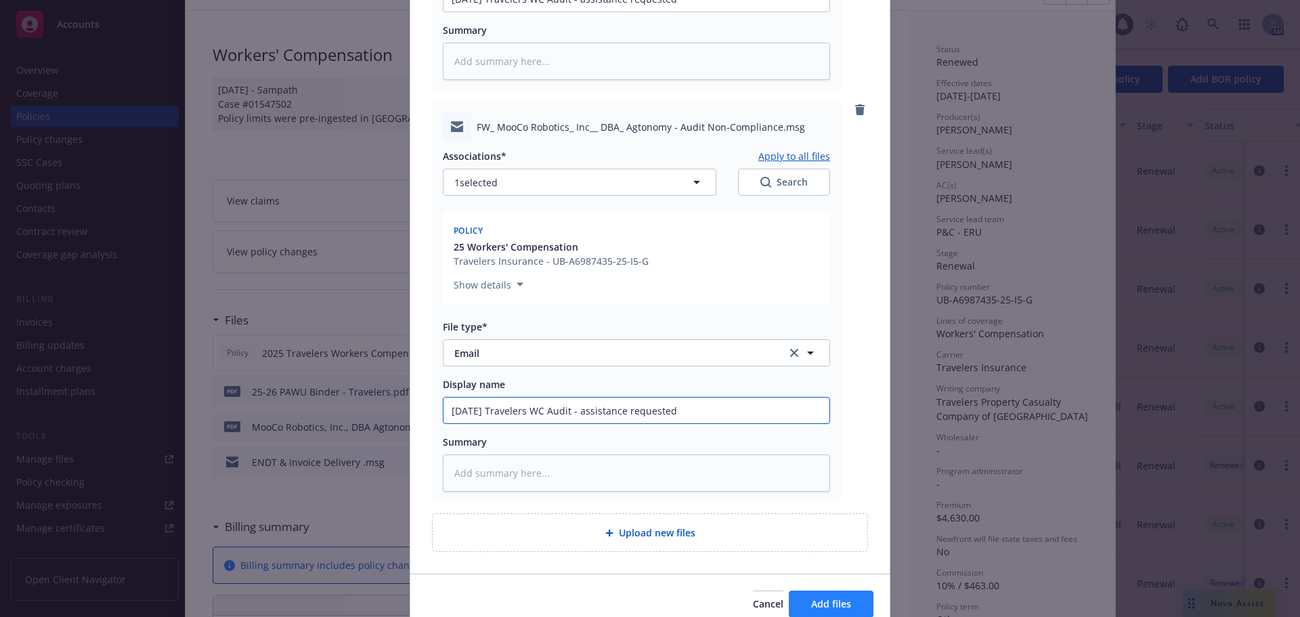
type input "09/29/25 Travelers WC Audit - assistance requested"
click at [818, 600] on span "Add files" at bounding box center [831, 603] width 40 height 13
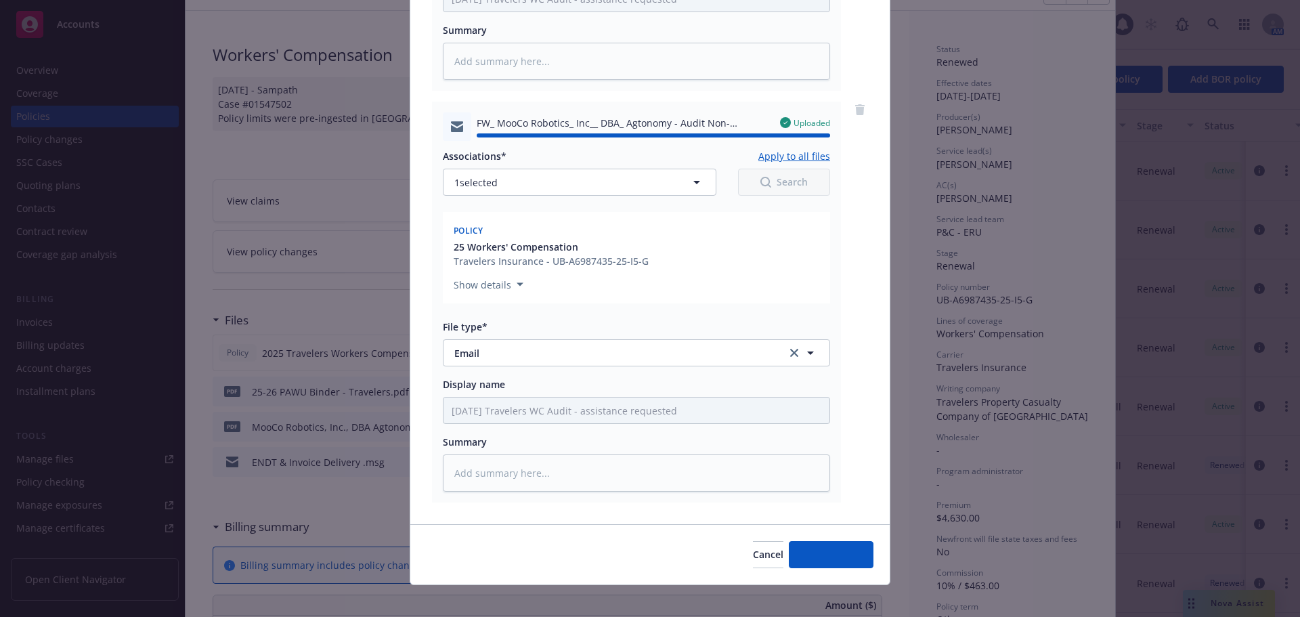
type textarea "x"
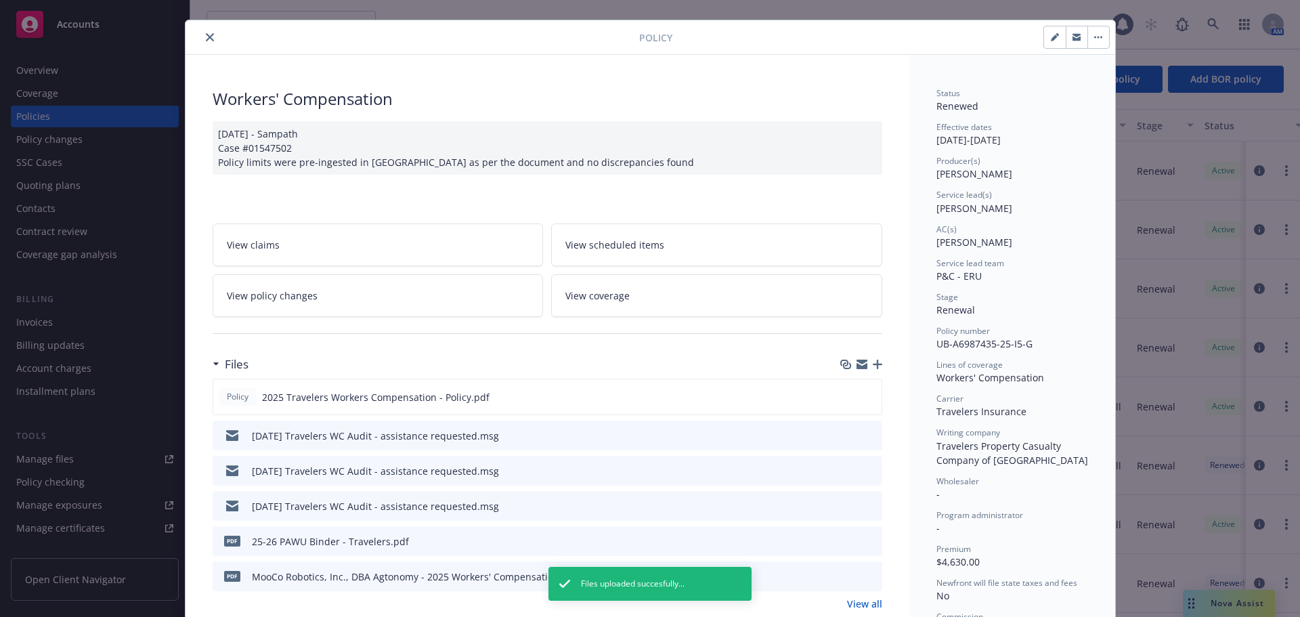
scroll to position [0, 0]
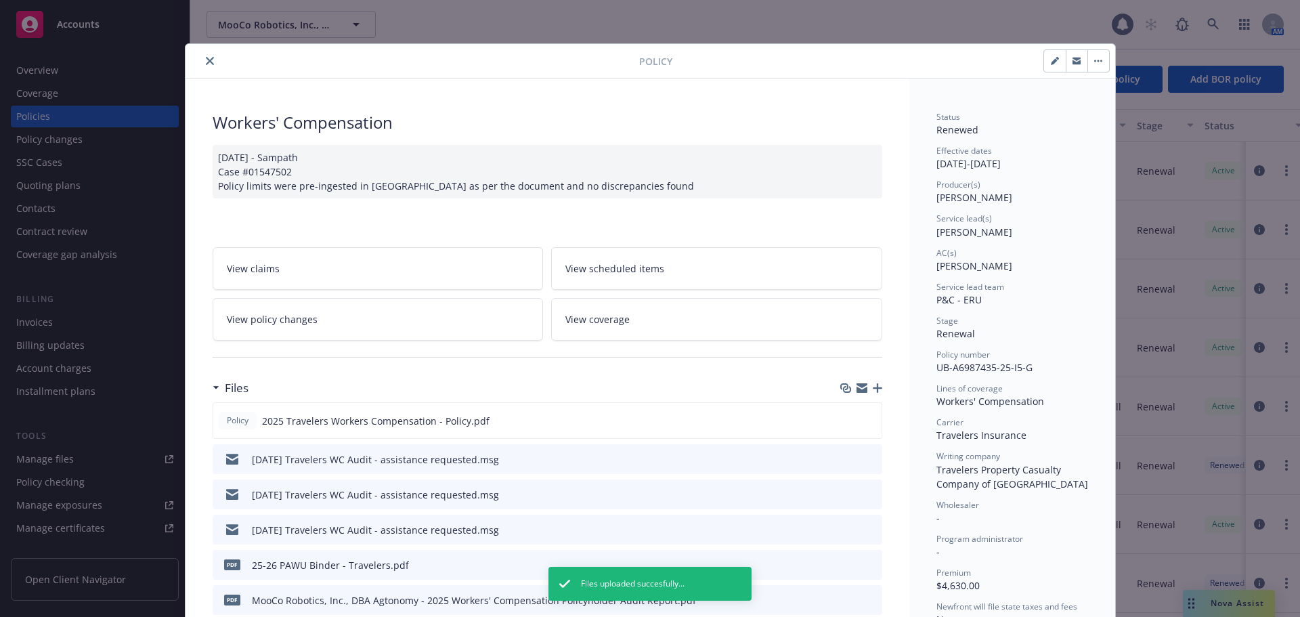
click at [206, 62] on icon "close" at bounding box center [210, 61] width 8 height 8
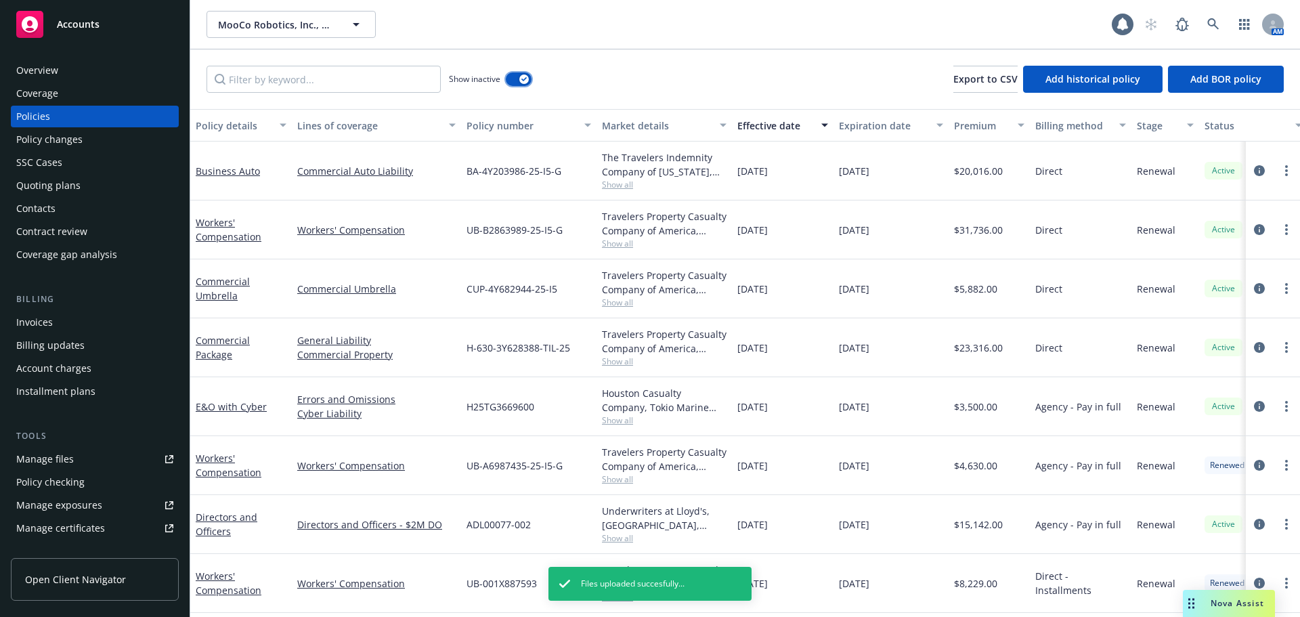
click at [509, 82] on button "button" at bounding box center [519, 79] width 26 height 14
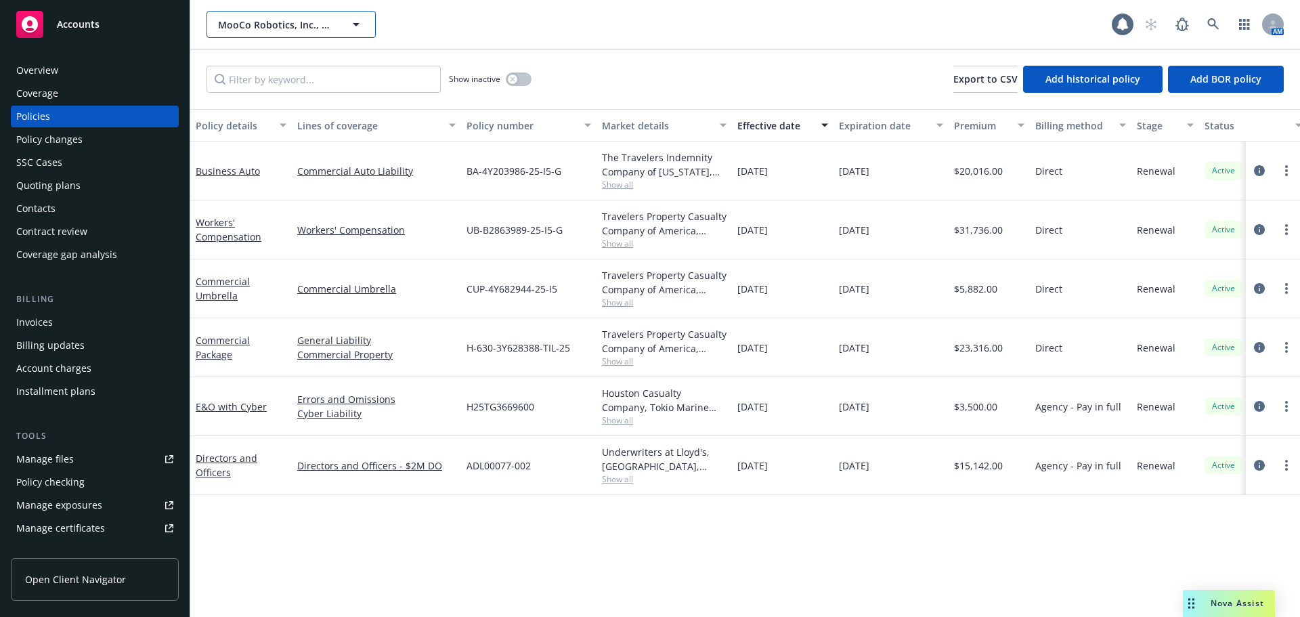
click at [271, 18] on span "MooCo Robotics, Inc., DBA: Agtonomy" at bounding box center [276, 25] width 117 height 14
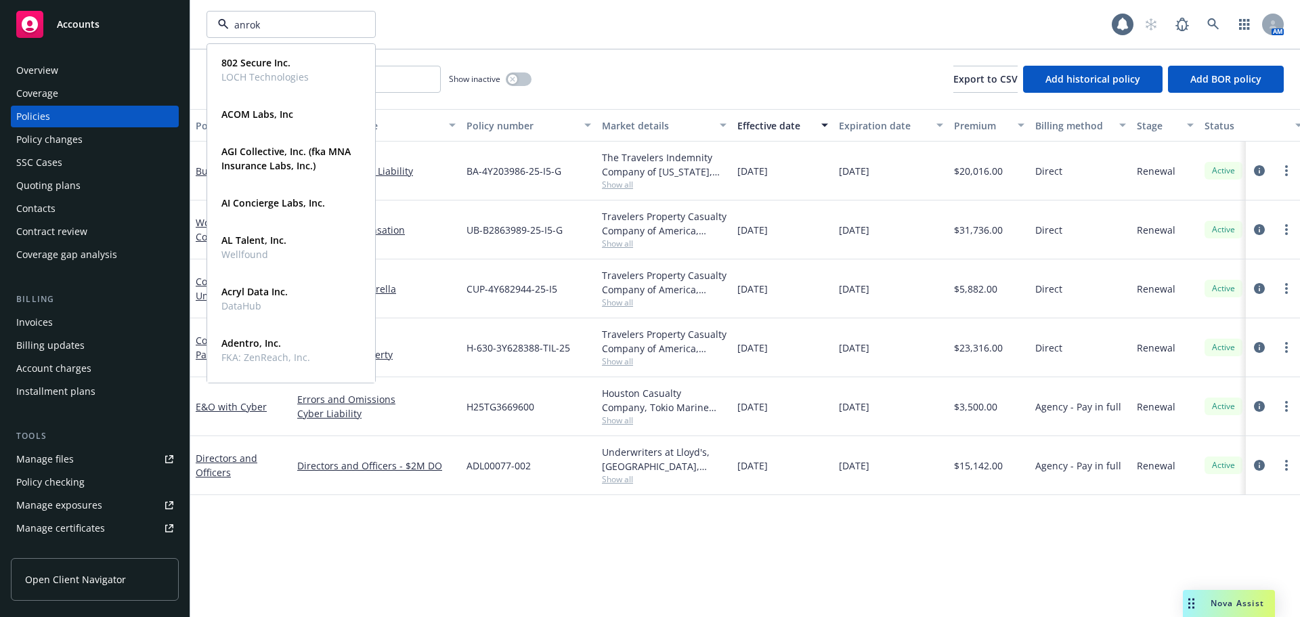
type input "anrok"
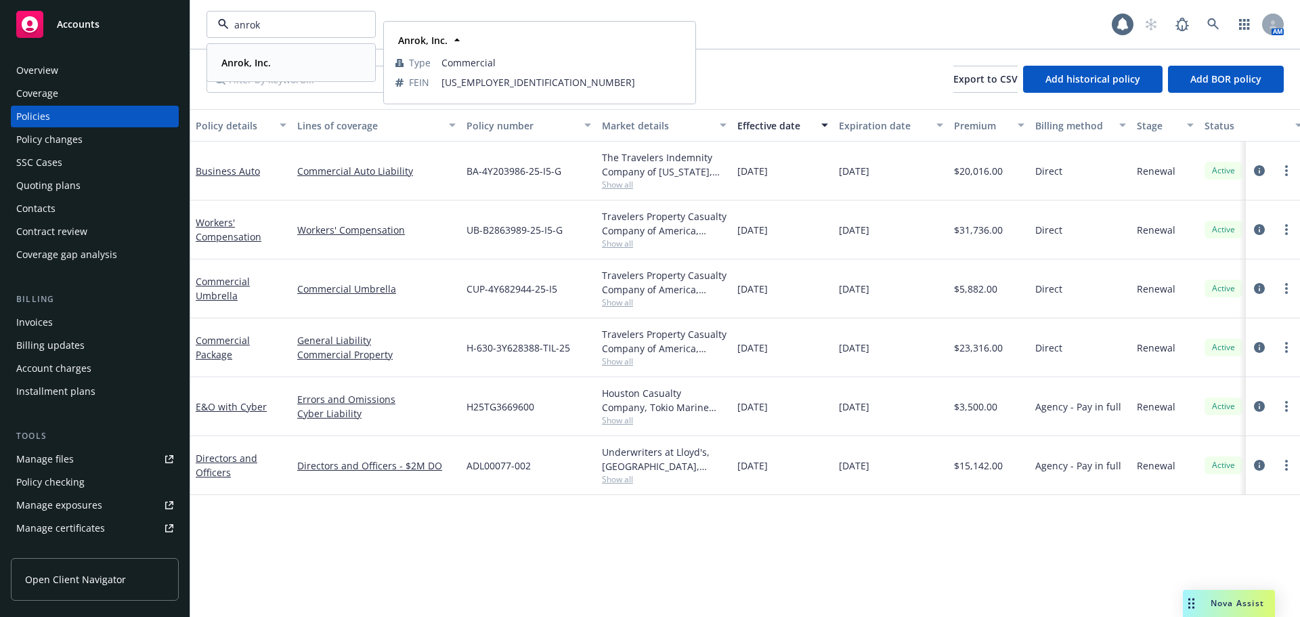
click at [240, 68] on strong "Anrok, Inc." at bounding box center [245, 62] width 49 height 13
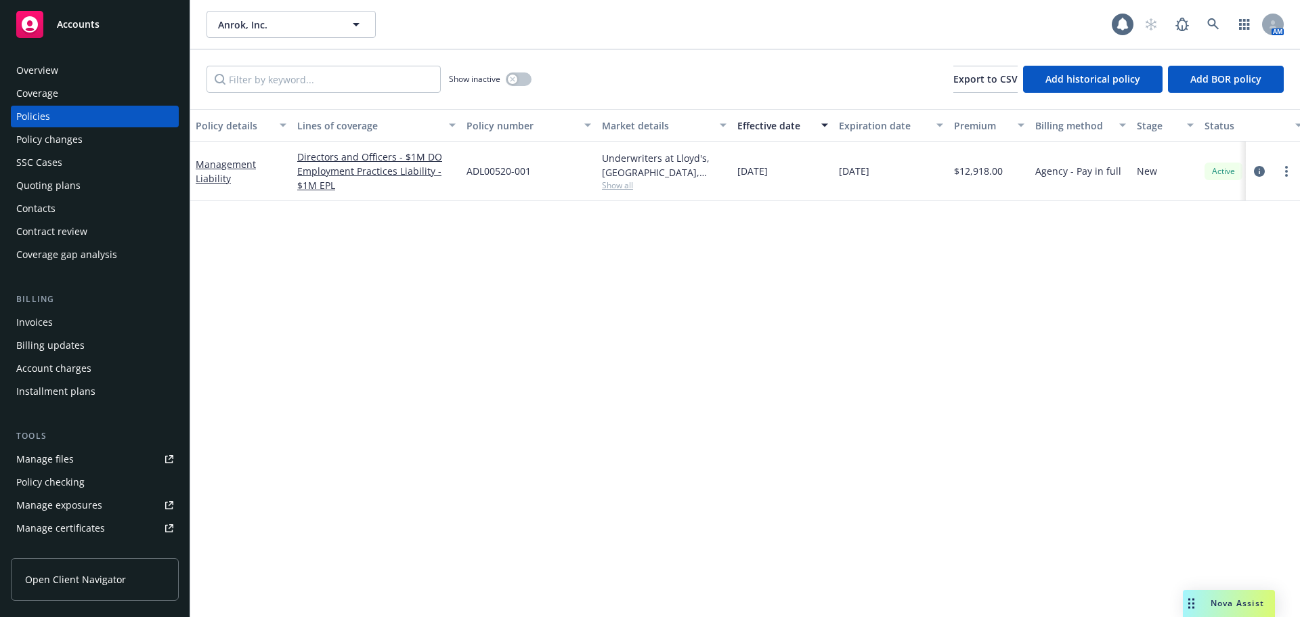
click at [91, 183] on div "Quoting plans" at bounding box center [94, 186] width 157 height 22
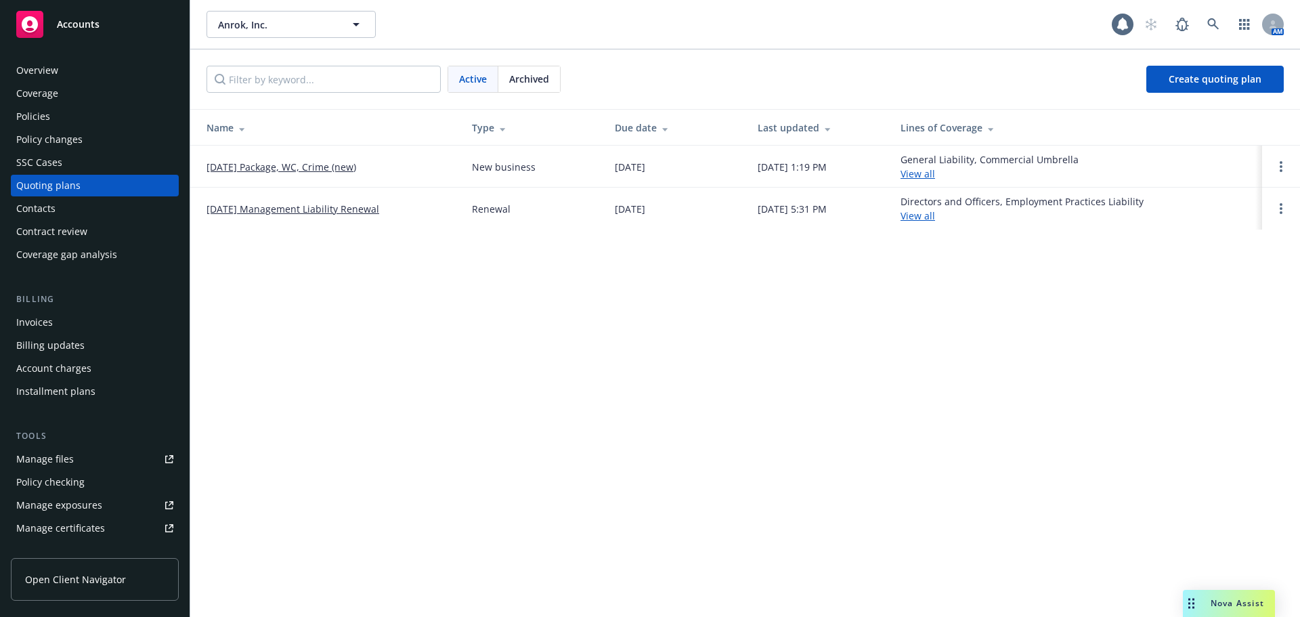
click at [322, 171] on link "11/01/25 Package, WC, Crime (new)" at bounding box center [281, 167] width 150 height 14
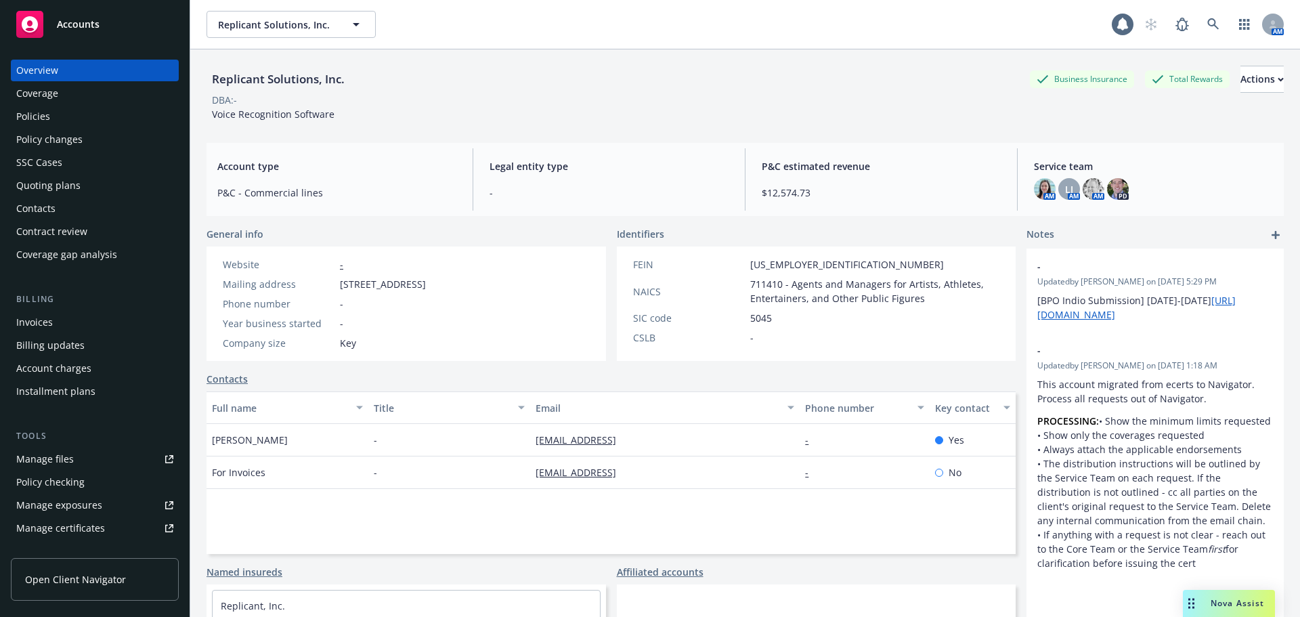
click at [64, 112] on div "Policies" at bounding box center [94, 117] width 157 height 22
